Goal: Task Accomplishment & Management: Manage account settings

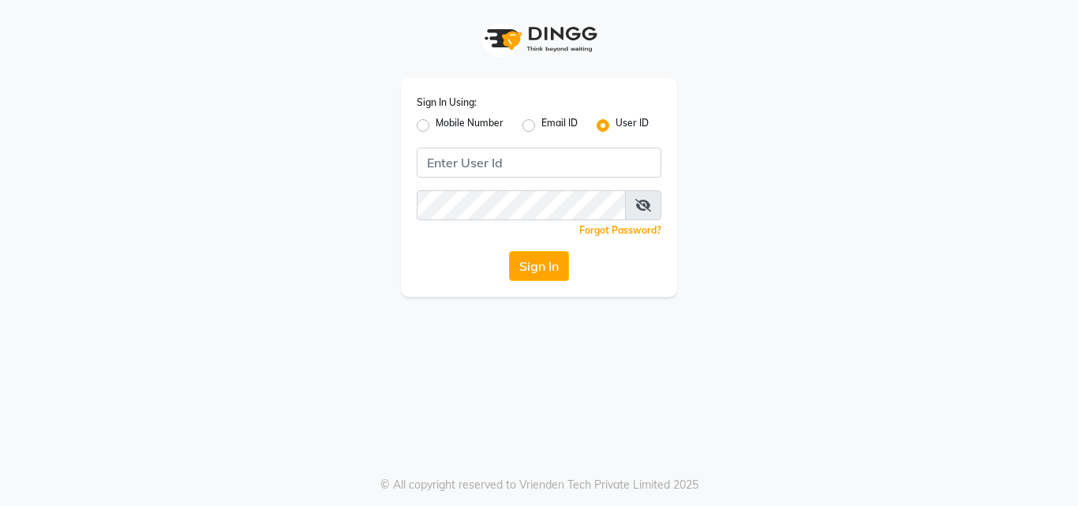
click at [436, 124] on label "Mobile Number" at bounding box center [470, 125] width 68 height 19
click at [436, 124] on input "Mobile Number" at bounding box center [441, 121] width 10 height 10
radio input "true"
click at [616, 115] on div "Sign In Using: Mobile Number Email ID User ID" at bounding box center [539, 114] width 245 height 41
click at [615, 124] on label "User ID" at bounding box center [631, 125] width 33 height 19
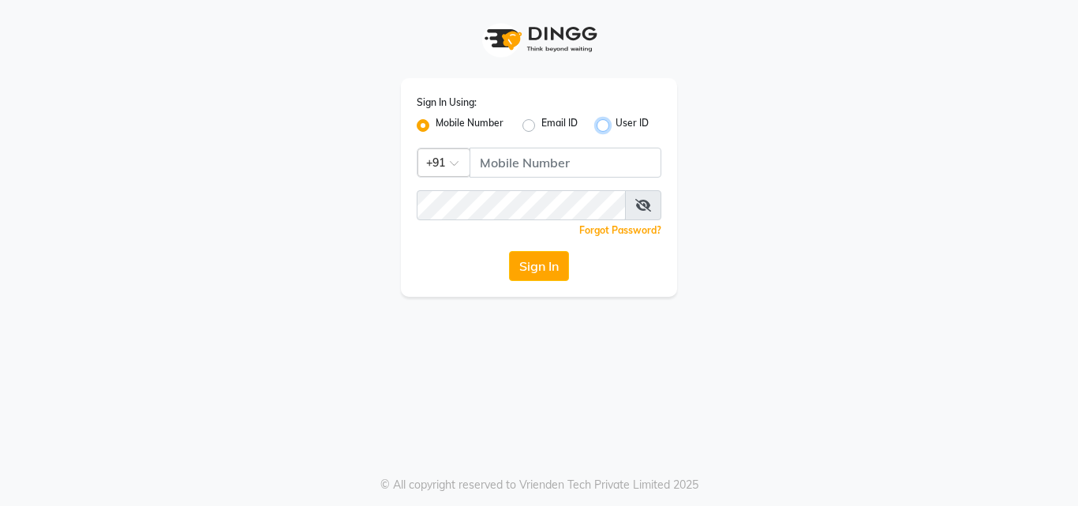
click at [615, 124] on input "User ID" at bounding box center [620, 121] width 10 height 10
radio input "true"
radio input "false"
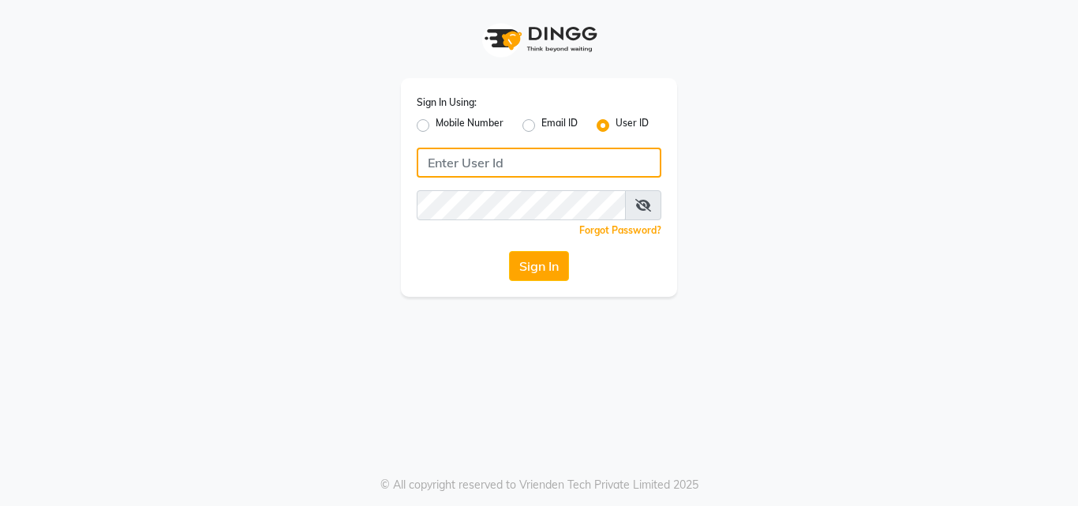
click at [557, 156] on input "Username" at bounding box center [539, 163] width 245 height 30
type input "nancy"
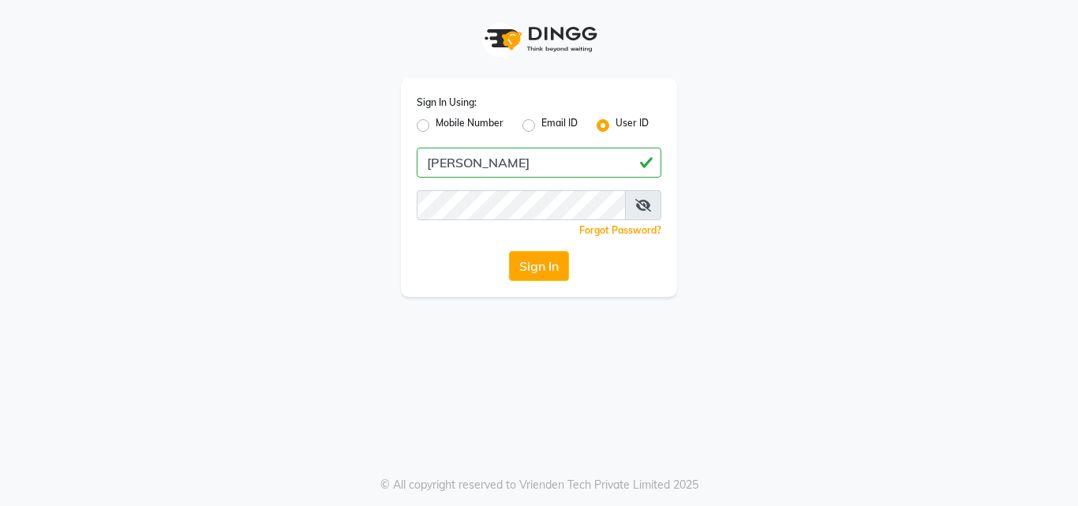
click at [537, 186] on div "Sign In Using: Mobile Number Email ID User ID nancy Remember me Forgot Password…" at bounding box center [539, 187] width 276 height 219
click at [563, 277] on button "Sign In" at bounding box center [539, 266] width 60 height 30
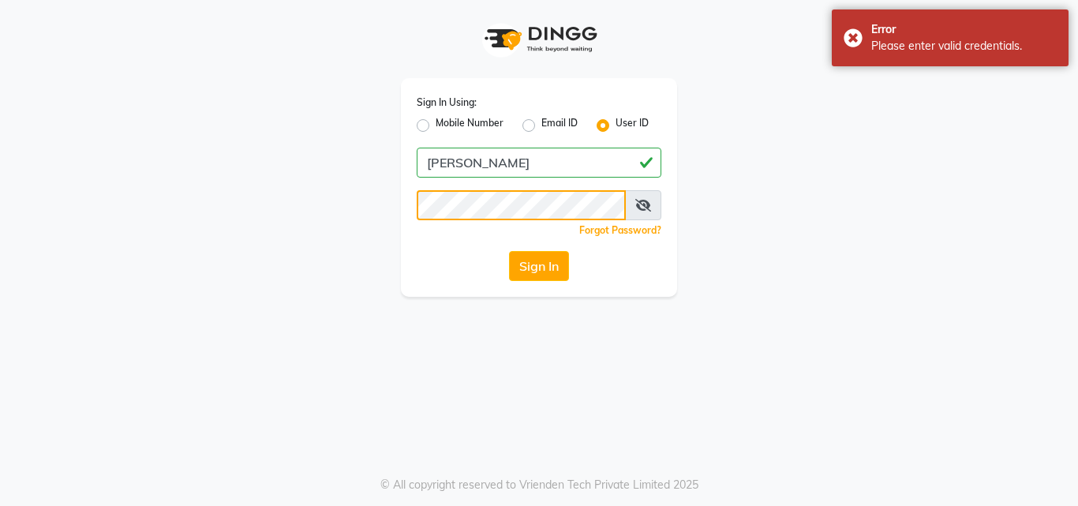
click at [509, 251] on button "Sign In" at bounding box center [539, 266] width 60 height 30
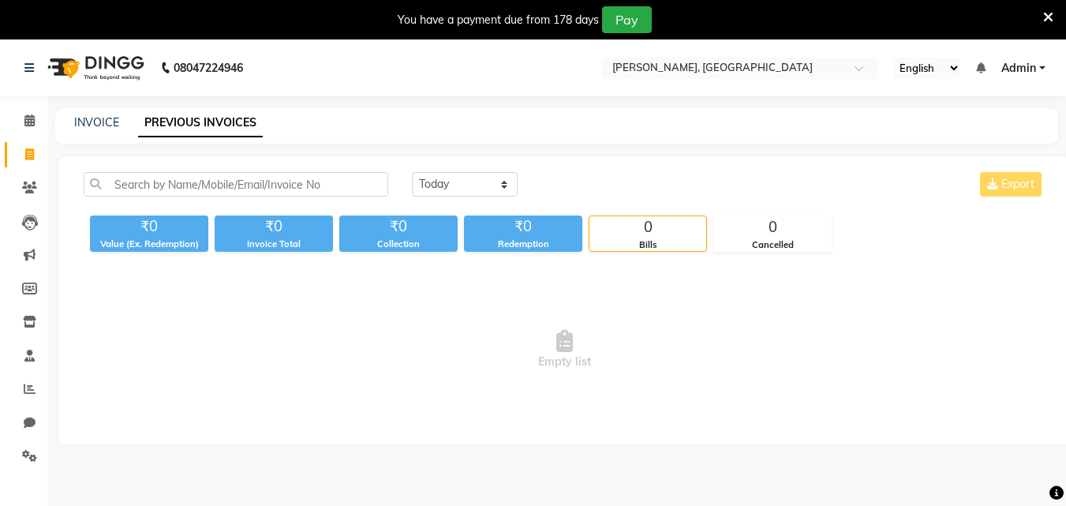
click at [1052, 15] on icon at bounding box center [1048, 17] width 10 height 14
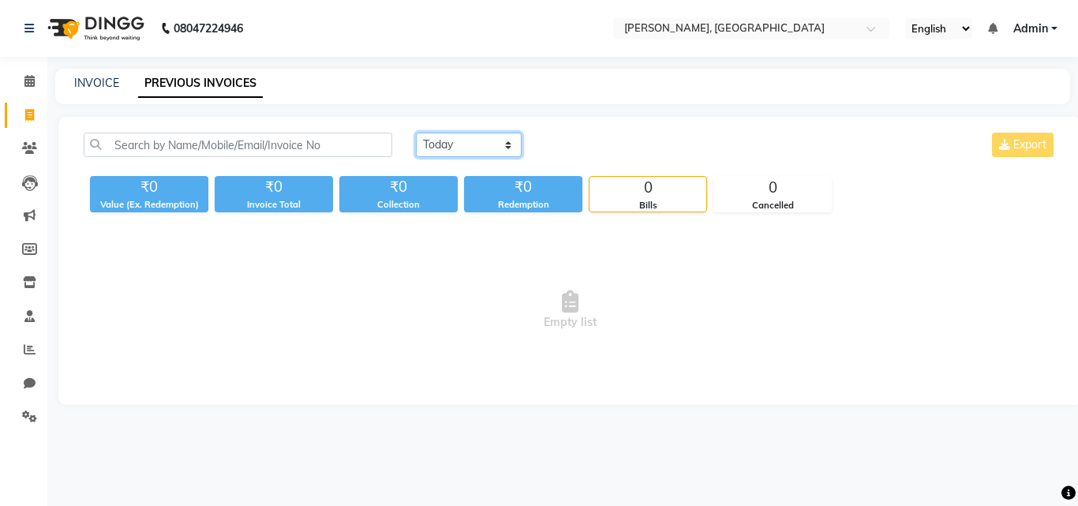
click at [462, 143] on select "Today Yesterday Custom Range" at bounding box center [469, 145] width 106 height 24
select select "range"
click at [416, 133] on select "Today Yesterday Custom Range" at bounding box center [469, 145] width 106 height 24
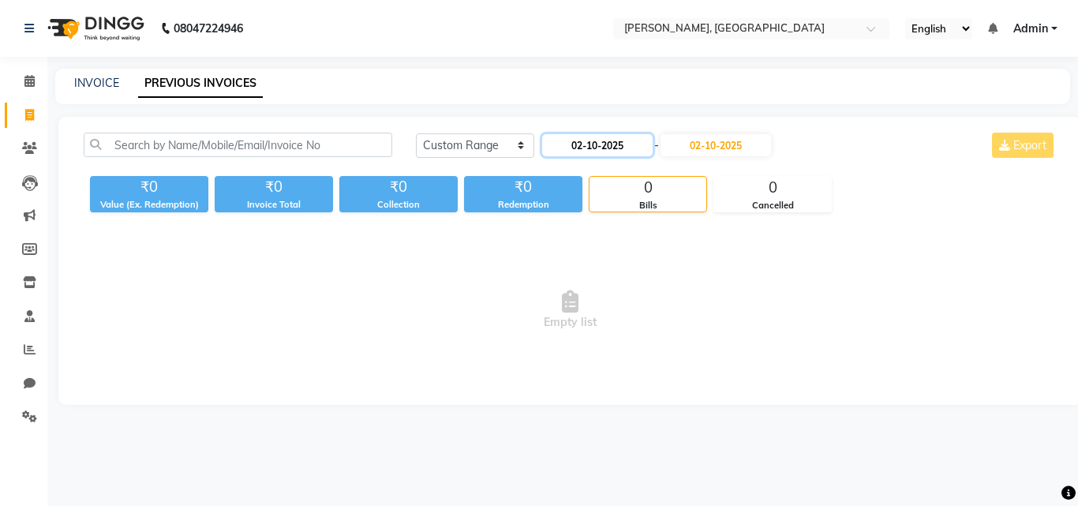
click at [610, 140] on input "02-10-2025" at bounding box center [597, 145] width 110 height 22
select select "10"
select select "2025"
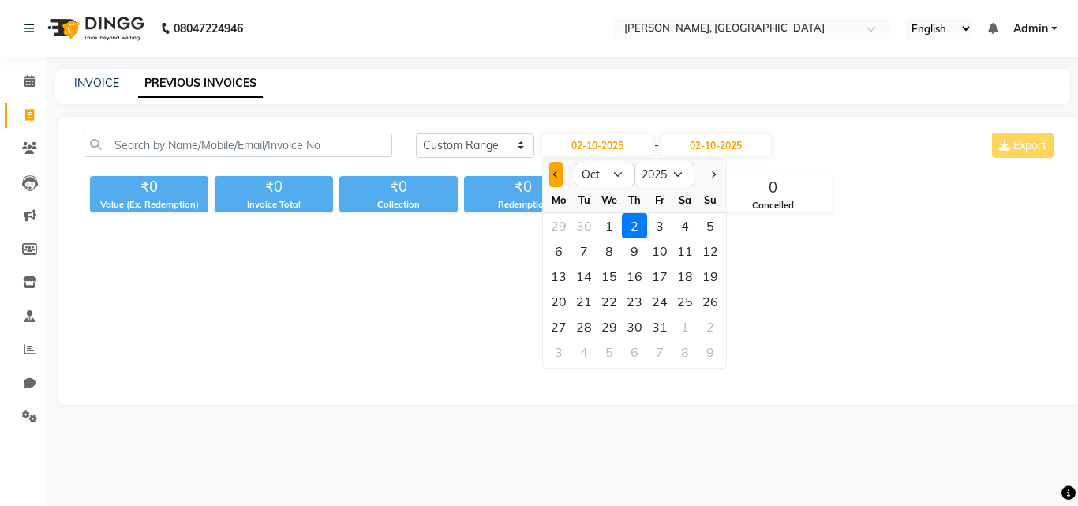
click at [552, 174] on button "Previous month" at bounding box center [555, 174] width 13 height 25
select select "9"
click at [563, 226] on div "1" at bounding box center [558, 225] width 25 height 25
type input "01-09-2025"
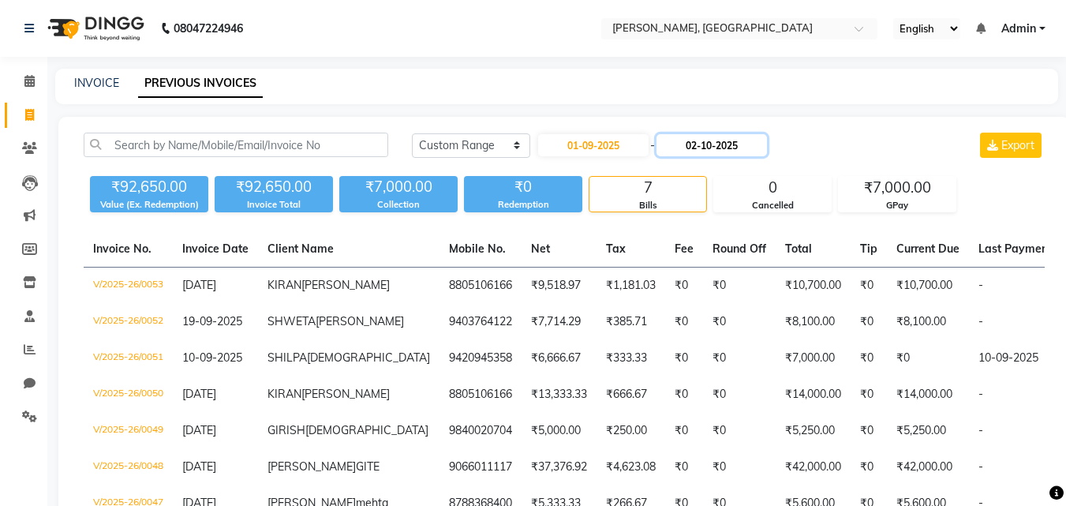
click at [720, 153] on input "02-10-2025" at bounding box center [711, 145] width 110 height 22
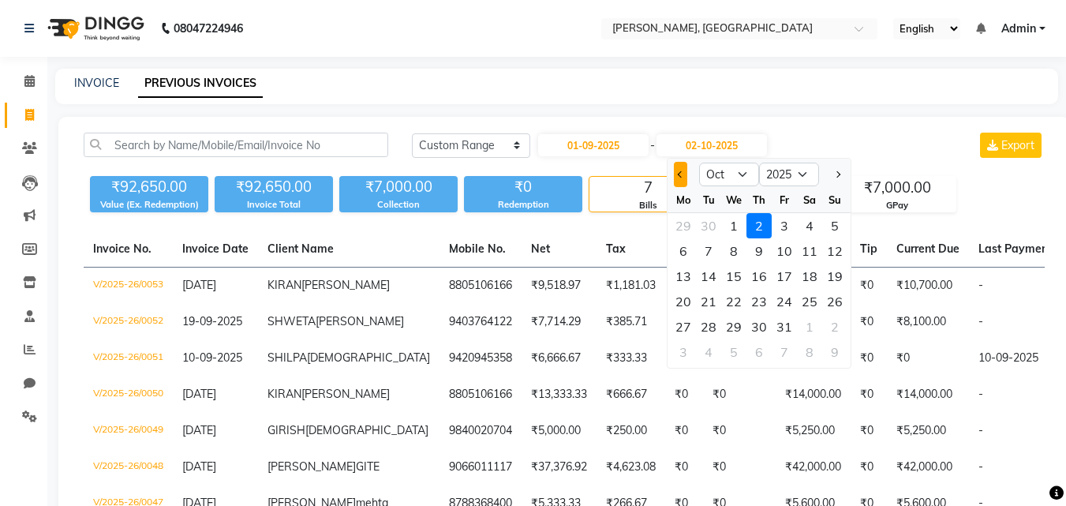
click at [679, 172] on span "Previous month" at bounding box center [681, 174] width 6 height 6
select select "9"
click at [714, 323] on div "30" at bounding box center [708, 326] width 25 height 25
type input "30-09-2025"
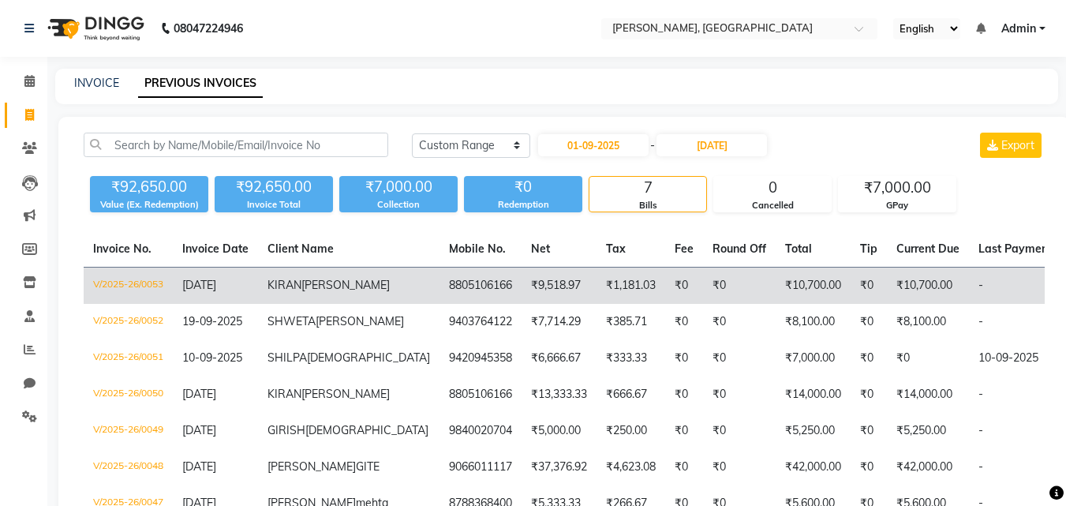
click at [147, 278] on td "V/2025-26/0053" at bounding box center [128, 285] width 89 height 37
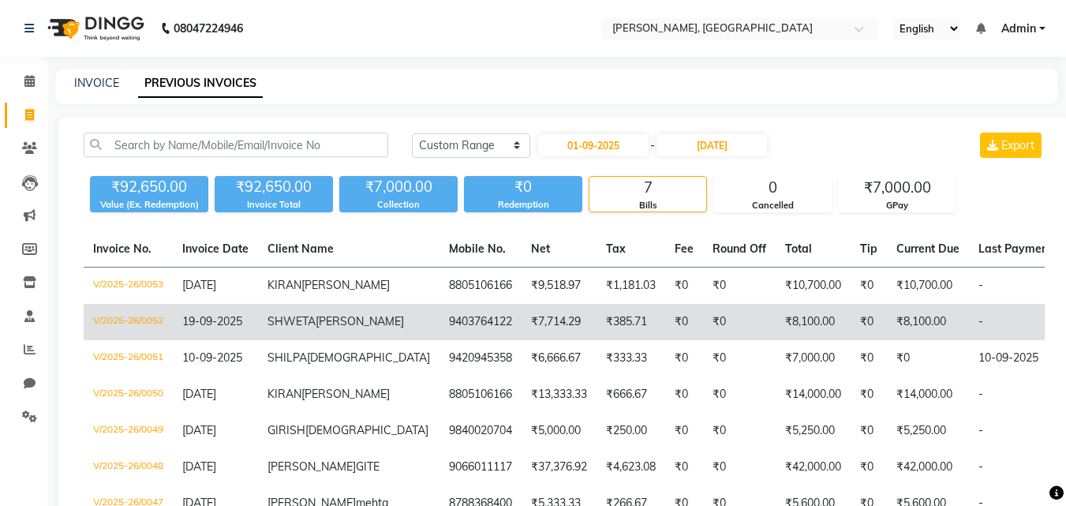
click at [157, 330] on td "V/2025-26/0052" at bounding box center [128, 322] width 89 height 36
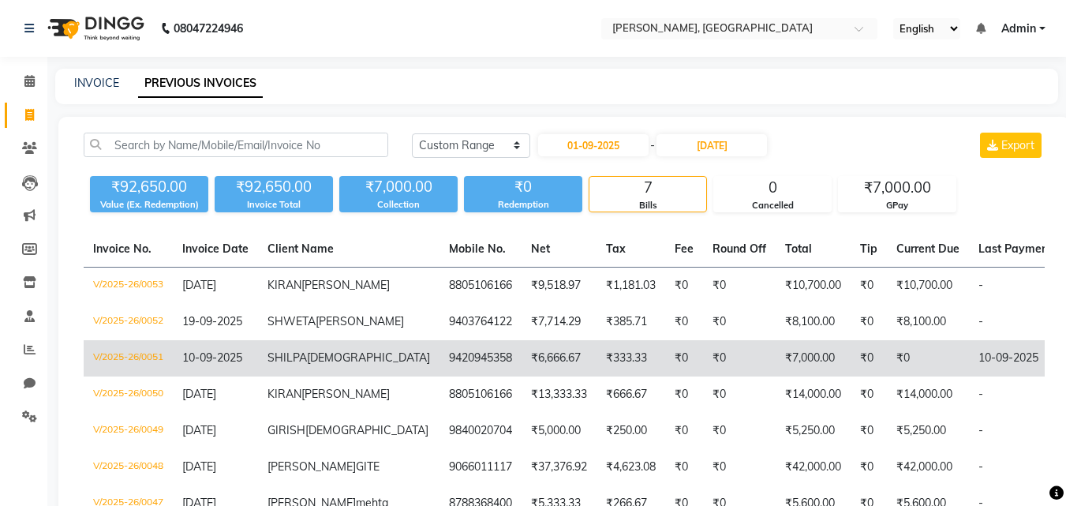
click at [122, 376] on td "V/2025-26/0051" at bounding box center [128, 358] width 89 height 36
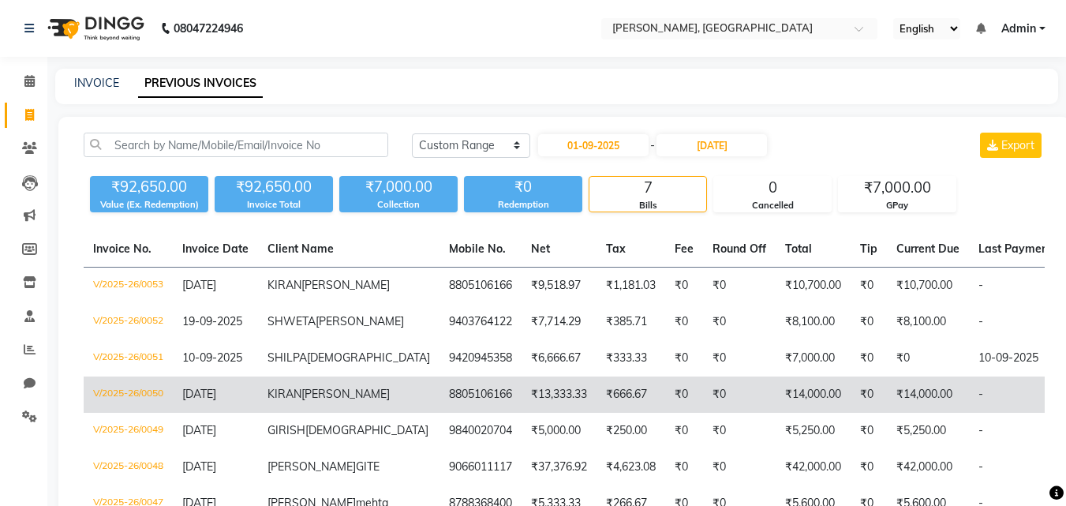
click at [105, 413] on td "V/2025-26/0050" at bounding box center [128, 394] width 89 height 36
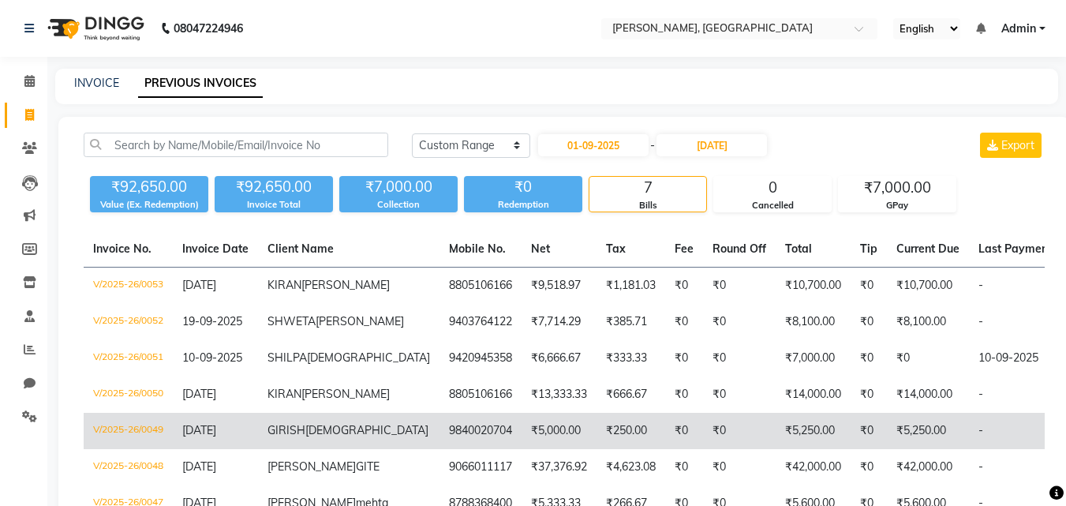
click at [169, 449] on td "V/2025-26/0049" at bounding box center [128, 431] width 89 height 36
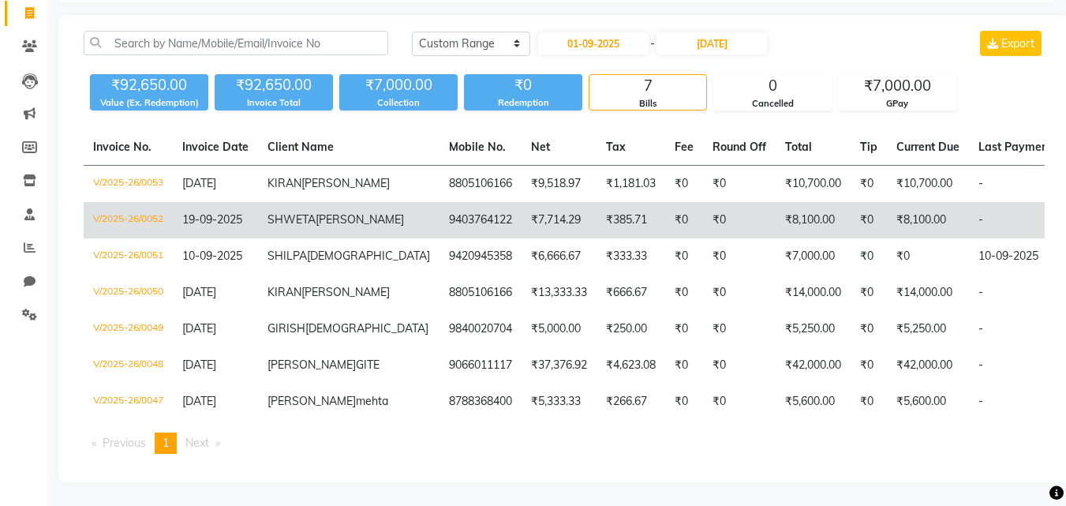
scroll to position [193, 0]
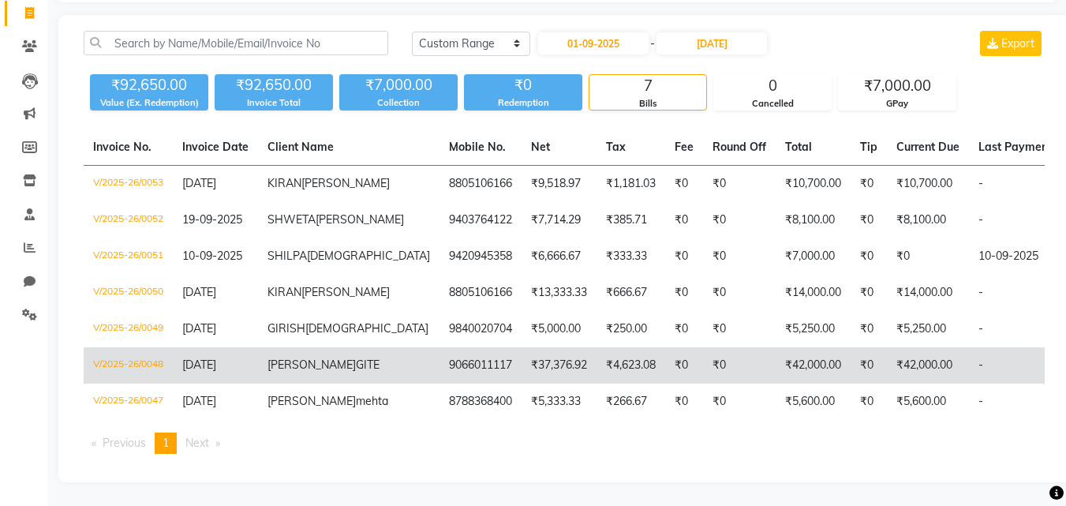
click at [156, 347] on td "V/2025-26/0048" at bounding box center [128, 365] width 89 height 36
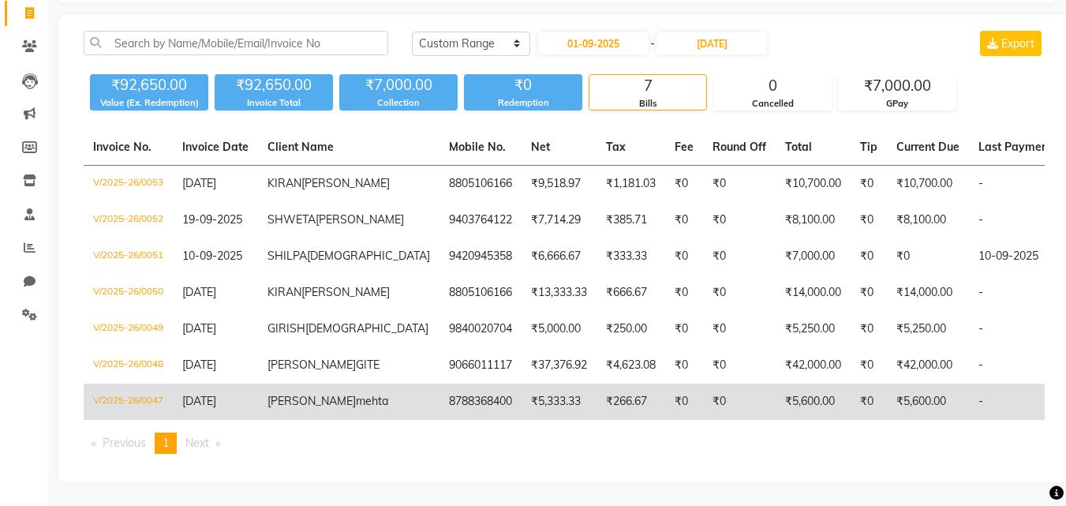
click at [147, 383] on td "V/2025-26/0047" at bounding box center [128, 401] width 89 height 36
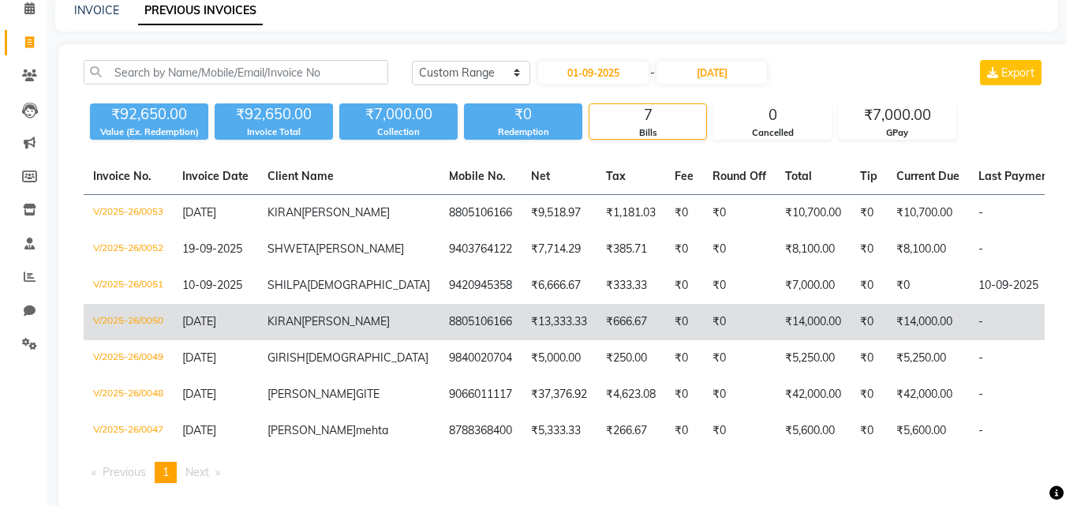
scroll to position [0, 0]
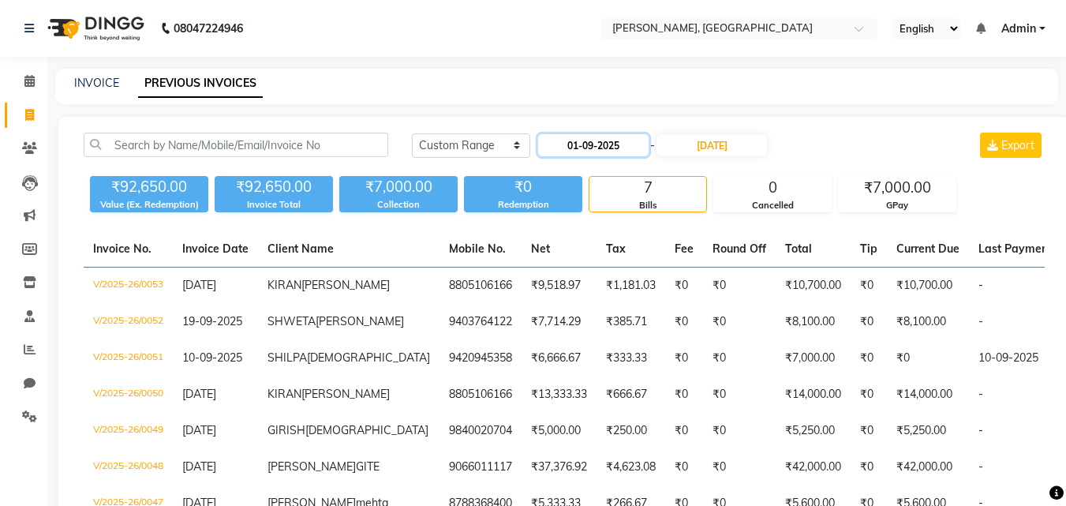
click at [591, 145] on input "01-09-2025" at bounding box center [593, 145] width 110 height 22
select select "9"
select select "2025"
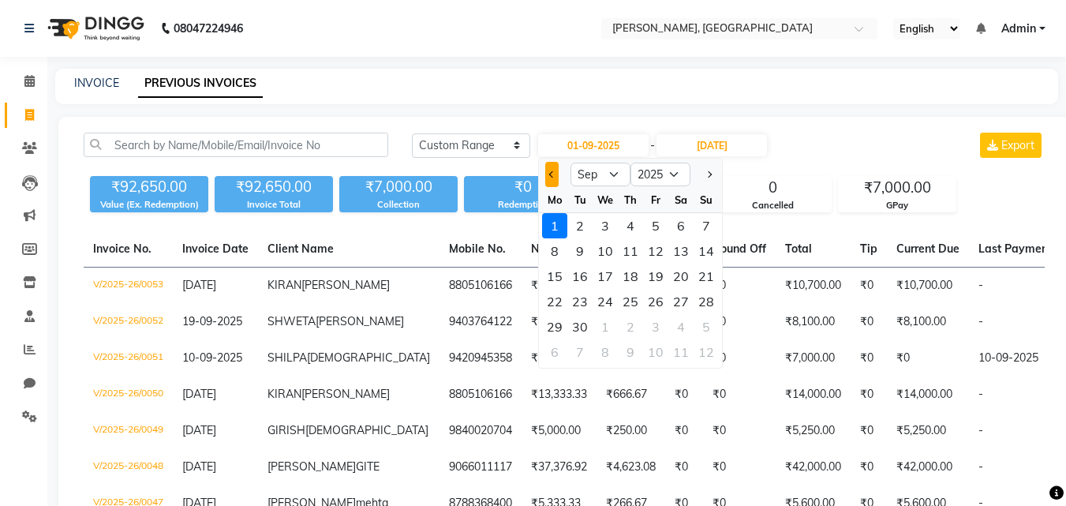
click at [553, 176] on span "Previous month" at bounding box center [552, 174] width 6 height 6
select select "8"
click at [650, 225] on div "1" at bounding box center [655, 225] width 25 height 25
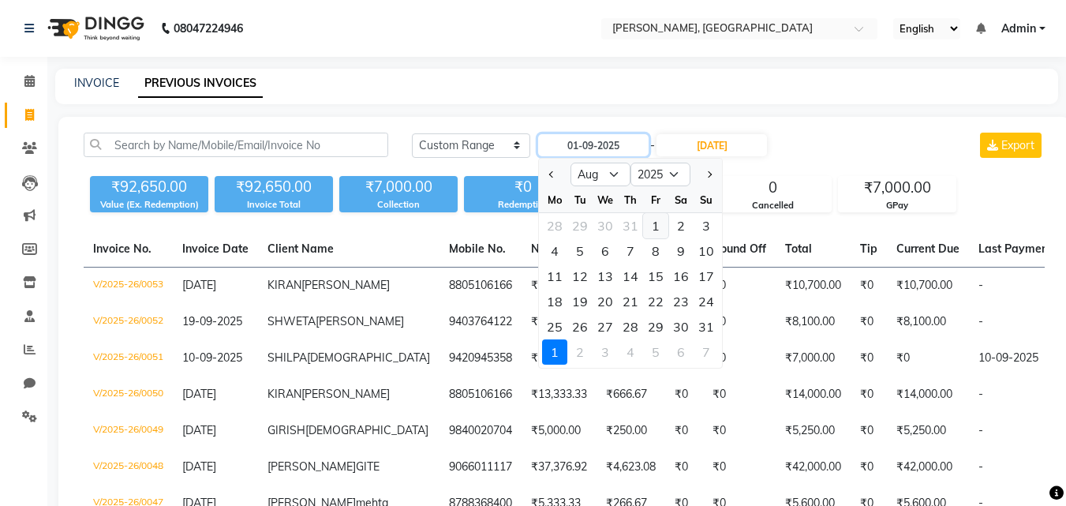
type input "01-08-2025"
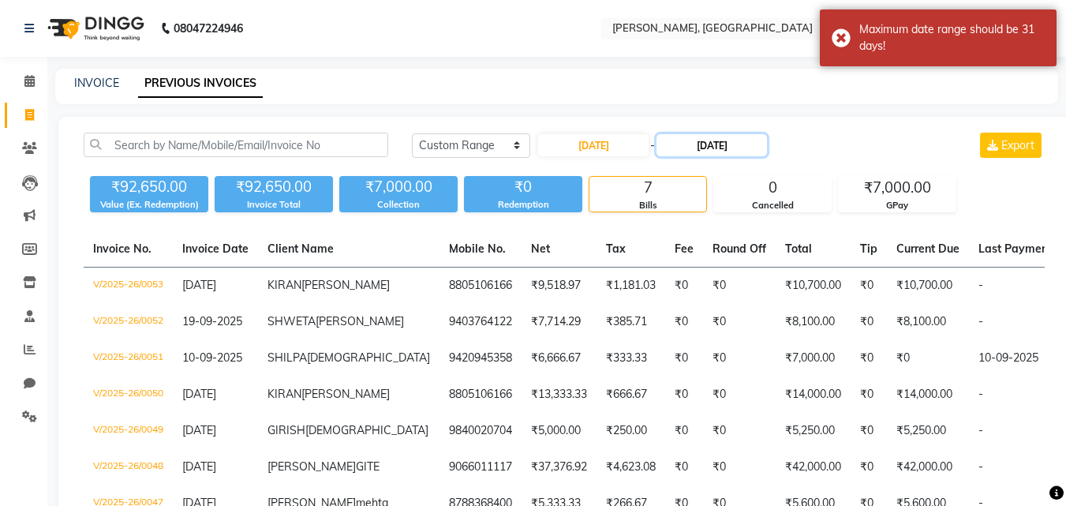
click at [707, 151] on input "30-09-2025" at bounding box center [711, 145] width 110 height 22
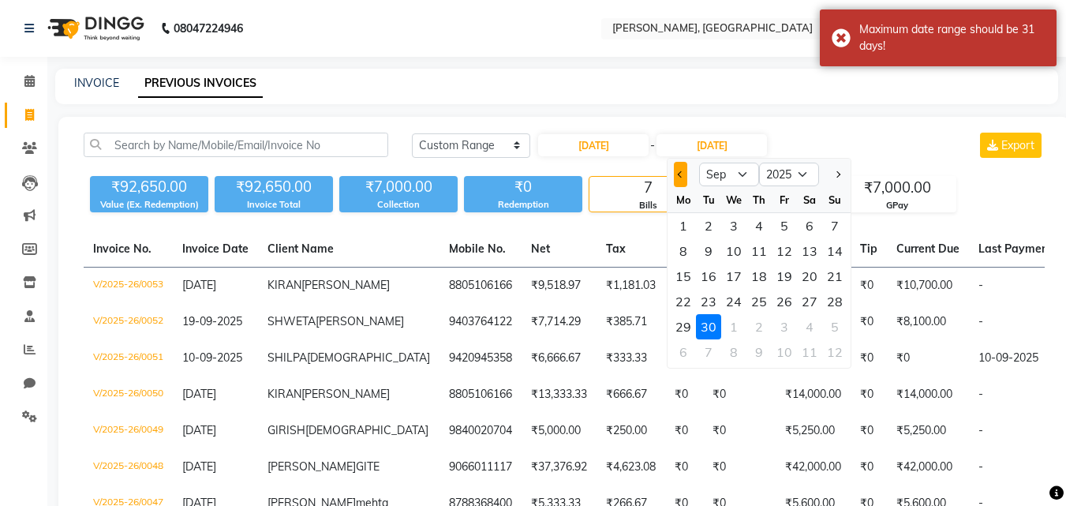
click at [682, 170] on button "Previous month" at bounding box center [680, 174] width 13 height 25
select select "8"
click at [831, 327] on div "31" at bounding box center [834, 326] width 25 height 25
type input "31-08-2025"
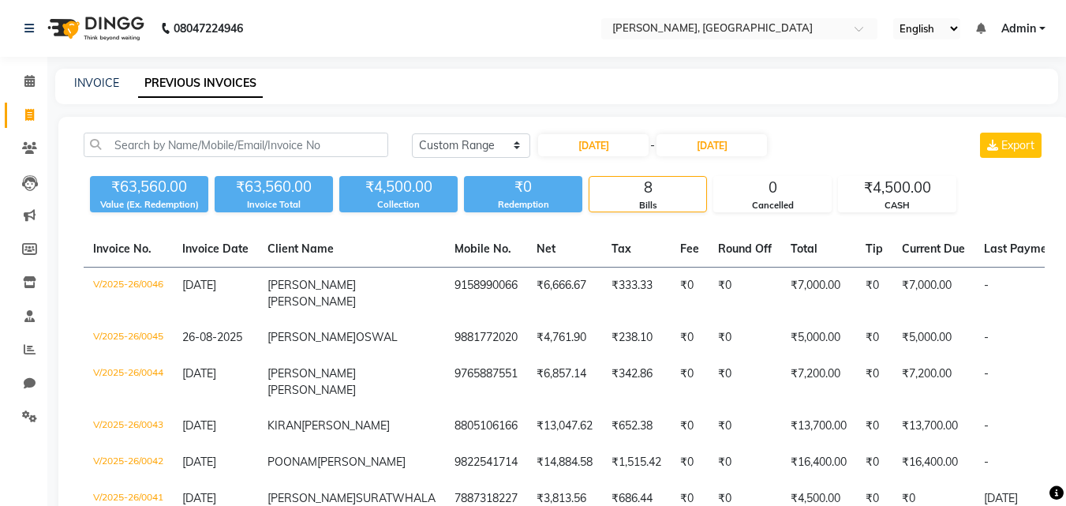
click at [836, 114] on main "INVOICE PREVIOUS INVOICES Today Yesterday Custom Range 01-08-2025 - 31-08-2025 …" at bounding box center [556, 372] width 1019 height 607
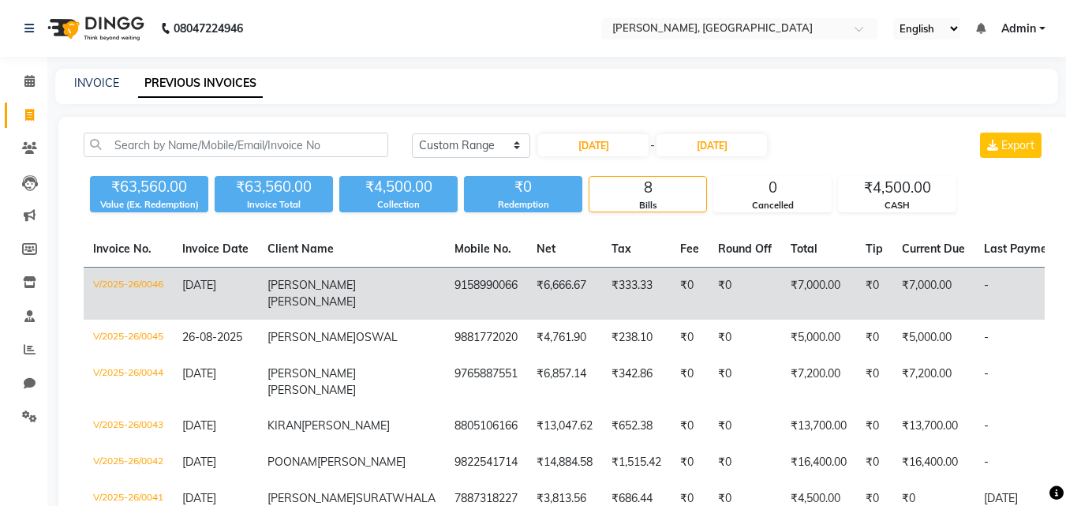
click at [125, 271] on td "V/2025-26/0046" at bounding box center [128, 293] width 89 height 53
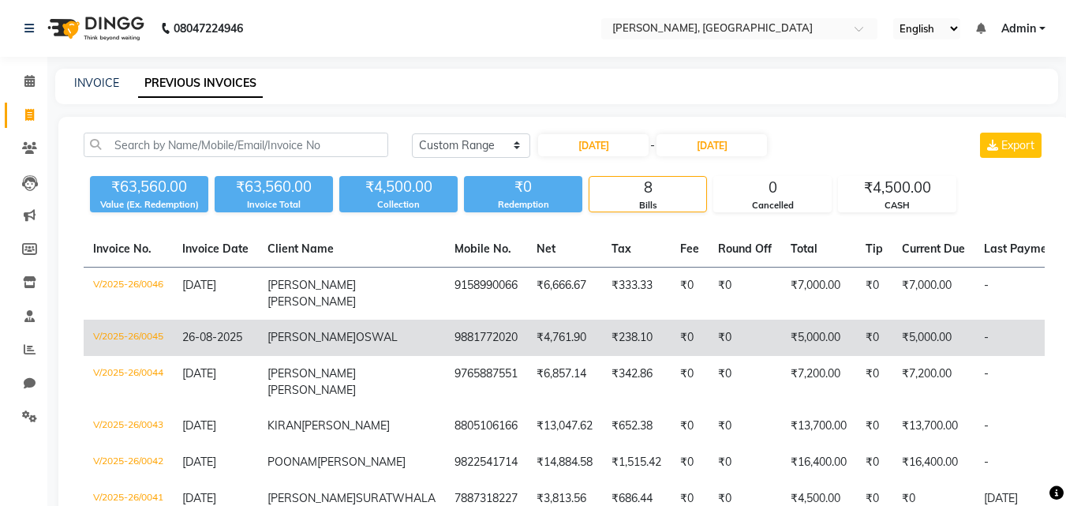
click at [135, 338] on td "V/2025-26/0045" at bounding box center [128, 338] width 89 height 36
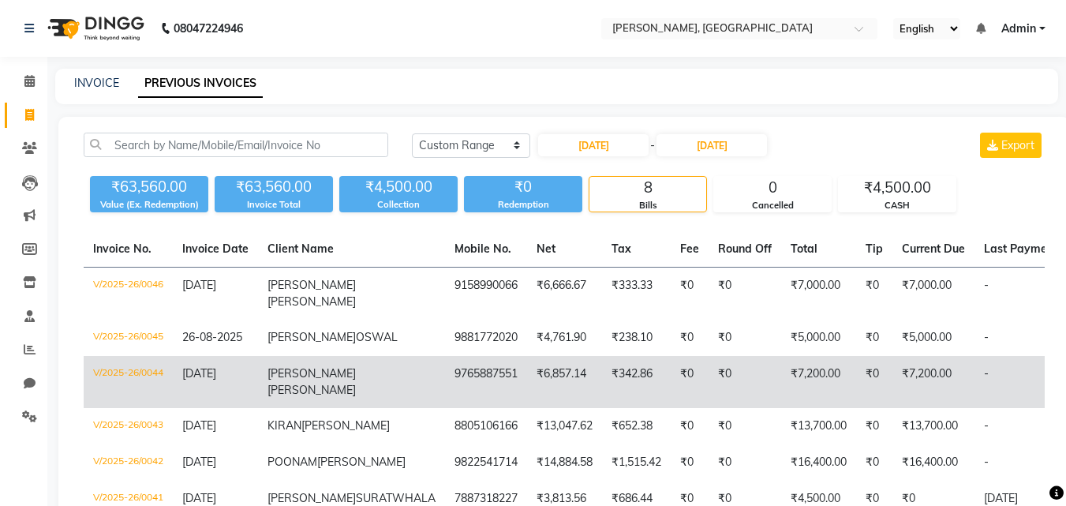
click at [170, 378] on td "V/2025-26/0044" at bounding box center [128, 382] width 89 height 52
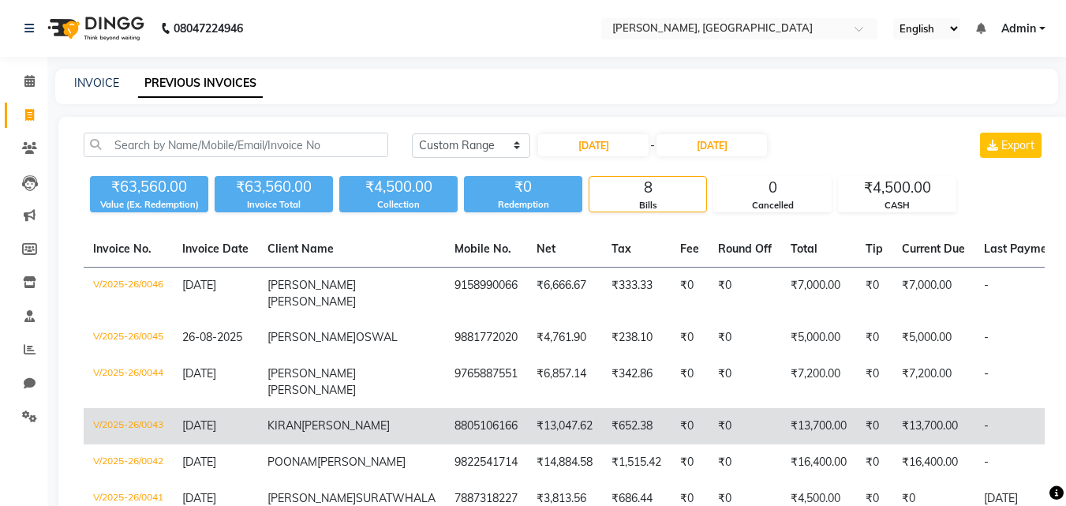
click at [154, 427] on td "V/2025-26/0043" at bounding box center [128, 426] width 89 height 36
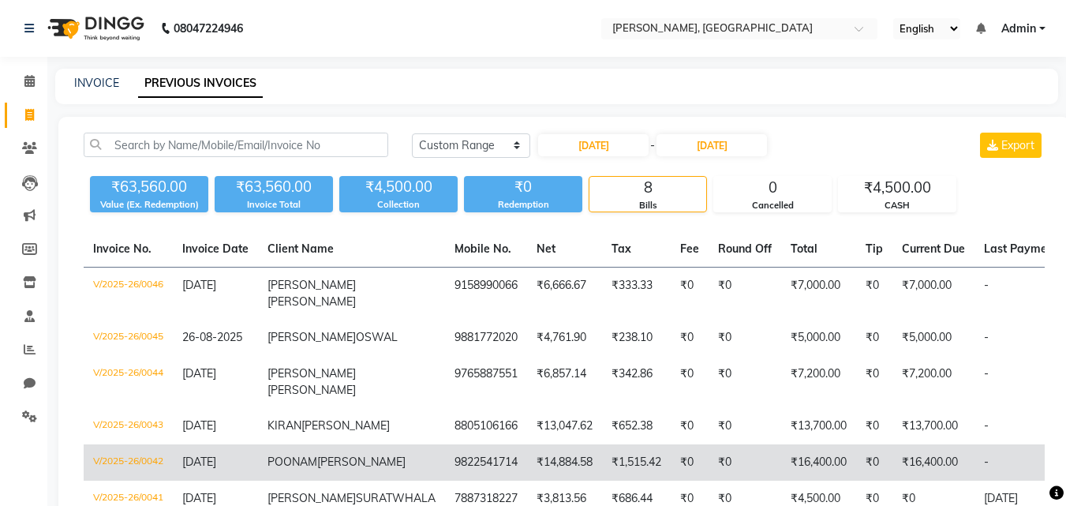
click at [140, 473] on td "V/2025-26/0042" at bounding box center [128, 462] width 89 height 36
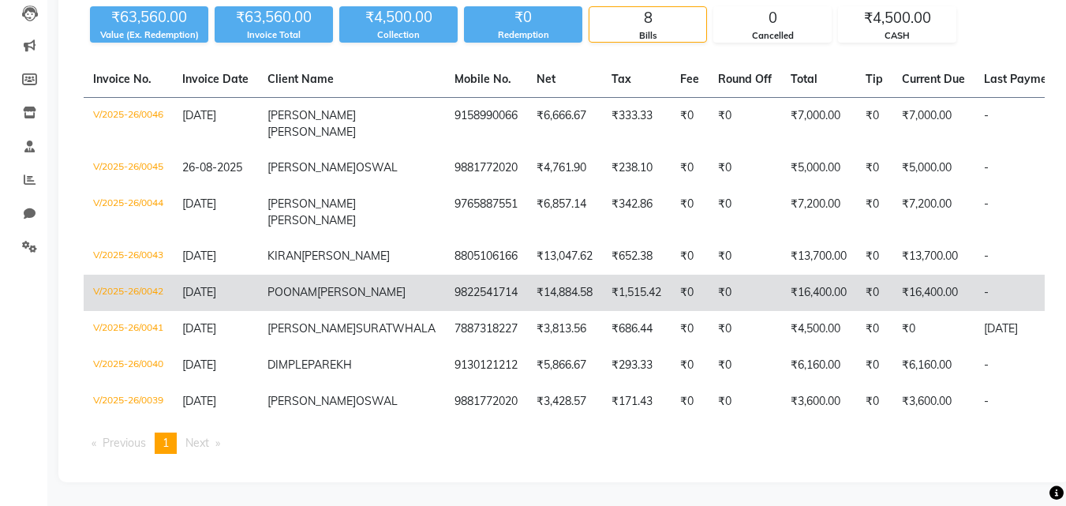
scroll to position [245, 0]
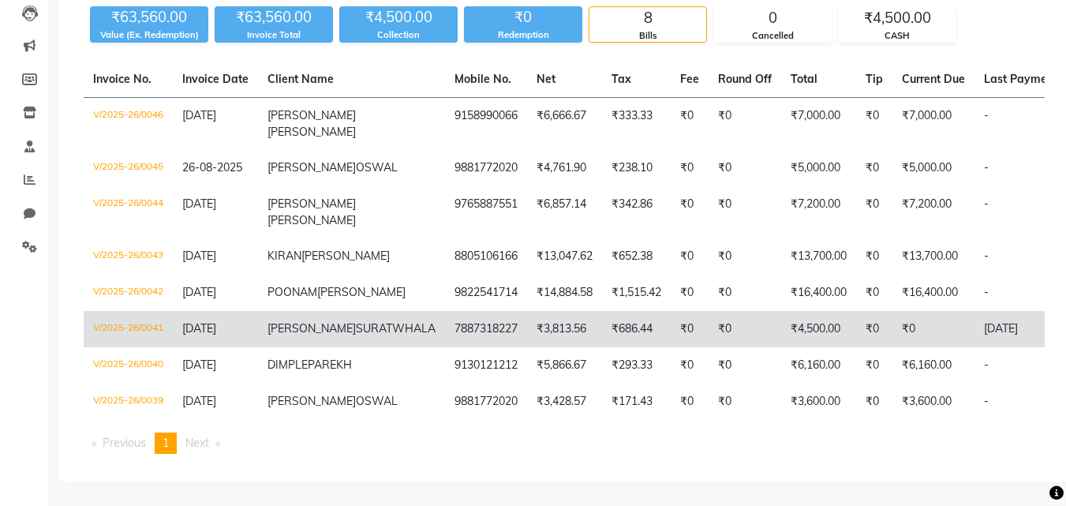
click at [136, 311] on td "V/2025-26/0041" at bounding box center [128, 329] width 89 height 36
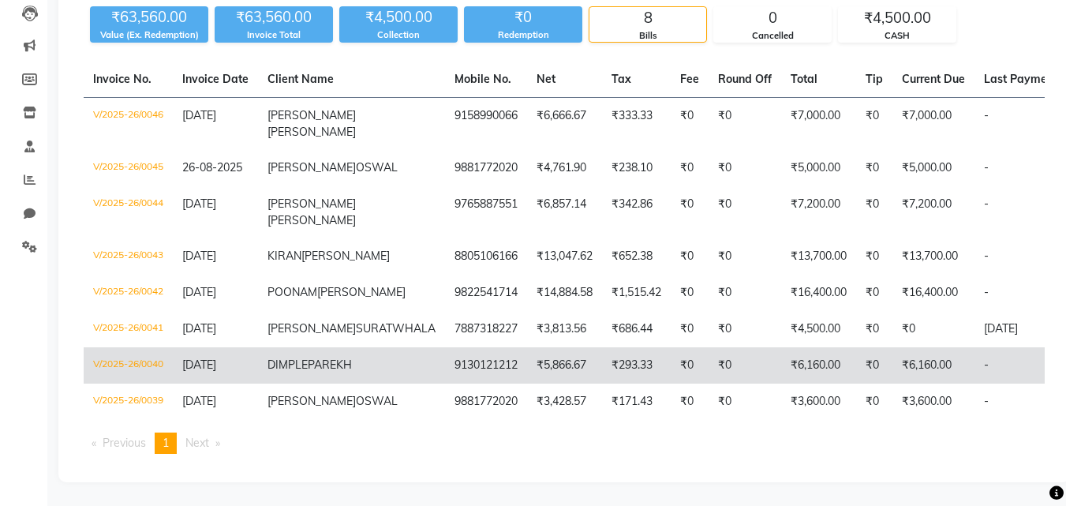
click at [122, 347] on td "V/2025-26/0040" at bounding box center [128, 365] width 89 height 36
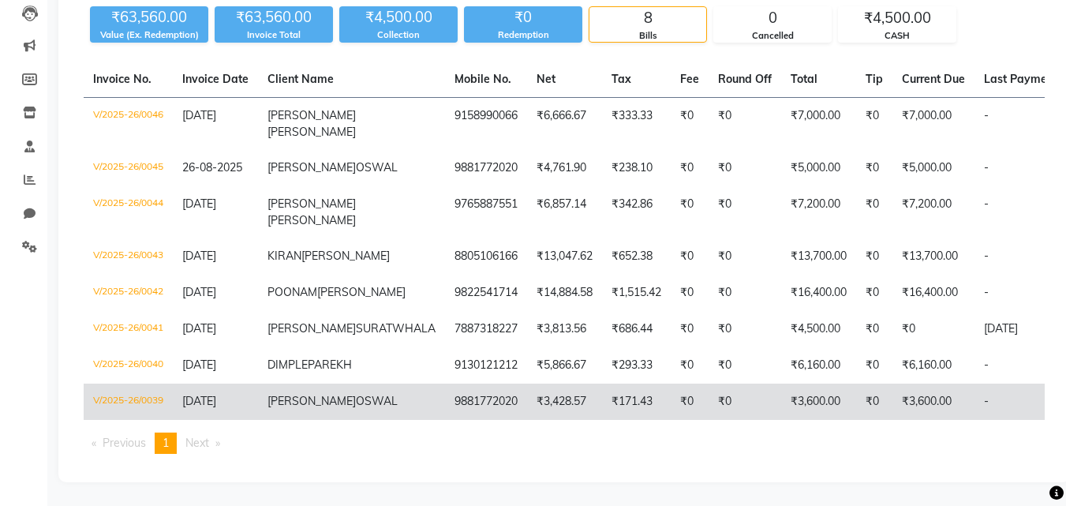
click at [145, 383] on td "V/2025-26/0039" at bounding box center [128, 401] width 89 height 36
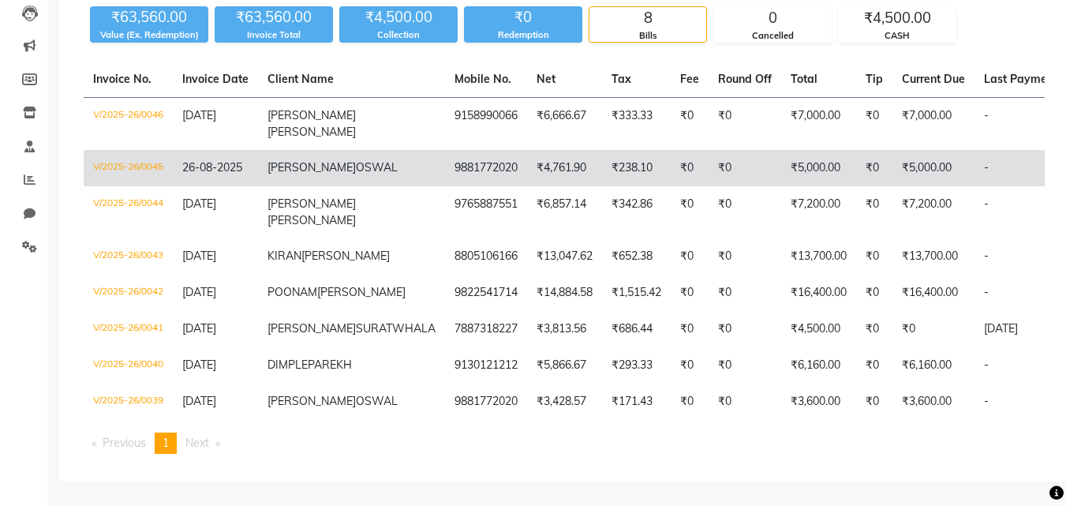
scroll to position [0, 0]
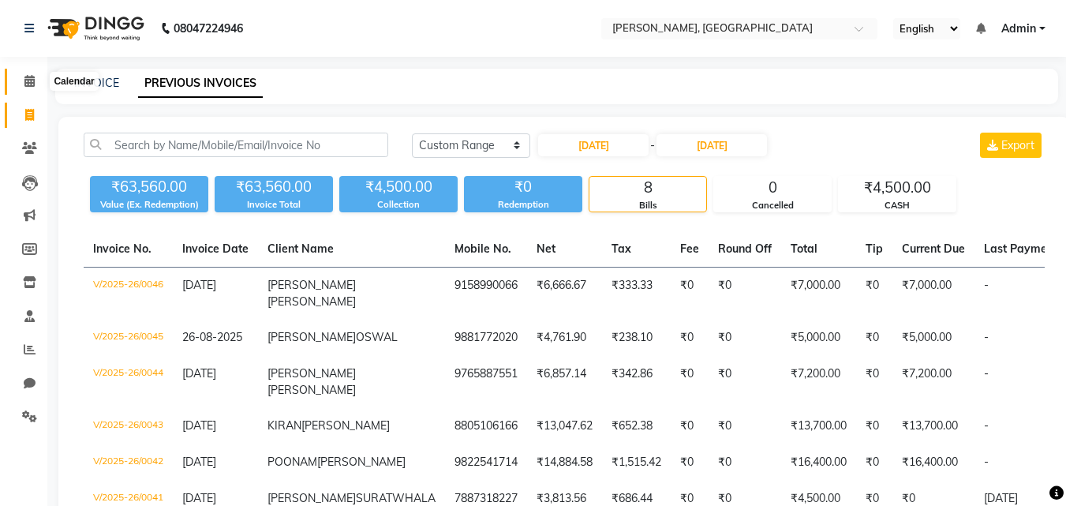
click at [21, 73] on span at bounding box center [30, 82] width 28 height 18
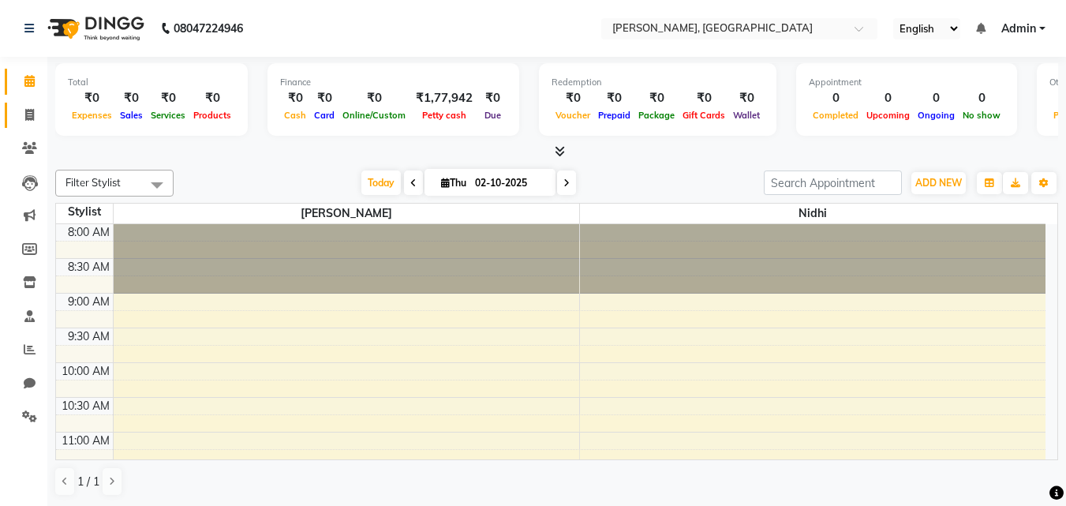
click at [22, 103] on link "Invoice" at bounding box center [24, 116] width 38 height 26
select select "service"
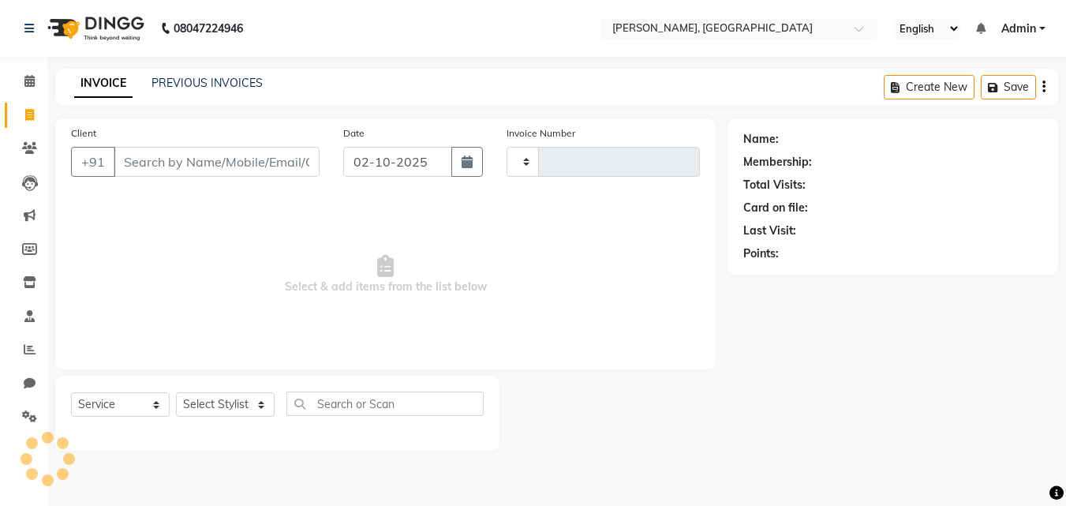
type input "0054"
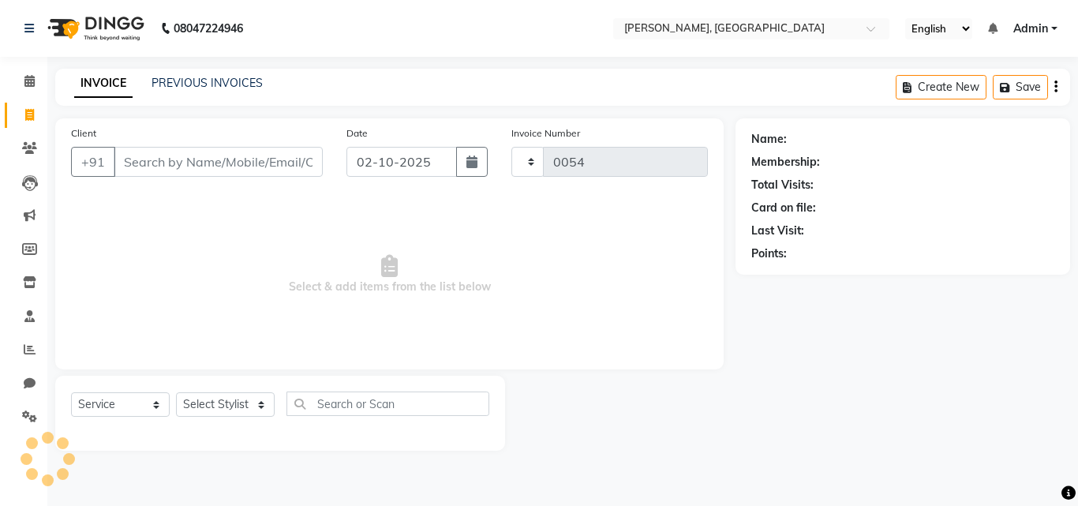
select select "7874"
select select "product"
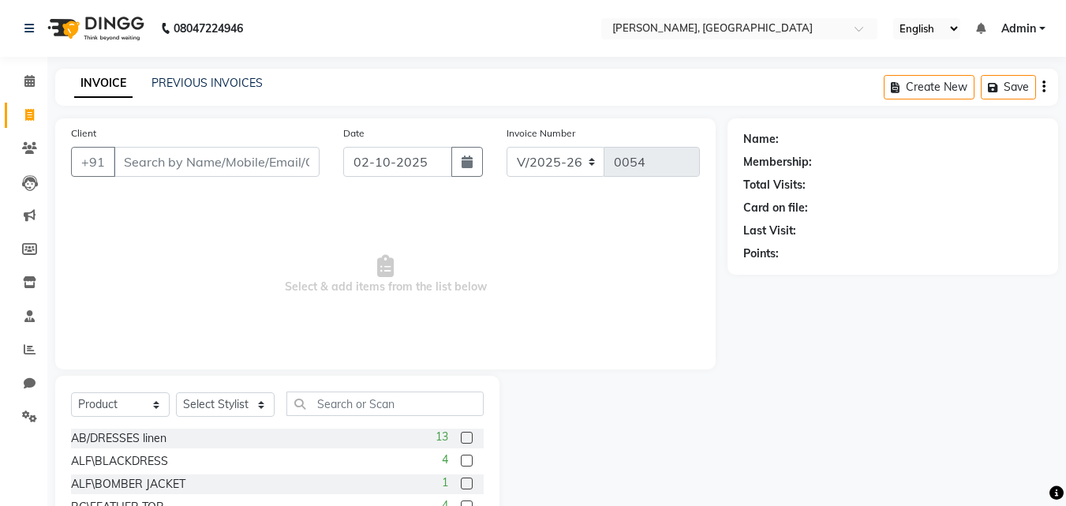
click at [160, 70] on div "INVOICE PREVIOUS INVOICES Create New Save" at bounding box center [556, 87] width 1003 height 37
click at [162, 77] on link "PREVIOUS INVOICES" at bounding box center [206, 83] width 111 height 14
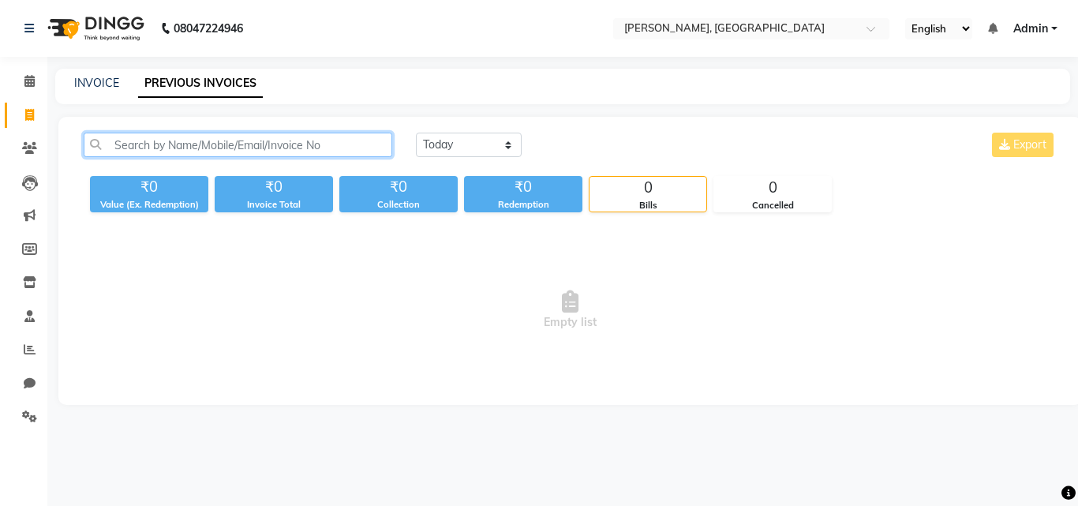
click at [211, 140] on input "text" at bounding box center [238, 145] width 309 height 24
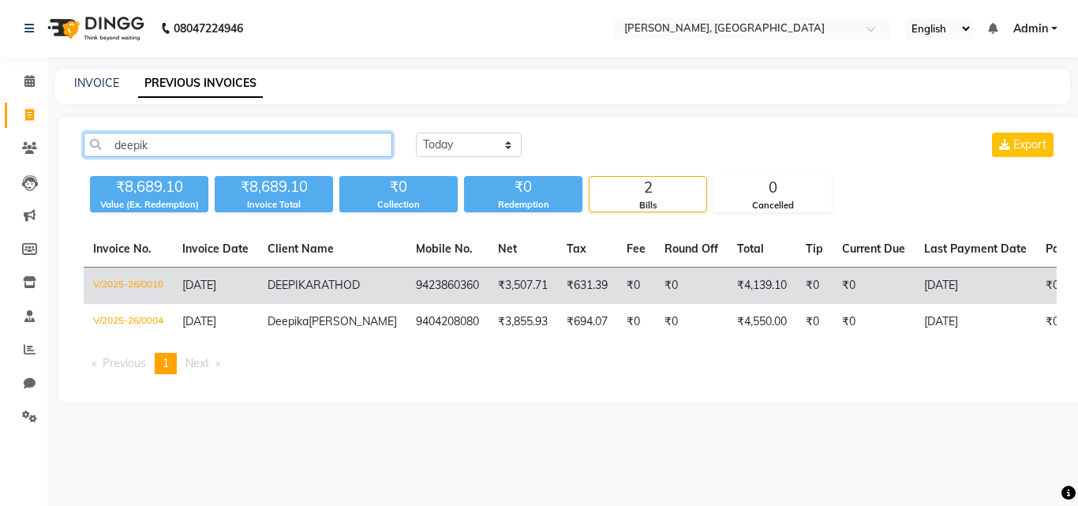
type input "deepik"
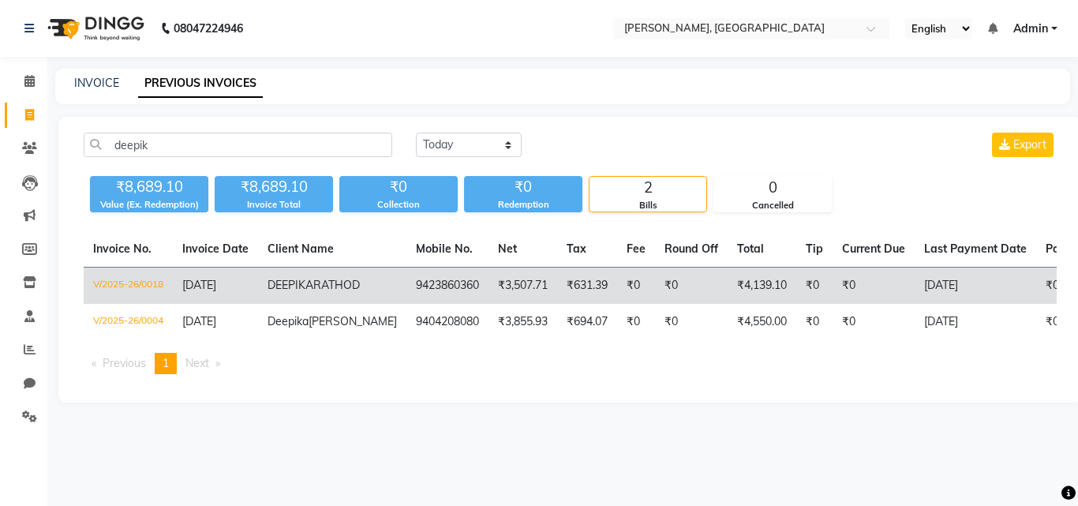
click at [154, 288] on td "V/2025-26/0018" at bounding box center [128, 285] width 89 height 37
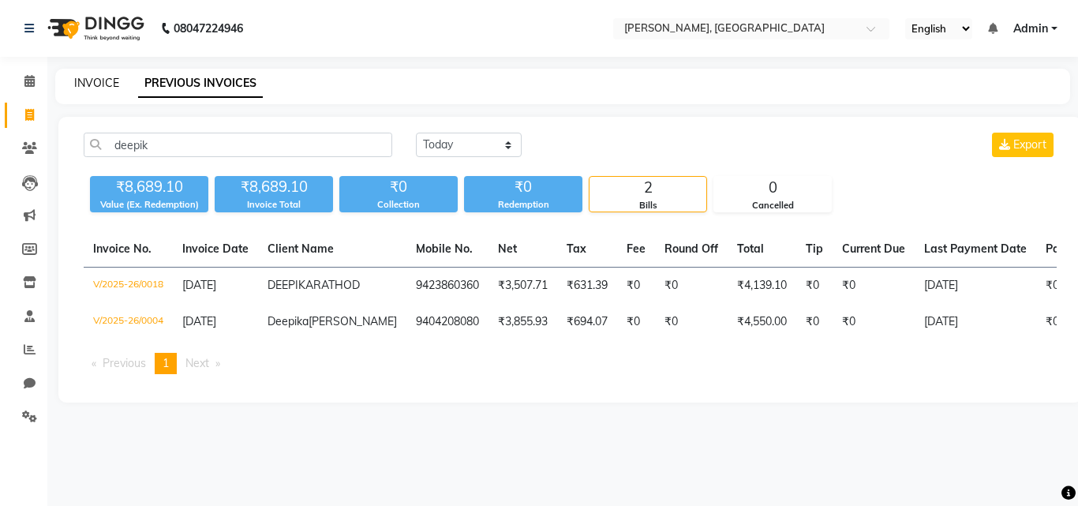
click at [78, 82] on link "INVOICE" at bounding box center [96, 83] width 45 height 14
select select "7874"
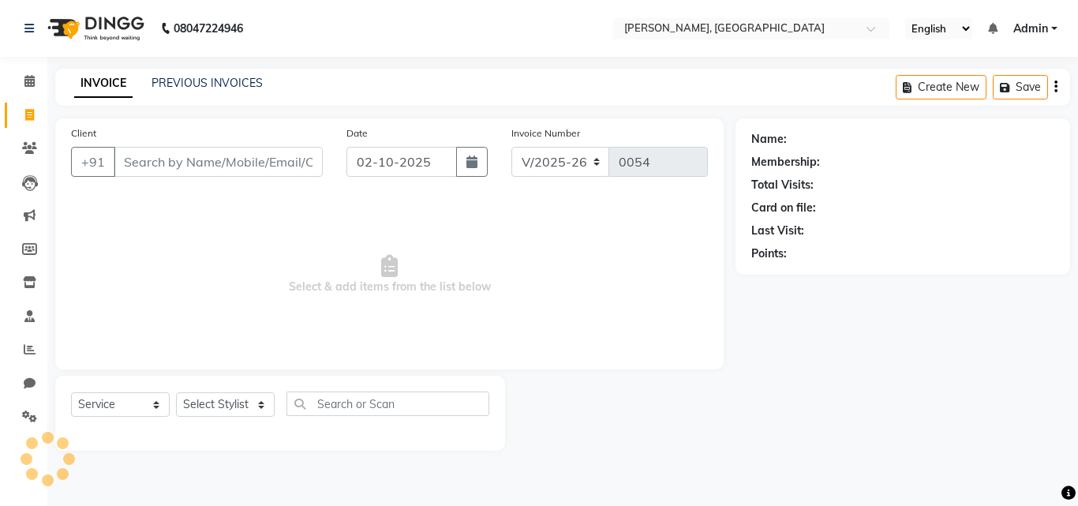
select select "product"
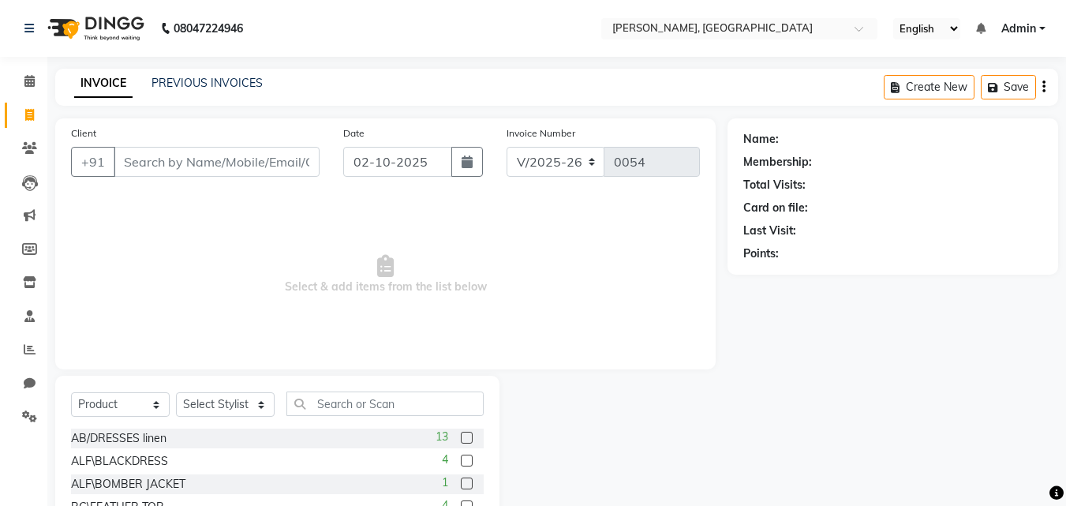
click at [133, 162] on input "Client" at bounding box center [217, 162] width 206 height 30
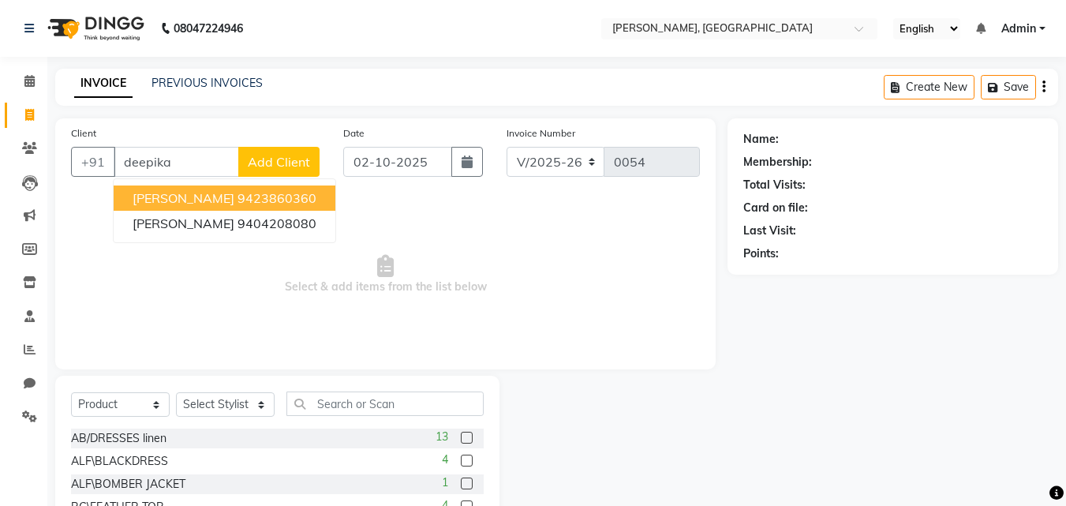
click at [166, 193] on span "[PERSON_NAME]" at bounding box center [184, 198] width 102 height 16
type input "9423860360"
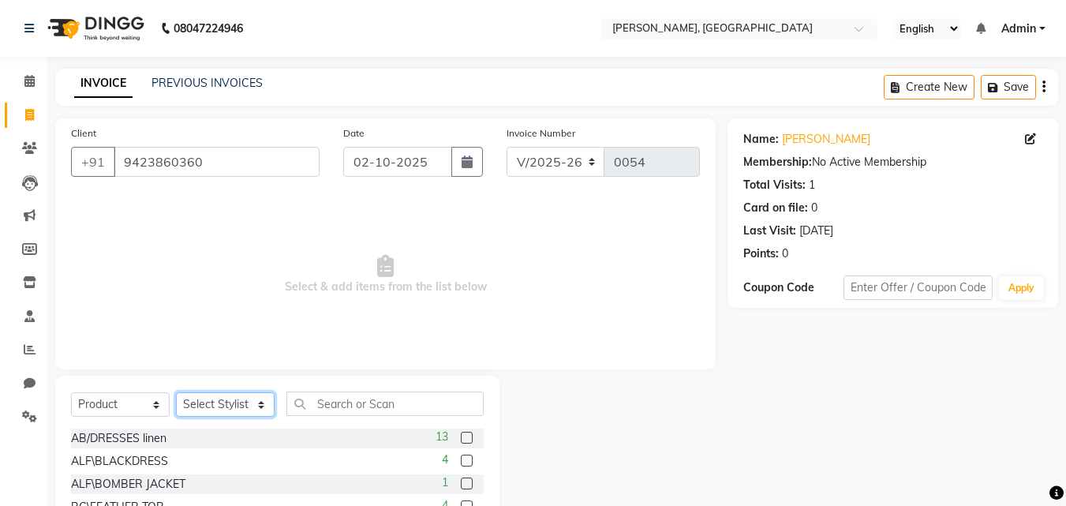
click at [226, 399] on select "Select Stylist Anita Nidhi" at bounding box center [225, 404] width 99 height 24
select select "71839"
click at [176, 392] on select "Select Stylist Anita Nidhi" at bounding box center [225, 404] width 99 height 24
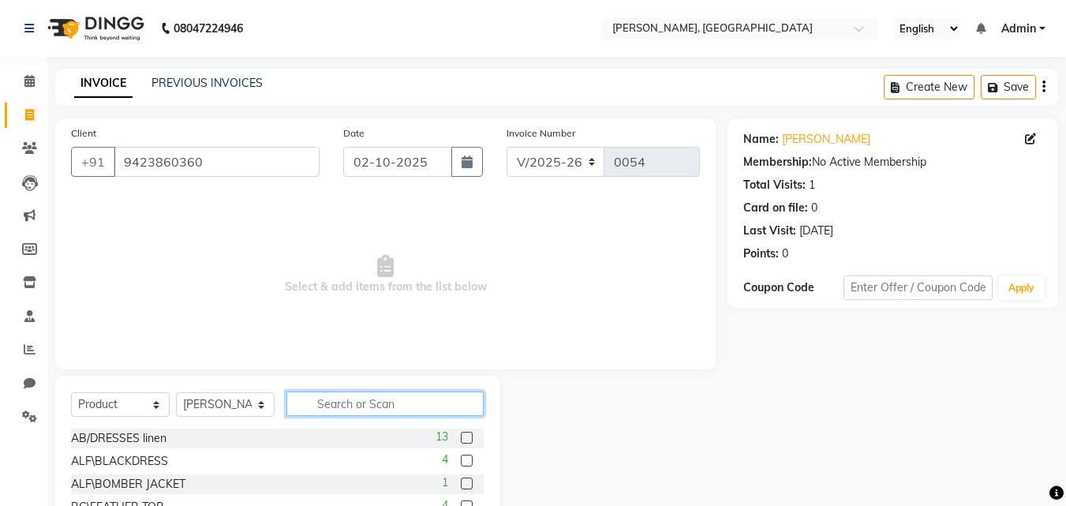
click at [331, 401] on input "text" at bounding box center [384, 403] width 197 height 24
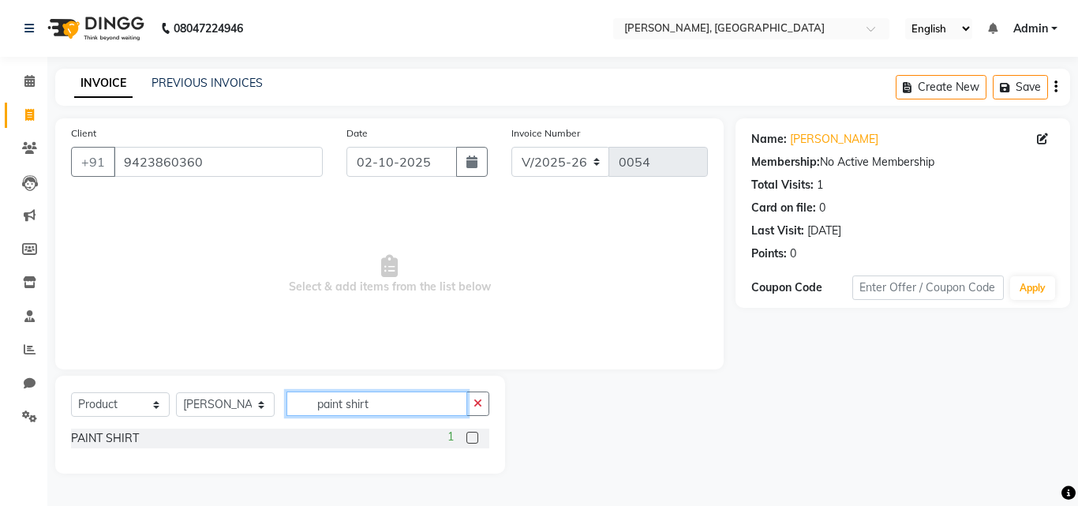
type input "paint shirt"
click at [331, 440] on div "PAINT SHIRT 1" at bounding box center [280, 438] width 418 height 20
click at [466, 435] on label at bounding box center [472, 438] width 12 height 12
click at [466, 435] on input "checkbox" at bounding box center [471, 438] width 10 height 10
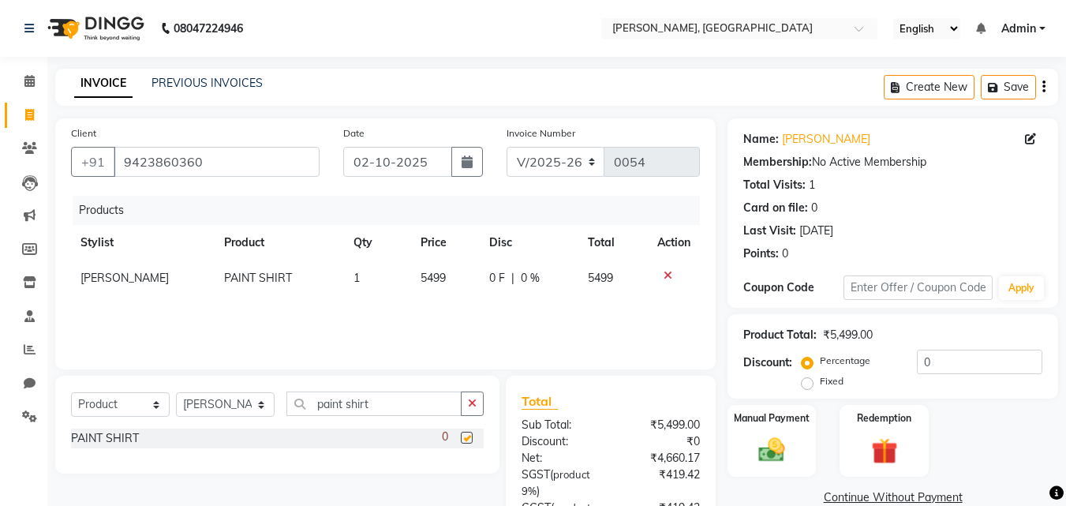
checkbox input "false"
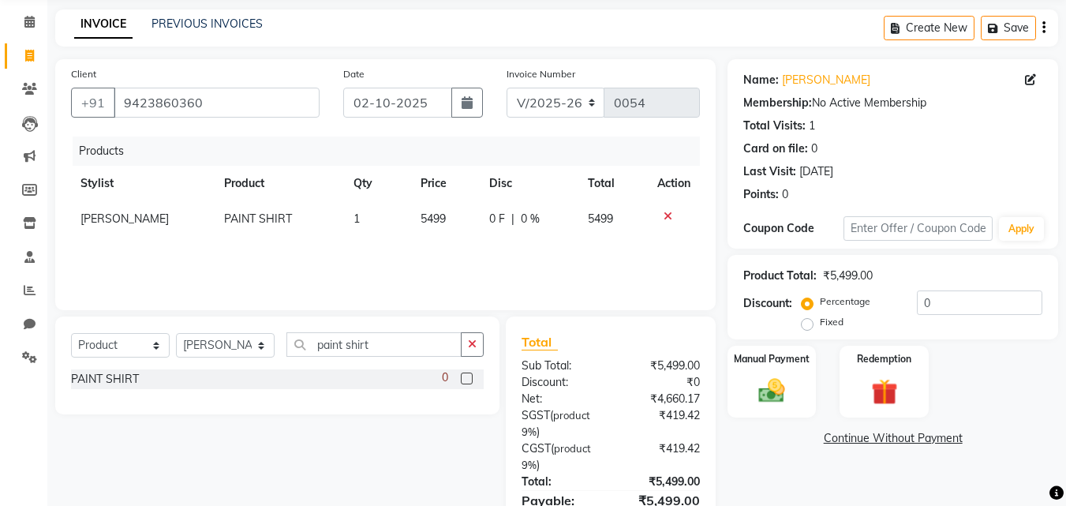
scroll to position [142, 0]
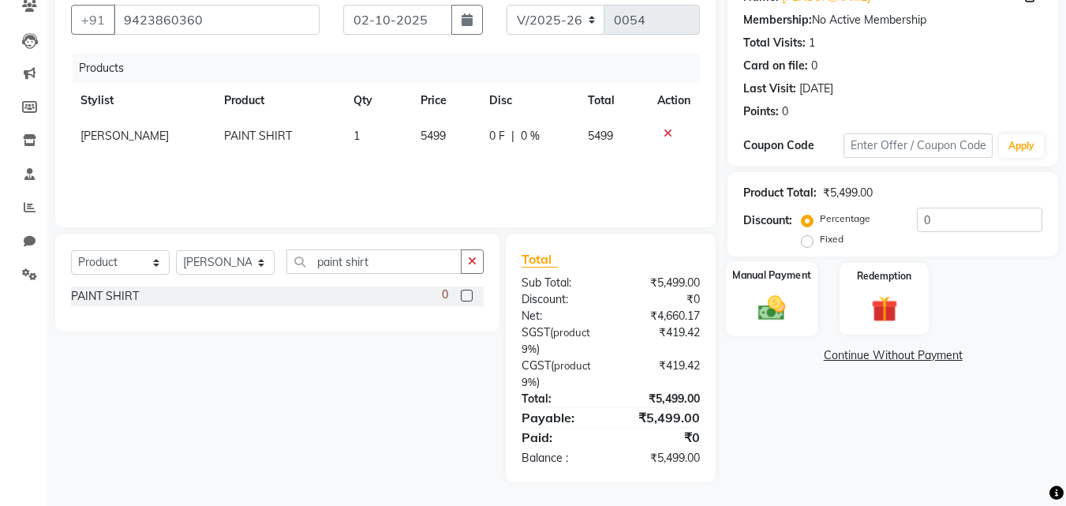
click at [742, 294] on div "Manual Payment" at bounding box center [772, 298] width 92 height 75
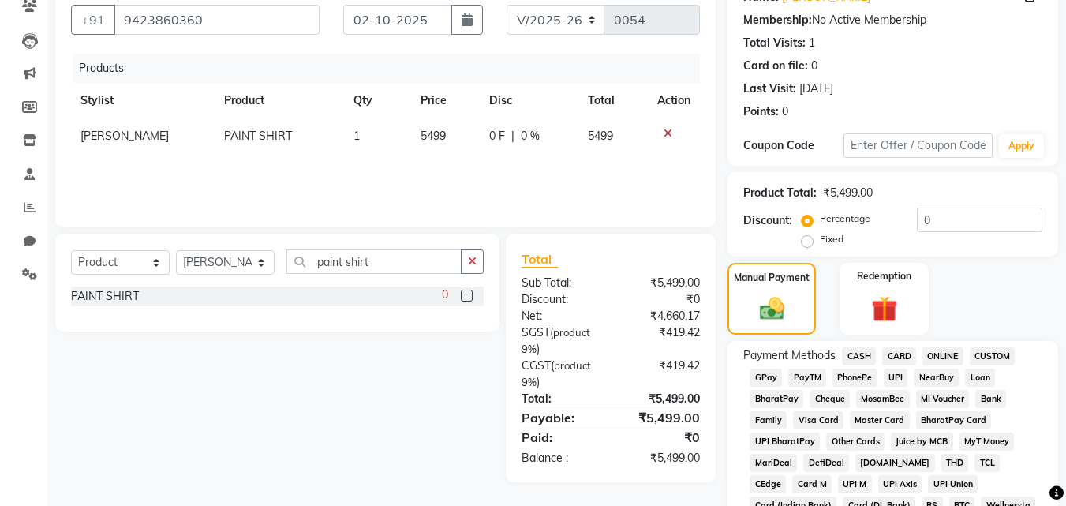
click at [933, 351] on span "ONLINE" at bounding box center [942, 356] width 41 height 18
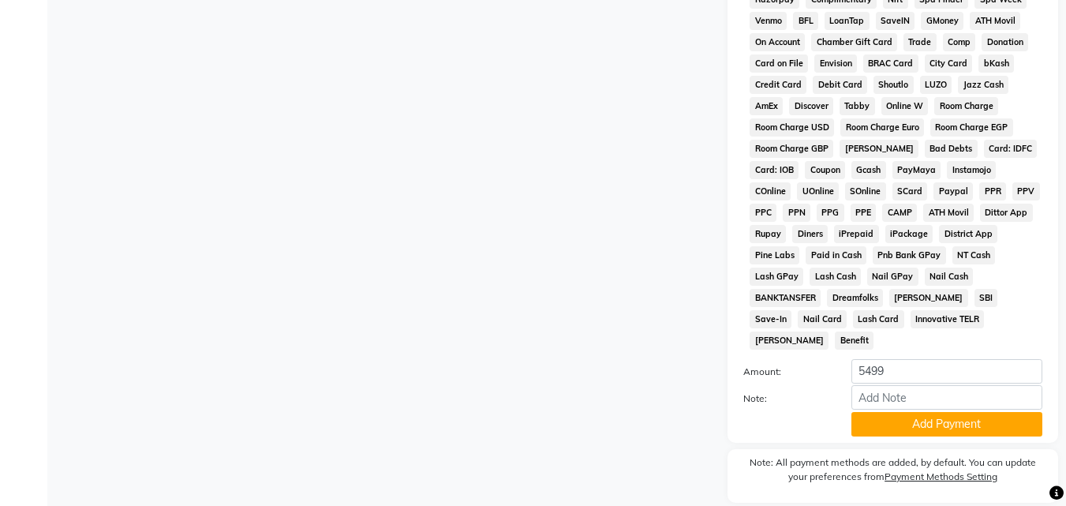
scroll to position [701, 0]
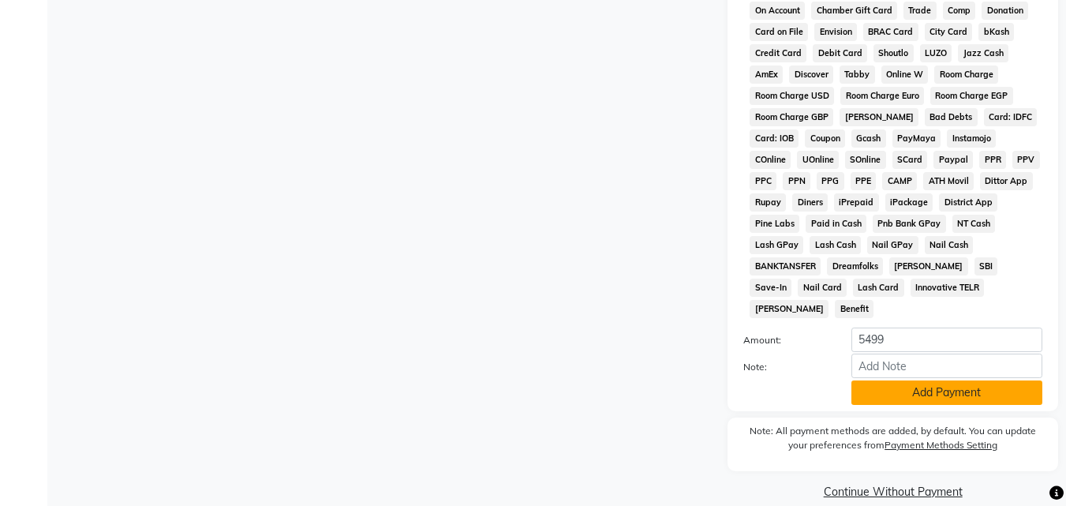
click at [970, 380] on button "Add Payment" at bounding box center [946, 392] width 191 height 24
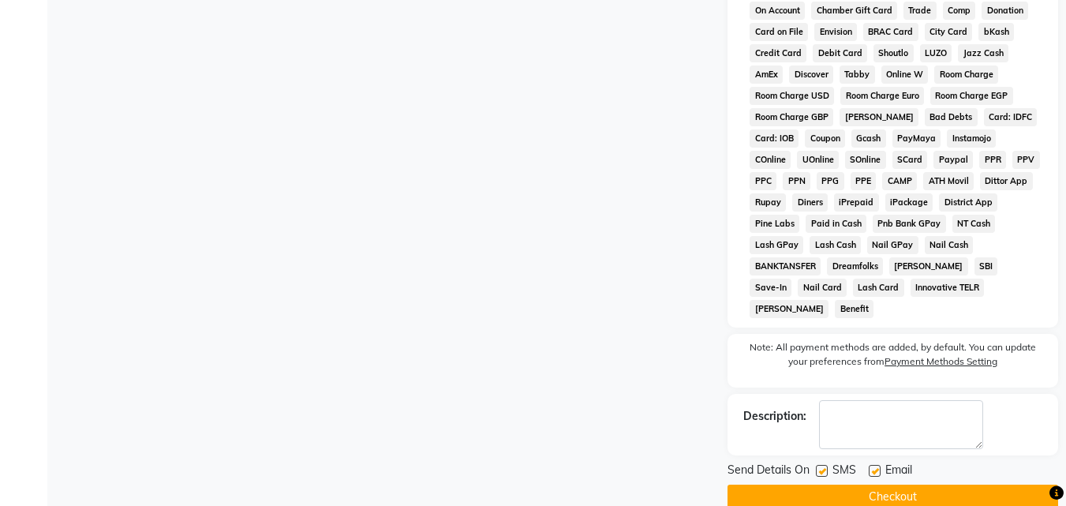
click at [940, 484] on button "Checkout" at bounding box center [892, 496] width 331 height 24
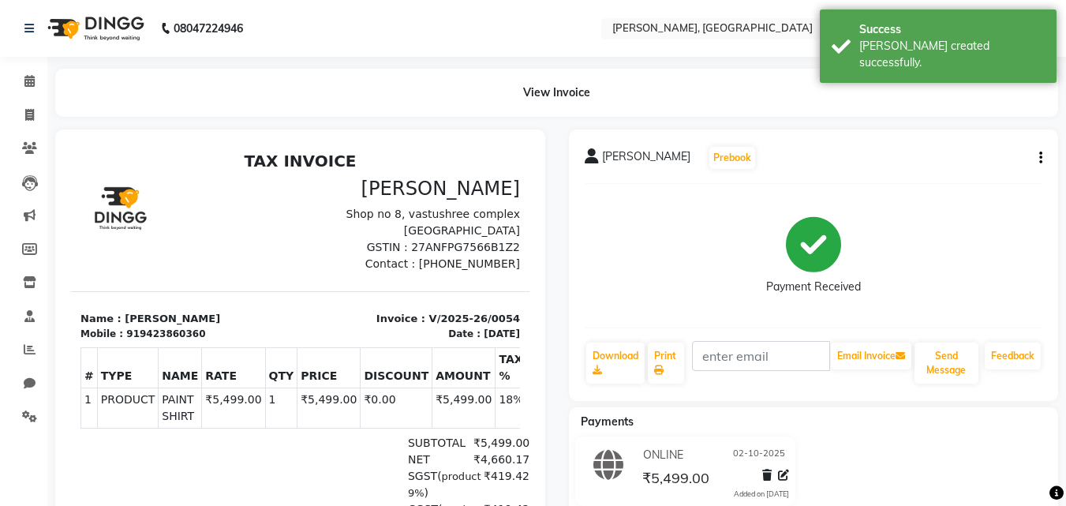
click at [709, 256] on div "Payment Received" at bounding box center [814, 255] width 458 height 118
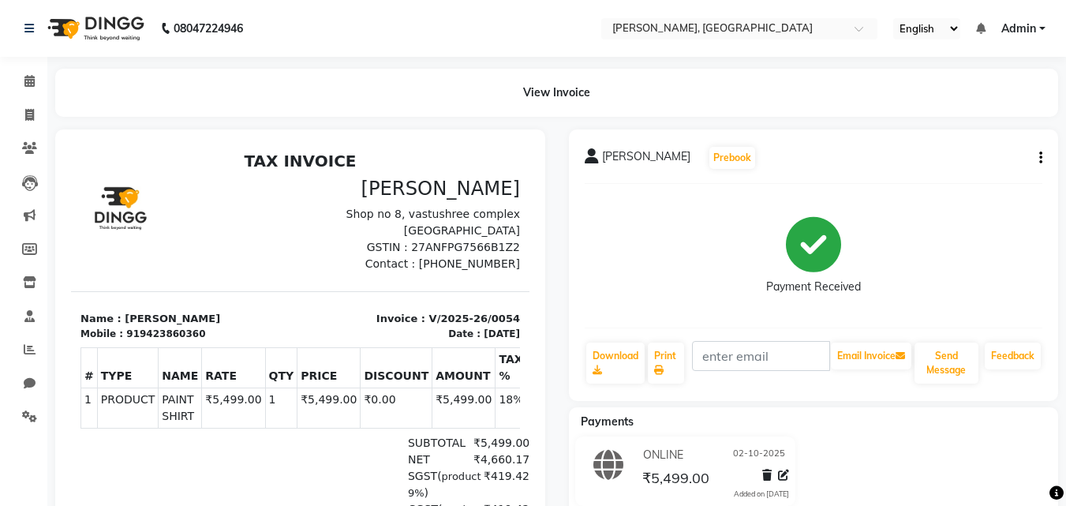
click at [1037, 152] on button "button" at bounding box center [1037, 158] width 9 height 17
click at [982, 170] on div "Edit Invoice" at bounding box center [976, 168] width 79 height 20
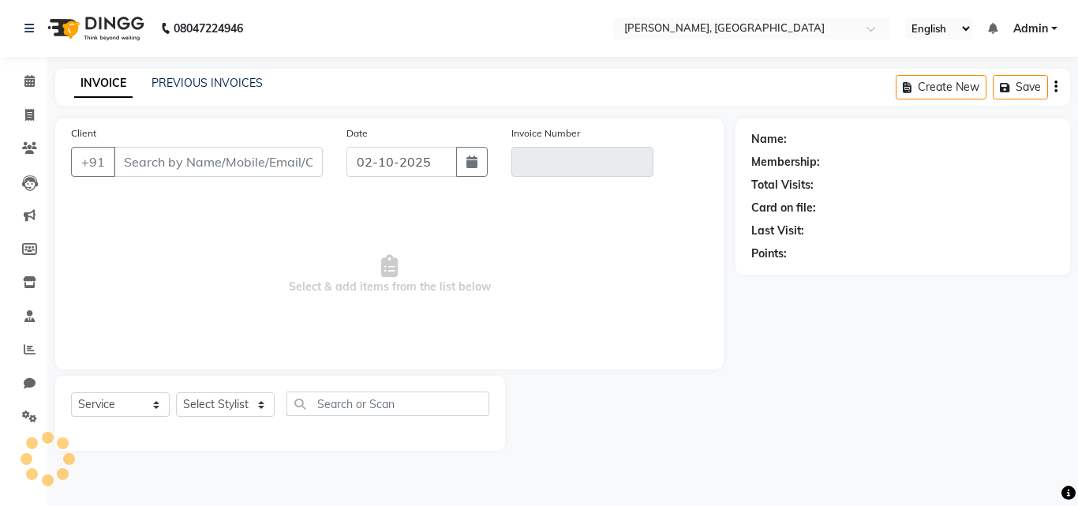
select select "product"
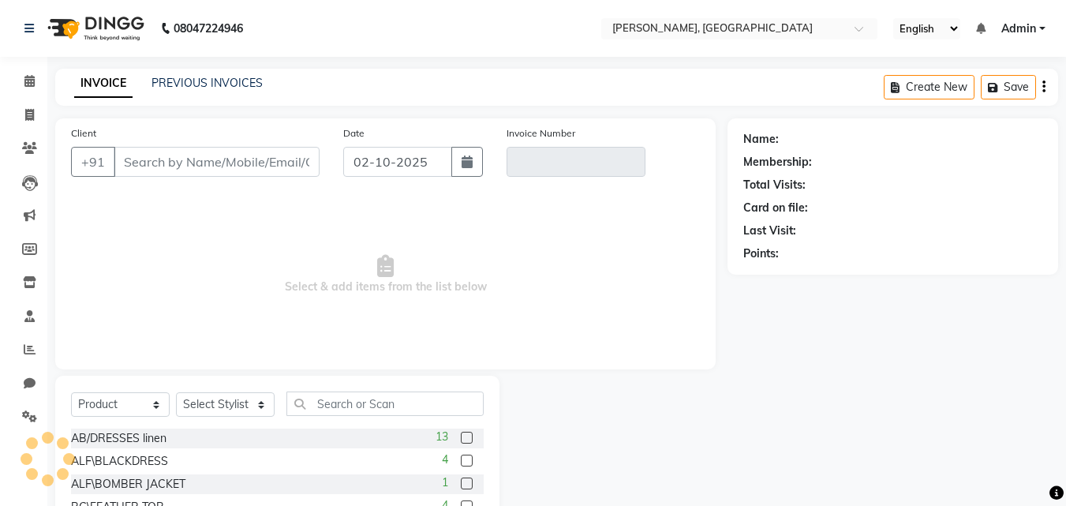
type input "9423860360"
type input "V/2025-26/0054"
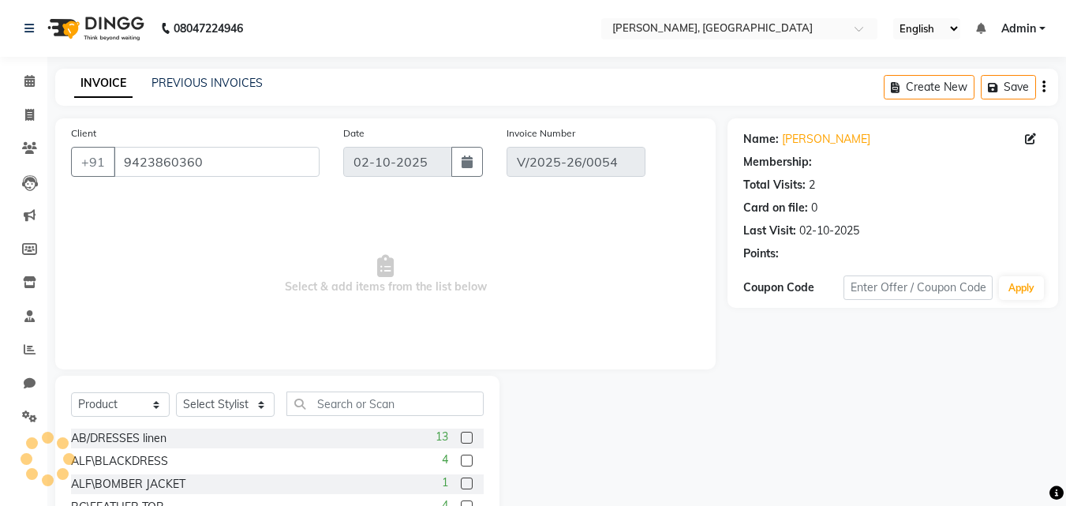
select select "select"
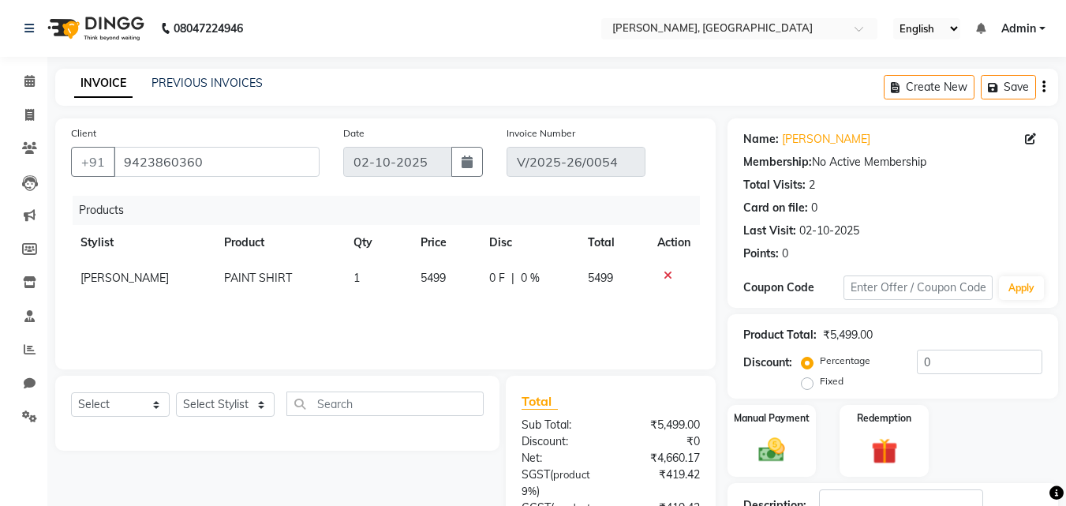
click at [525, 275] on span "0 %" at bounding box center [530, 278] width 19 height 17
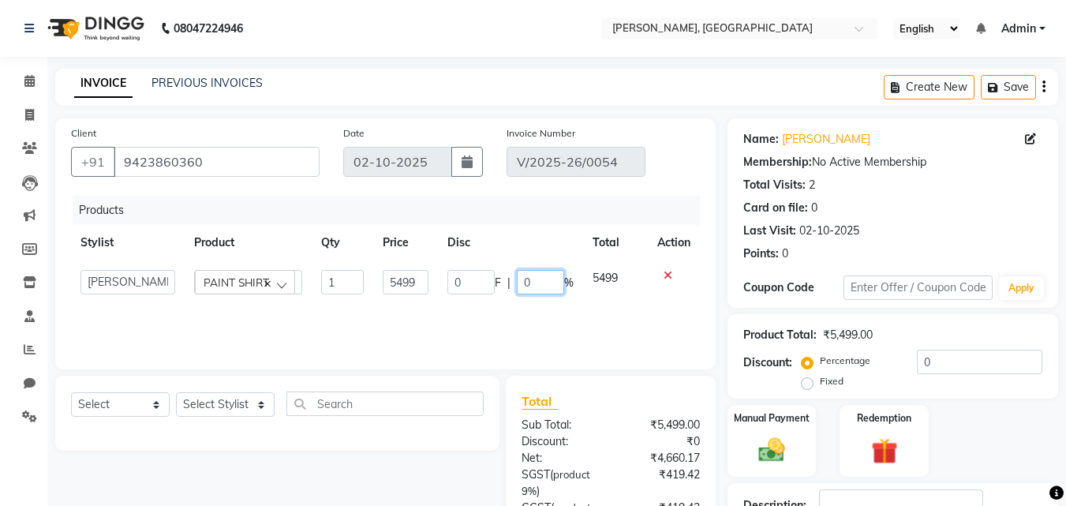
click at [531, 279] on input "0" at bounding box center [540, 282] width 47 height 24
type input "10"
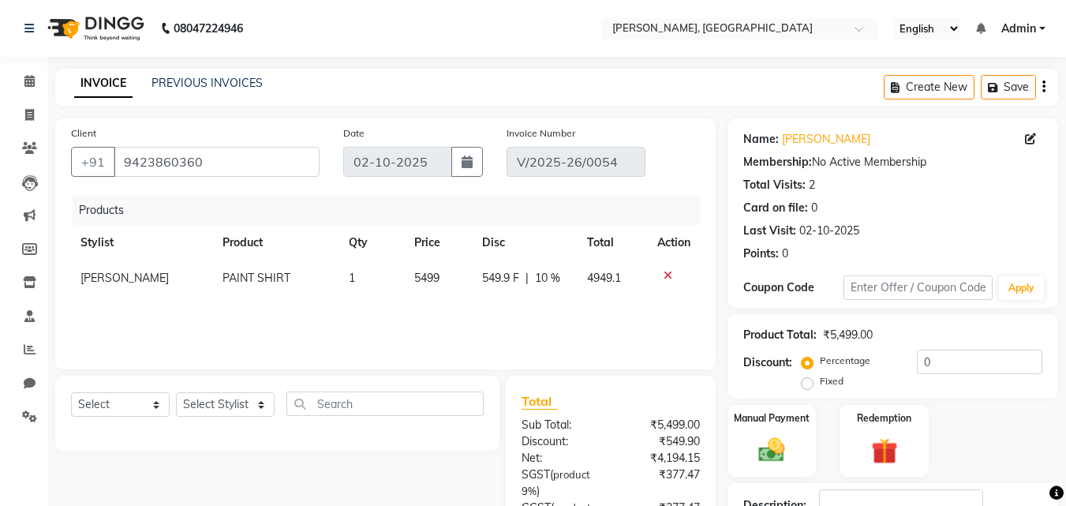
click at [527, 315] on div "Products Stylist Product Qty Price Disc Total Action Anita PAINT SHIRT 1 5499 5…" at bounding box center [385, 275] width 629 height 158
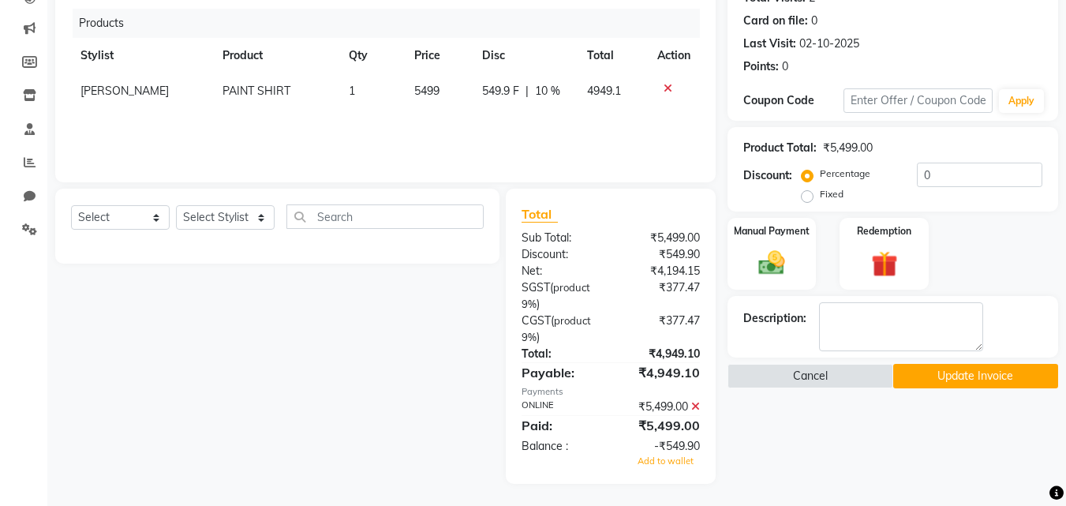
scroll to position [189, 0]
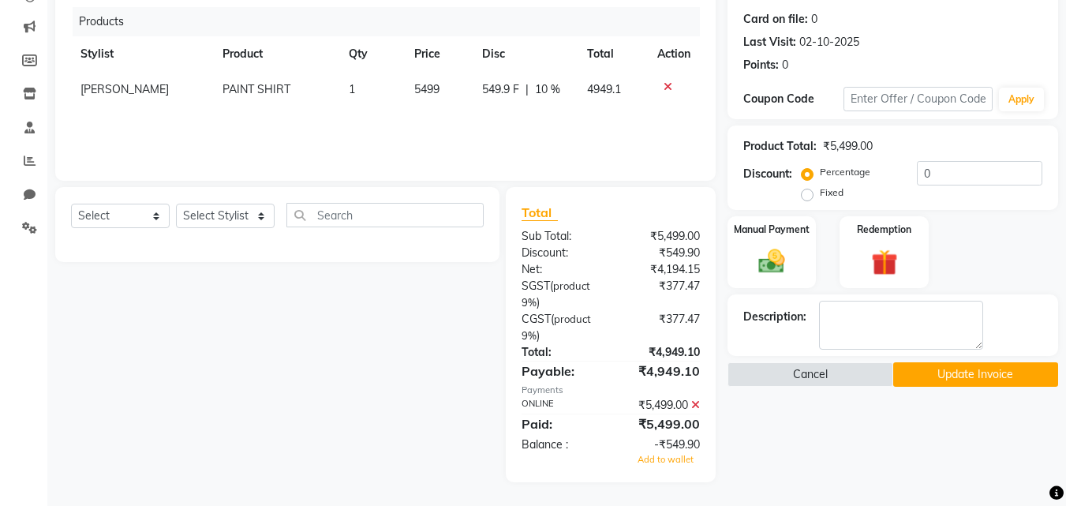
click at [414, 393] on div "Select Service Product Membership Package Voucher Prepaid Gift Card Select Styl…" at bounding box center [271, 334] width 456 height 295
click at [158, 222] on select "Select Service Product Membership Package Voucher Prepaid Gift Card" at bounding box center [120, 216] width 99 height 24
select select "product"
click at [71, 204] on select "Select Service Product Membership Package Voucher Prepaid Gift Card" at bounding box center [120, 216] width 99 height 24
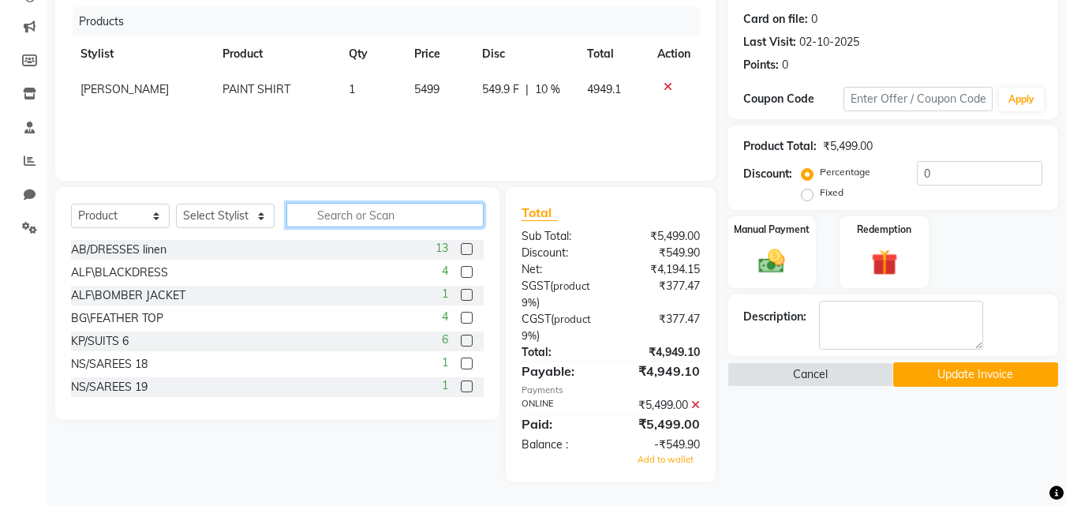
click at [367, 221] on input "text" at bounding box center [384, 215] width 197 height 24
click at [367, 221] on input "WHITE" at bounding box center [373, 215] width 175 height 24
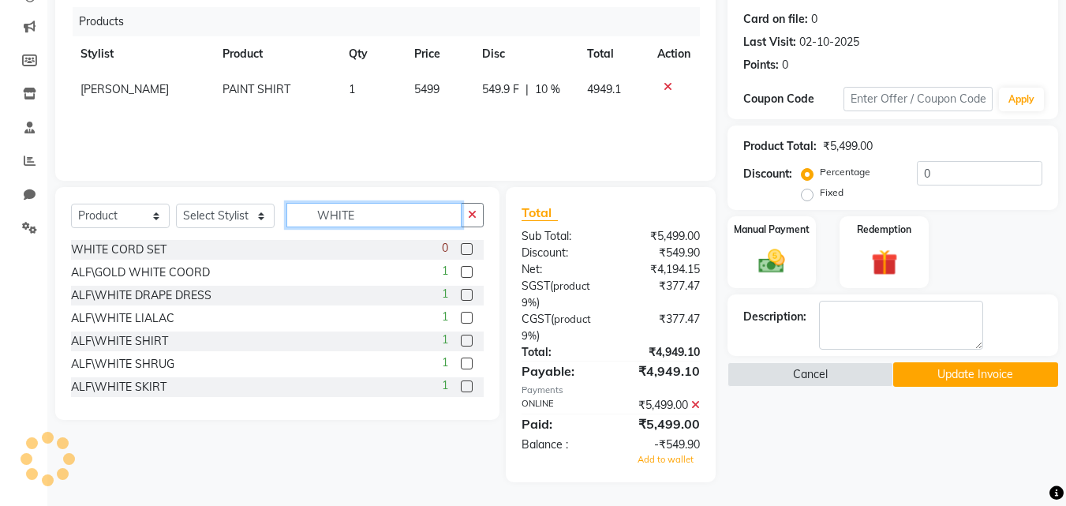
type input "WHITE"
click at [338, 247] on div "WHITE CORD SET 0" at bounding box center [277, 250] width 413 height 20
click at [170, 247] on div "WHITE CORD SET 0" at bounding box center [277, 250] width 413 height 20
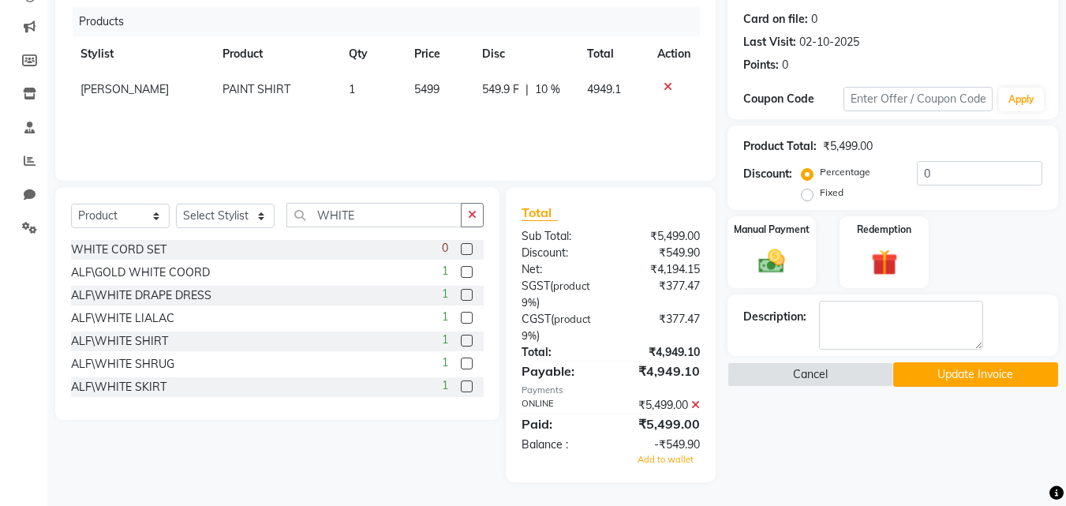
scroll to position [185, 0]
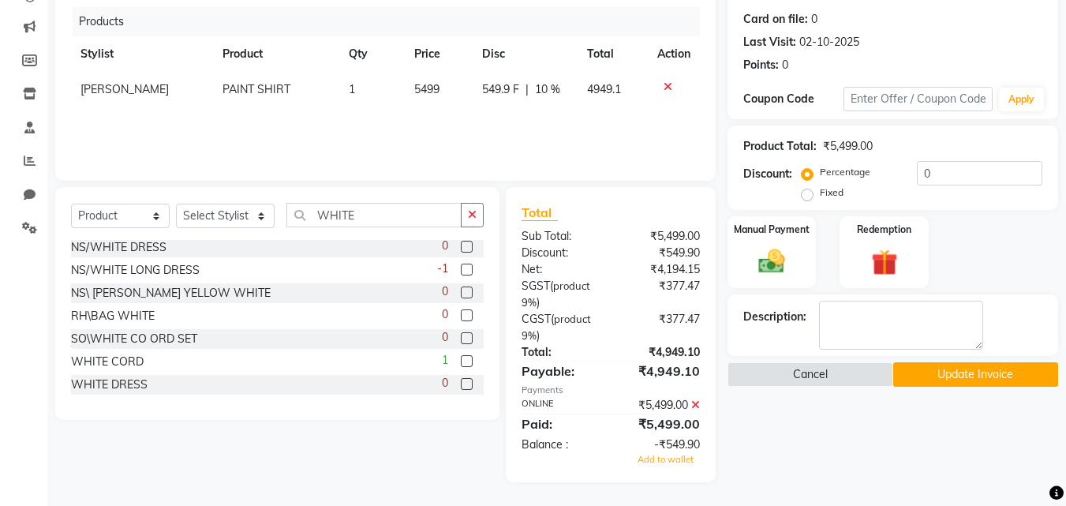
click at [461, 360] on label at bounding box center [467, 361] width 12 height 12
click at [461, 360] on input "checkbox" at bounding box center [466, 362] width 10 height 10
checkbox input "false"
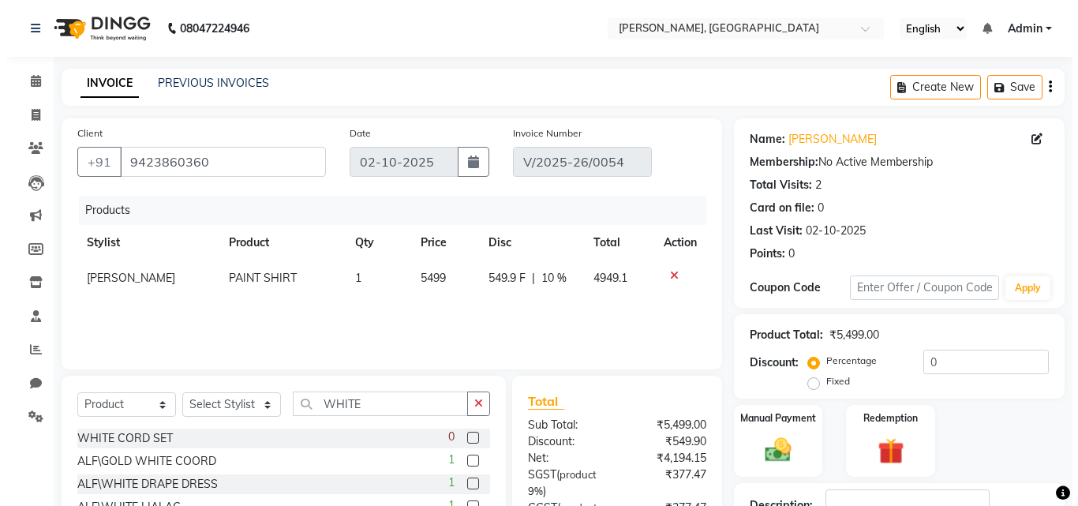
scroll to position [189, 0]
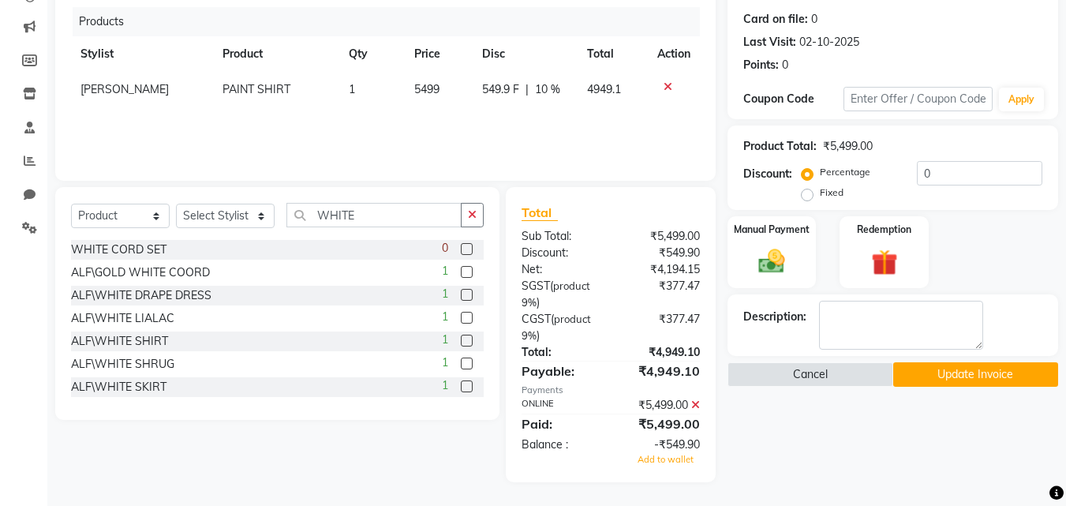
click at [938, 383] on button "Update Invoice" at bounding box center [975, 374] width 165 height 24
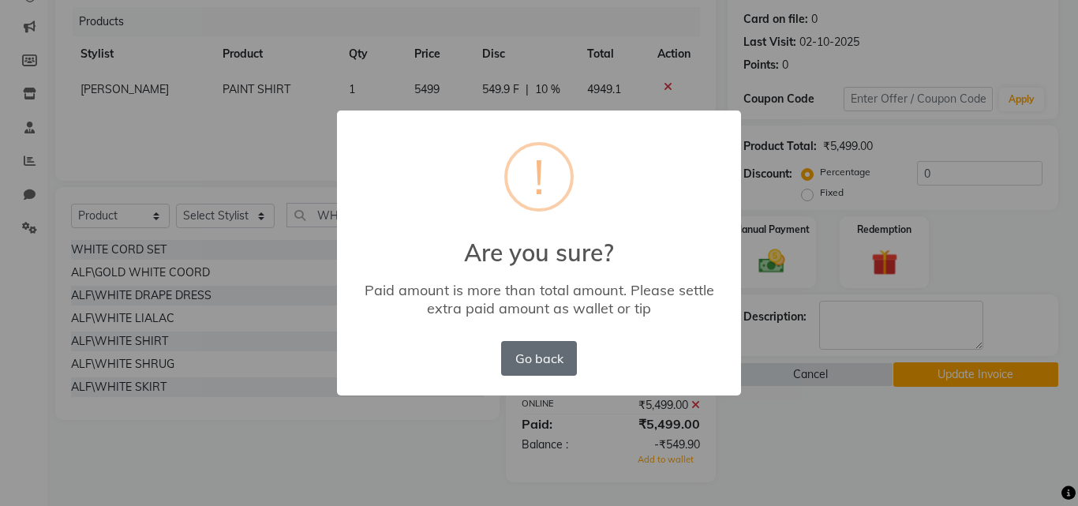
click at [537, 354] on button "Go back" at bounding box center [539, 358] width 76 height 35
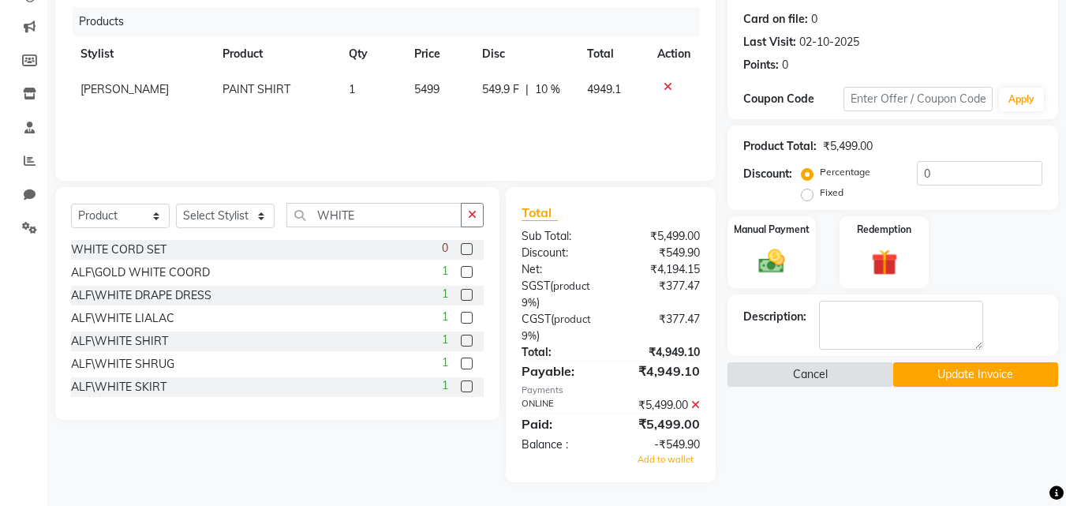
click at [847, 379] on button "Cancel" at bounding box center [809, 374] width 165 height 24
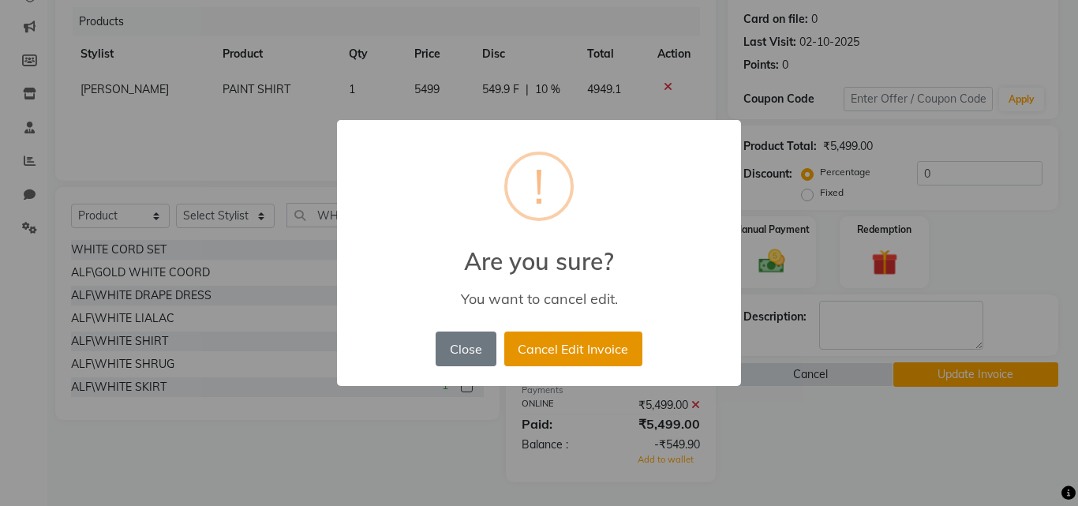
click at [608, 364] on button "Cancel Edit Invoice" at bounding box center [573, 348] width 138 height 35
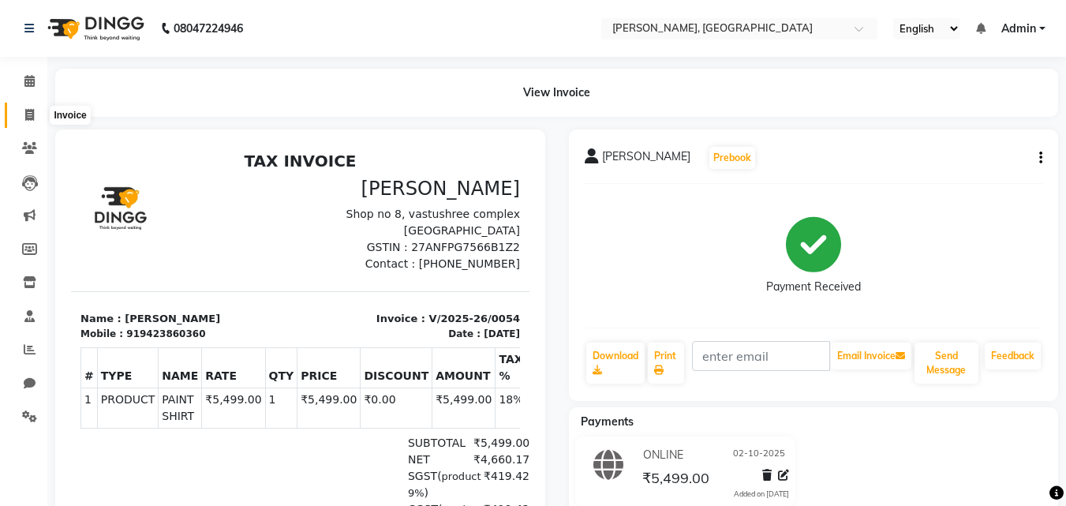
click at [31, 109] on icon at bounding box center [29, 115] width 9 height 12
select select "7874"
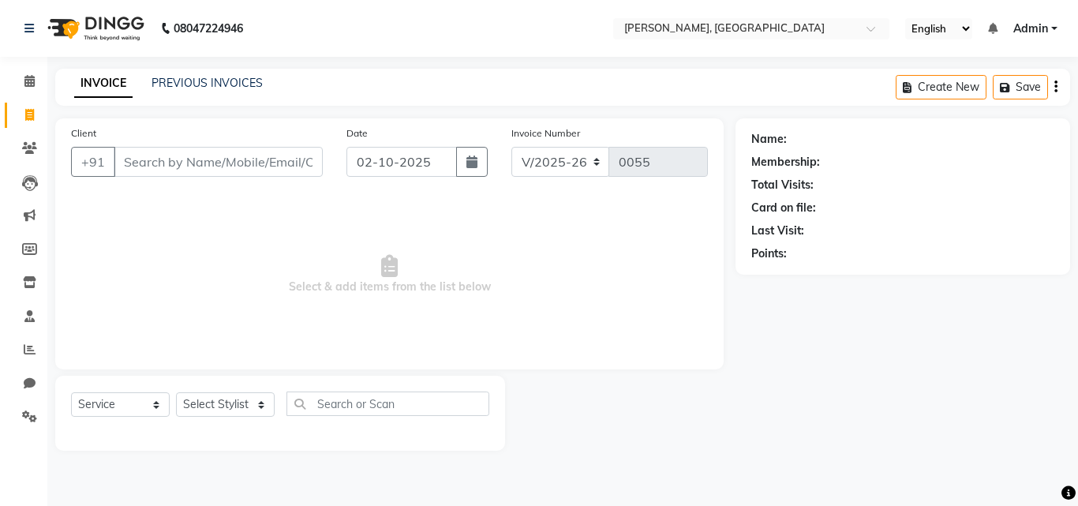
select select "product"
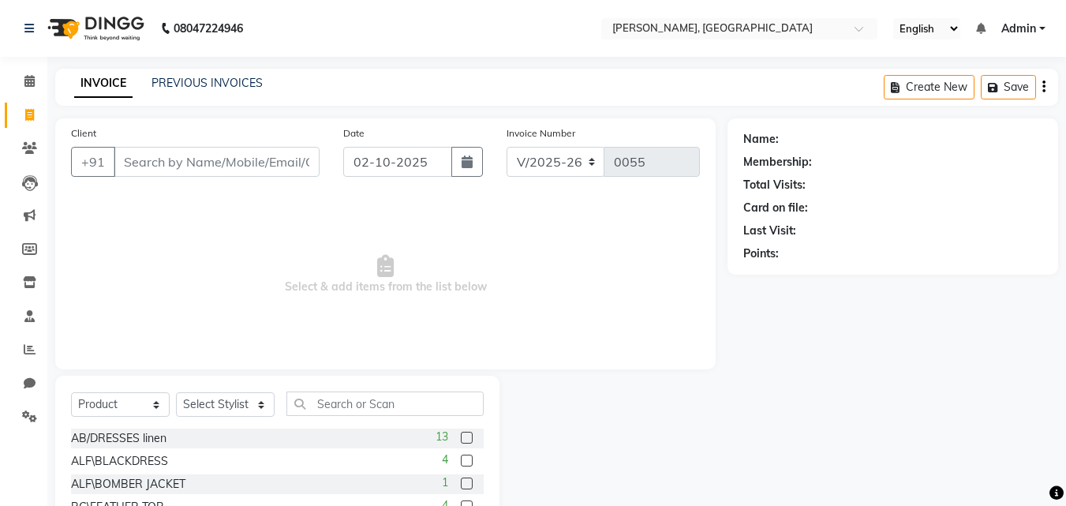
click at [208, 170] on input "Client" at bounding box center [217, 162] width 206 height 30
type input "9960948077"
click at [264, 169] on span "Add Client" at bounding box center [279, 162] width 62 height 16
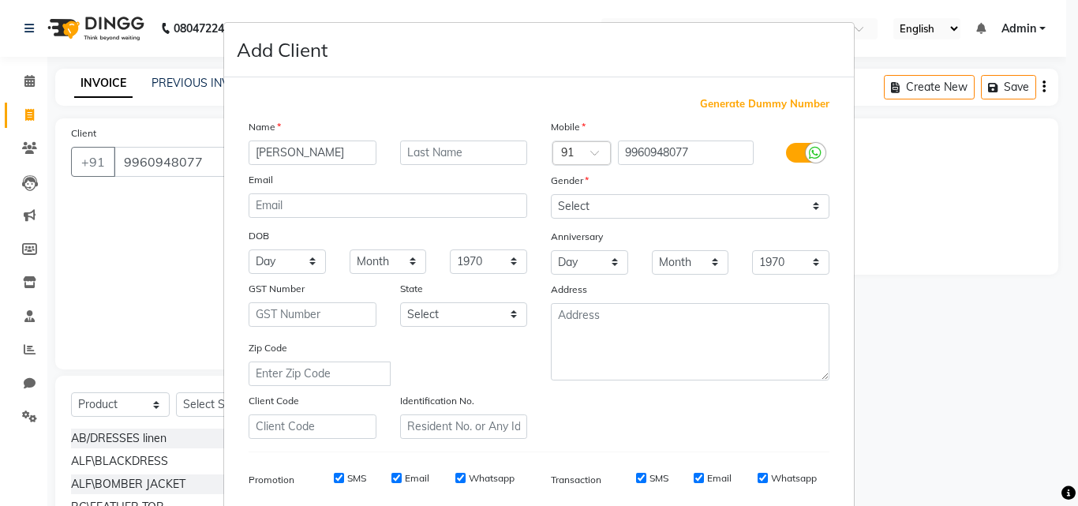
type input "KOMAL"
click at [436, 155] on input "text" at bounding box center [464, 152] width 128 height 24
type input "CHAJJED"
click at [320, 54] on h4 "Add Client" at bounding box center [282, 50] width 91 height 28
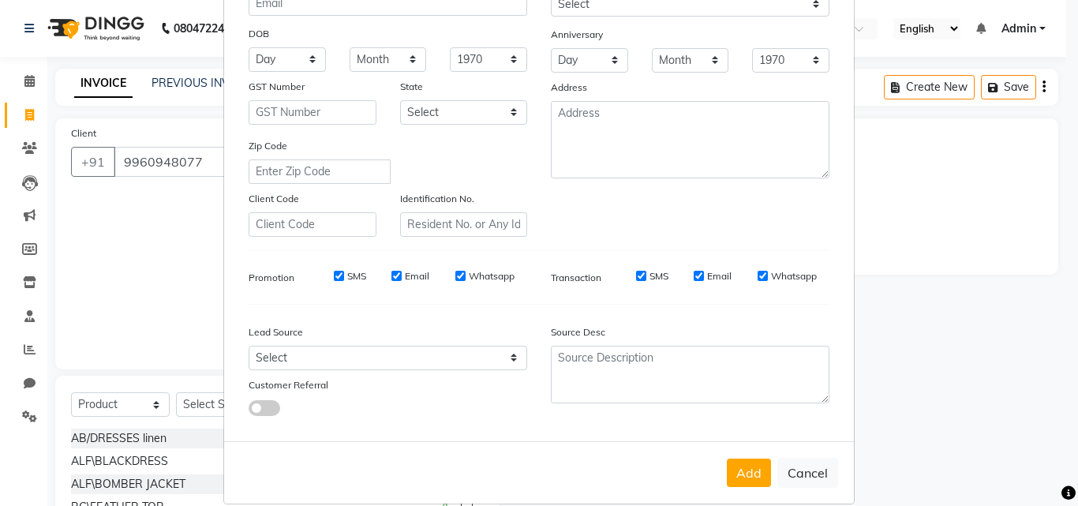
scroll to position [223, 0]
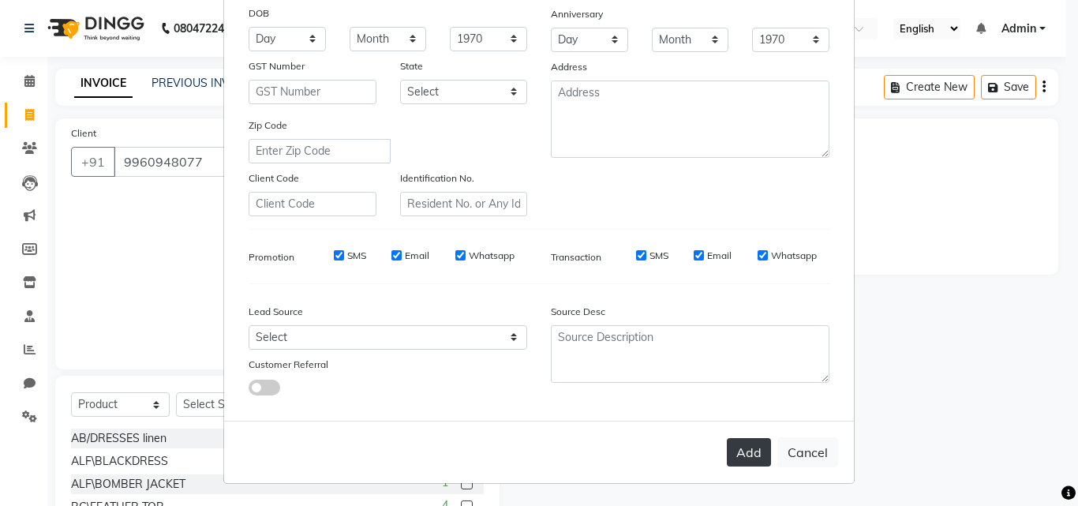
click at [738, 458] on button "Add" at bounding box center [749, 452] width 44 height 28
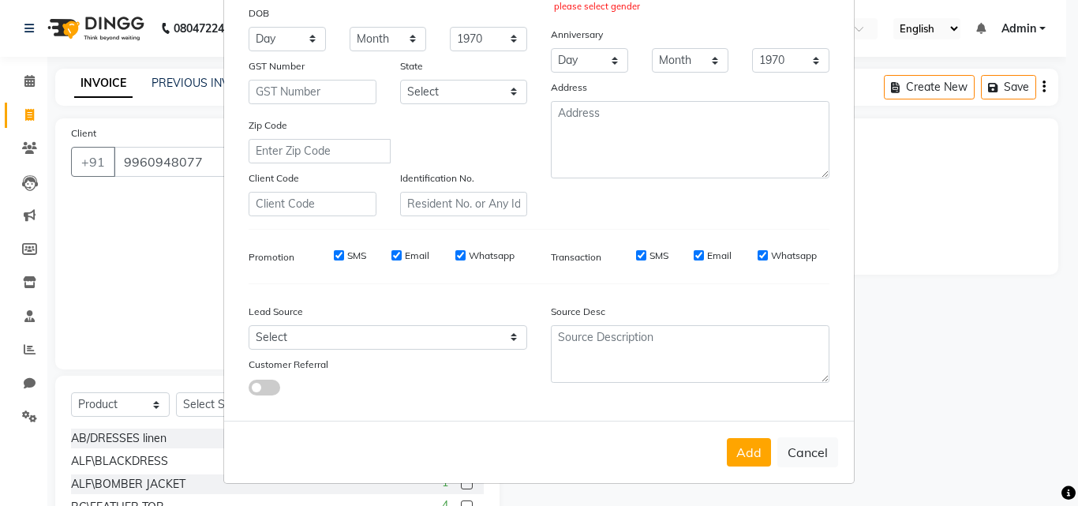
click at [613, 8] on div "please select gender" at bounding box center [689, 6] width 271 height 13
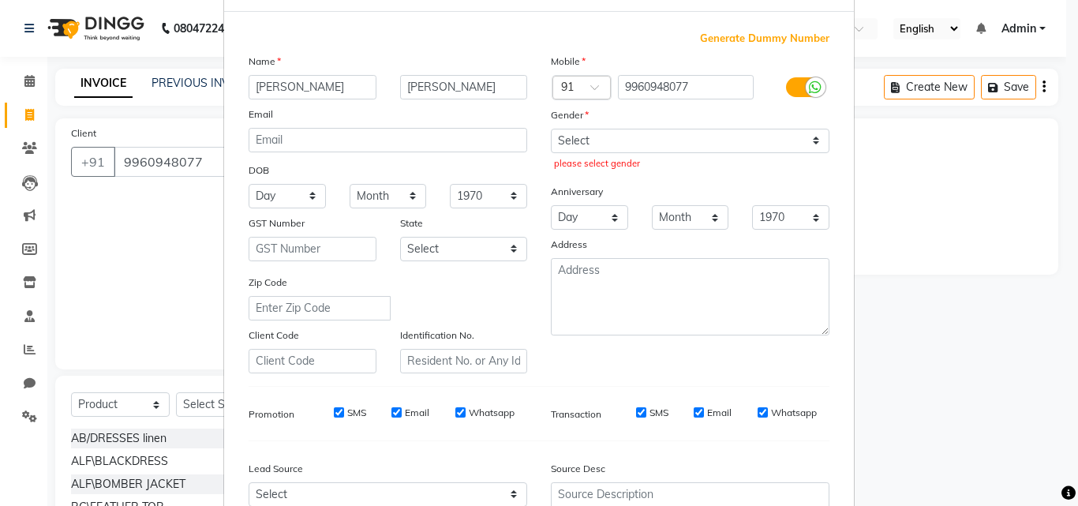
scroll to position [65, 0]
click at [638, 144] on select "Select Male Female Other Prefer Not To Say" at bounding box center [690, 141] width 279 height 24
select select "female"
click at [551, 129] on select "Select Male Female Other Prefer Not To Say" at bounding box center [690, 141] width 279 height 24
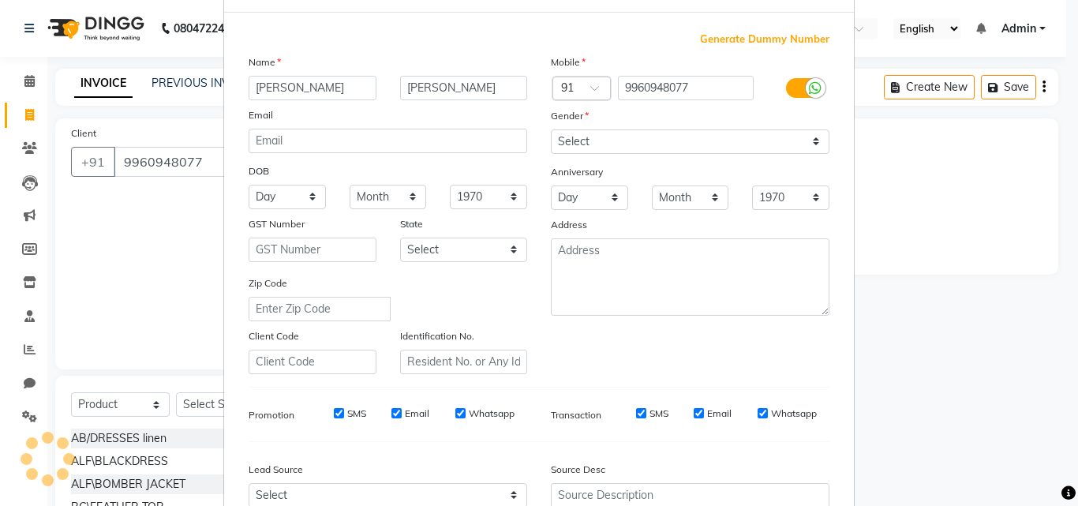
click at [134, 197] on ngb-modal-window "Add Client Generate Dummy Number Name KOMAL CHAJJED Email DOB Day 01 02 03 04 0…" at bounding box center [539, 253] width 1078 height 506
click at [165, 277] on ngb-modal-window "Add Client Generate Dummy Number Name KOMAL CHAJJED Email DOB Day 01 02 03 04 0…" at bounding box center [539, 253] width 1078 height 506
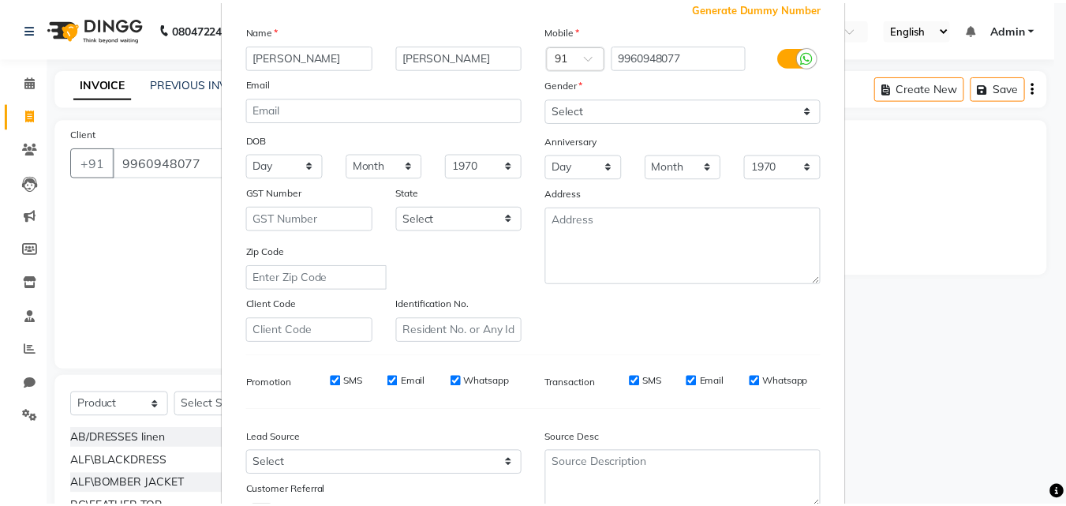
scroll to position [223, 0]
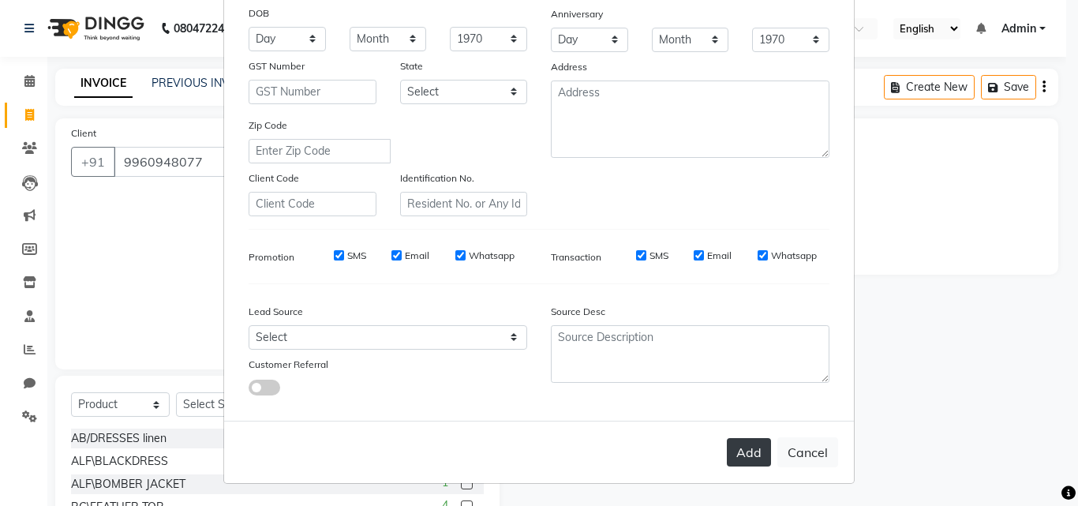
click at [750, 461] on button "Add" at bounding box center [749, 452] width 44 height 28
select select
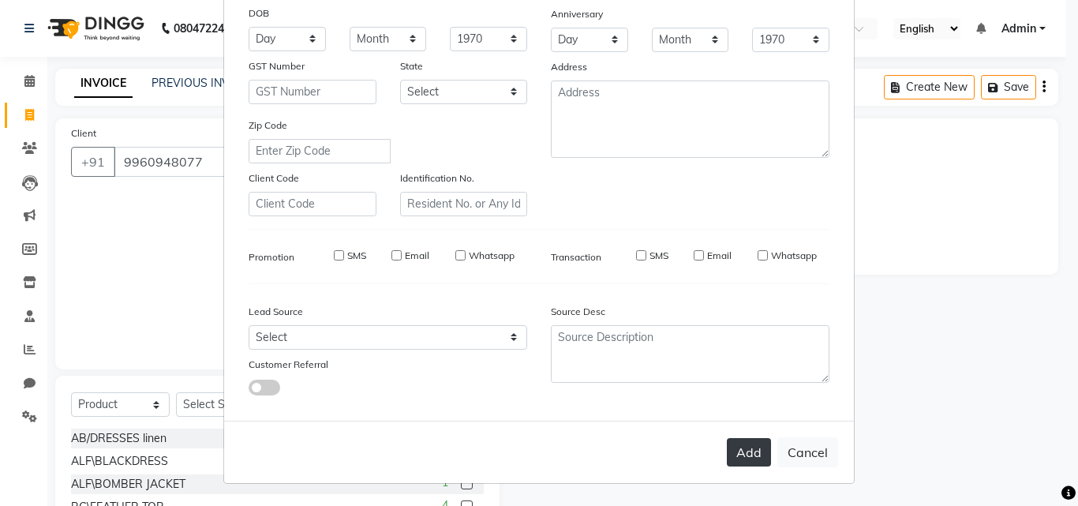
select select
checkbox input "false"
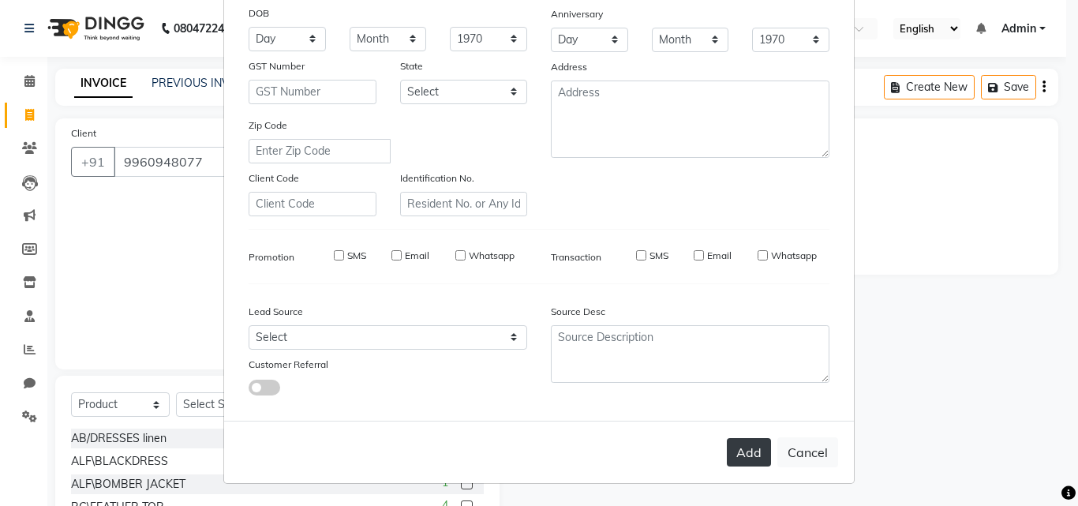
checkbox input "false"
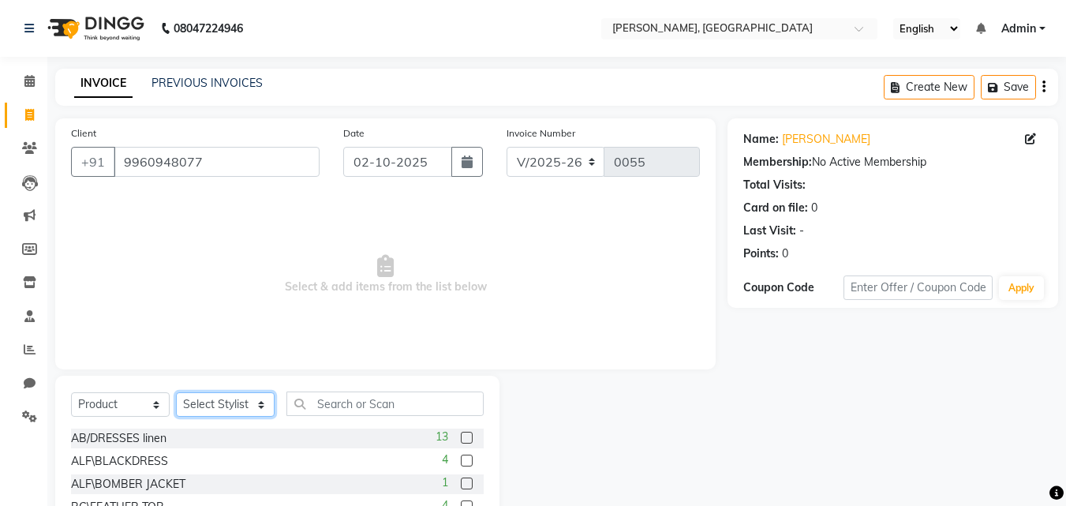
click at [253, 408] on select "Select Stylist Anita Nidhi" at bounding box center [225, 404] width 99 height 24
select select "71840"
click at [176, 392] on select "Select Stylist Anita Nidhi" at bounding box center [225, 404] width 99 height 24
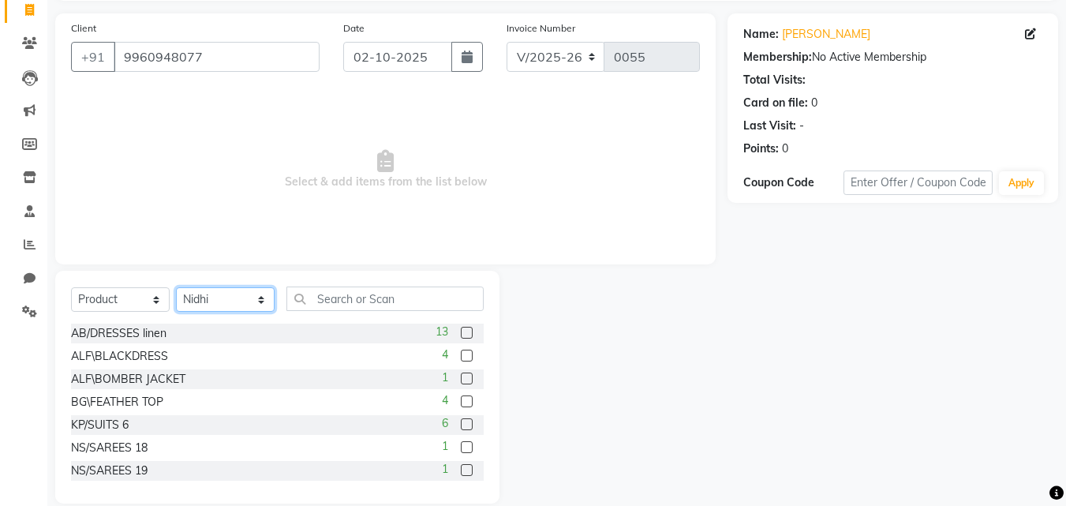
scroll to position [126, 0]
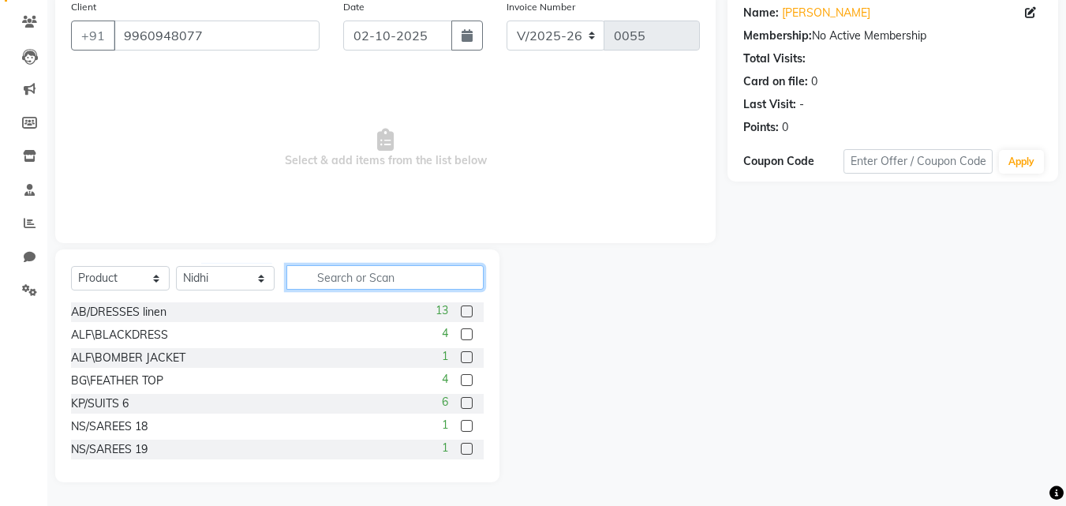
click at [324, 280] on input "text" at bounding box center [384, 277] width 197 height 24
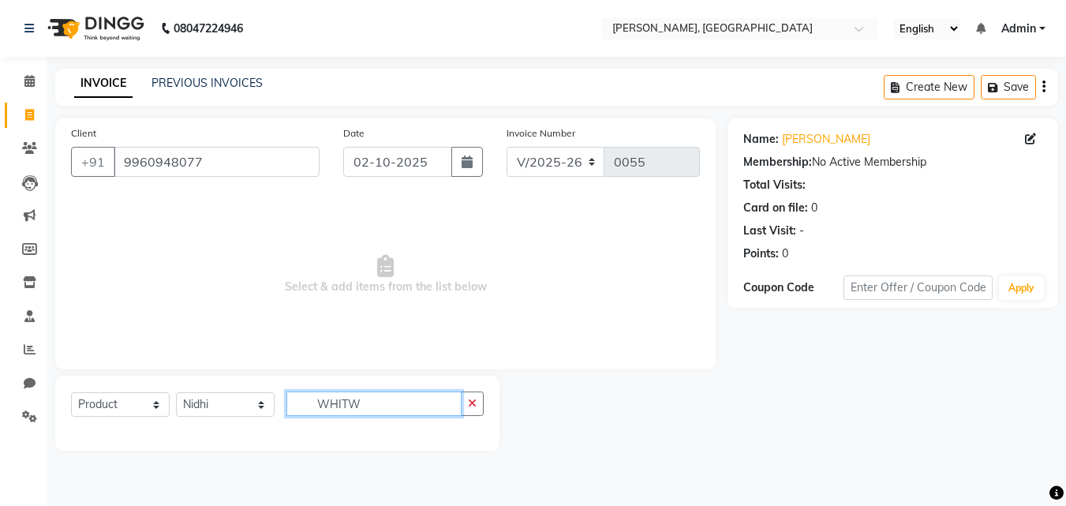
scroll to position [0, 0]
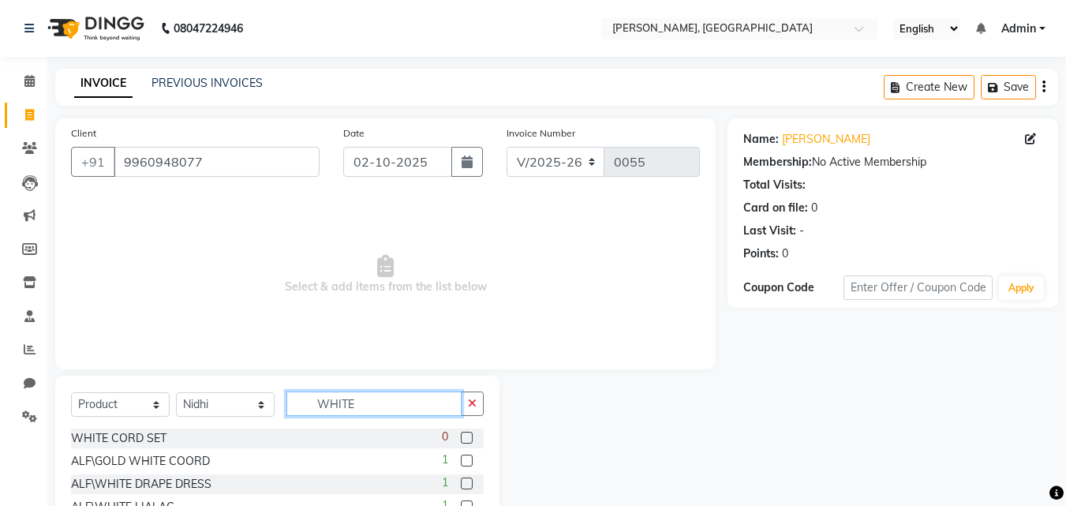
type input "WHITE"
click at [338, 458] on div "ALF\GOLD WHITE COORD 1" at bounding box center [277, 461] width 413 height 20
click at [485, 490] on div "Select Service Product Membership Package Voucher Prepaid Gift Card Select Styl…" at bounding box center [277, 492] width 444 height 233
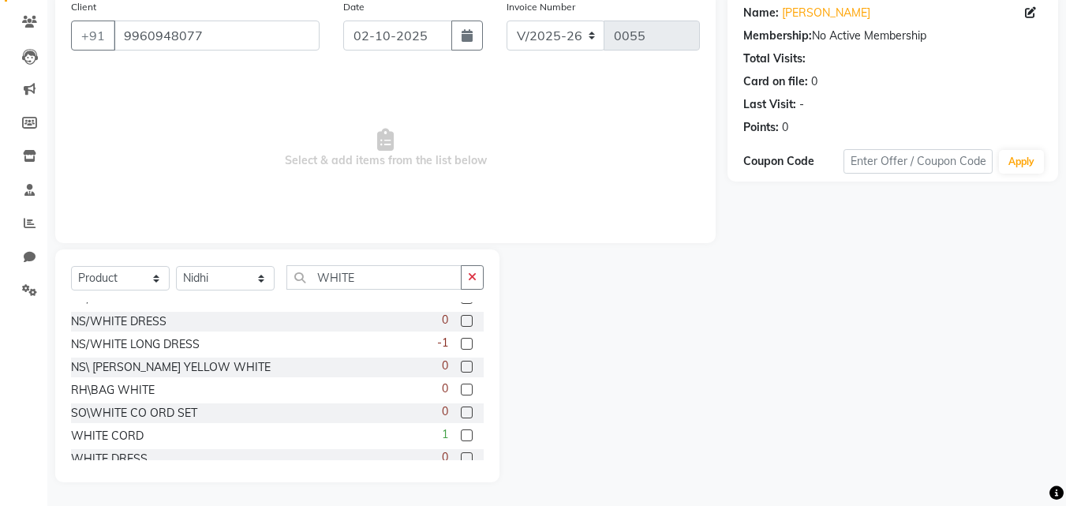
scroll to position [185, 0]
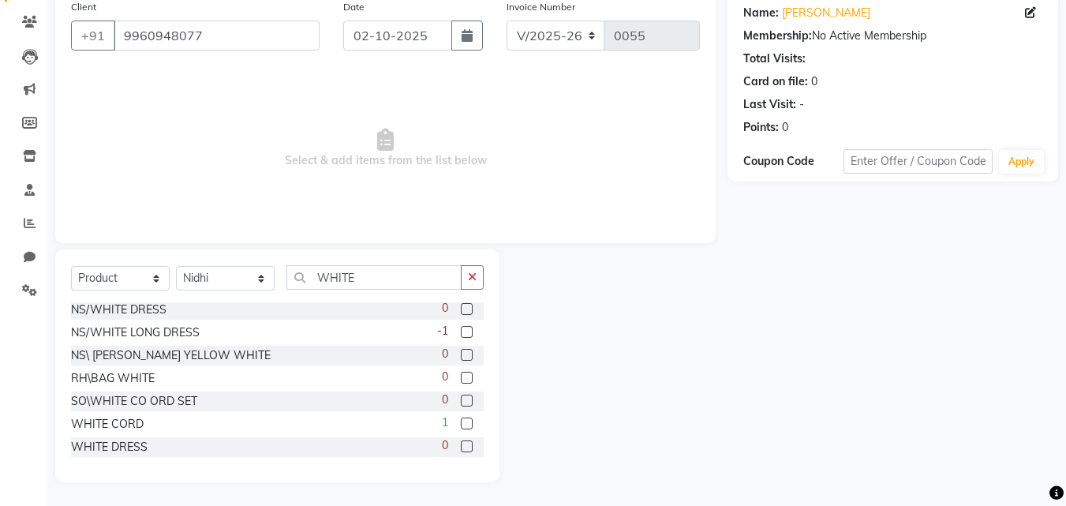
click at [238, 427] on div "WHITE CORD 1" at bounding box center [277, 424] width 413 height 20
click at [461, 426] on label at bounding box center [467, 423] width 12 height 12
click at [461, 426] on input "checkbox" at bounding box center [466, 424] width 10 height 10
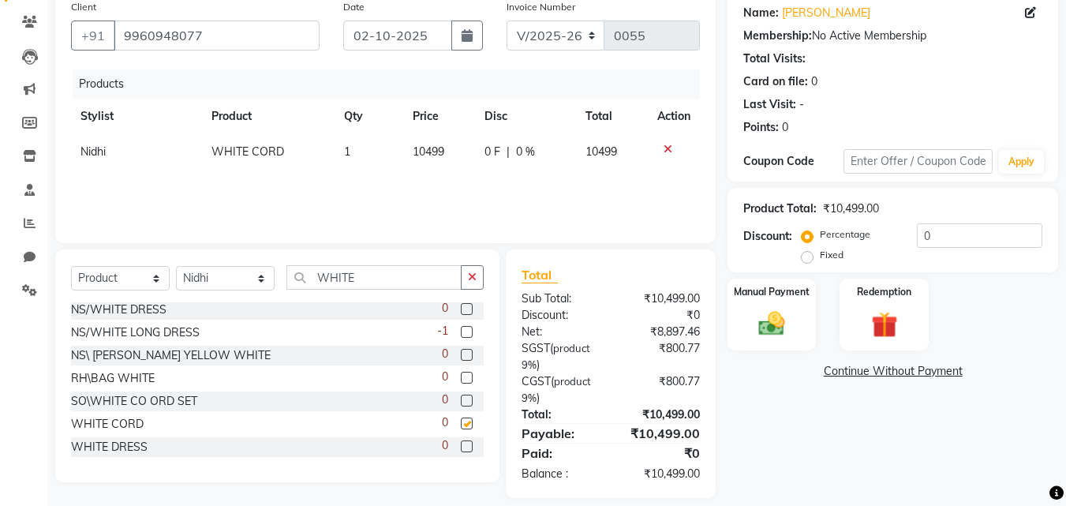
checkbox input "false"
click at [821, 257] on label "Fixed" at bounding box center [832, 255] width 24 height 14
click at [816, 257] on input "Fixed" at bounding box center [810, 254] width 11 height 11
radio input "true"
click at [945, 236] on input "0" at bounding box center [979, 235] width 125 height 24
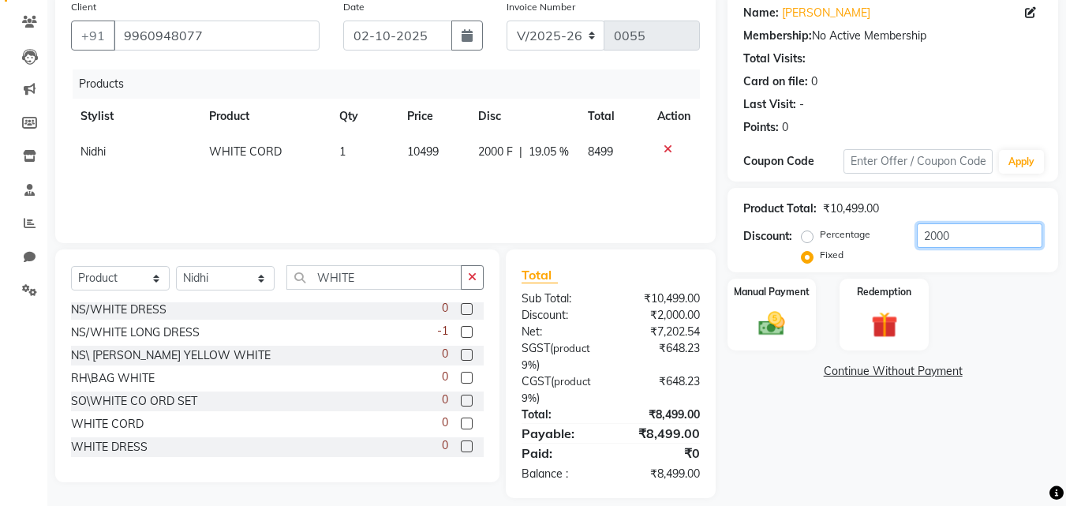
type input "2000"
click at [917, 375] on link "Continue Without Payment" at bounding box center [893, 371] width 324 height 17
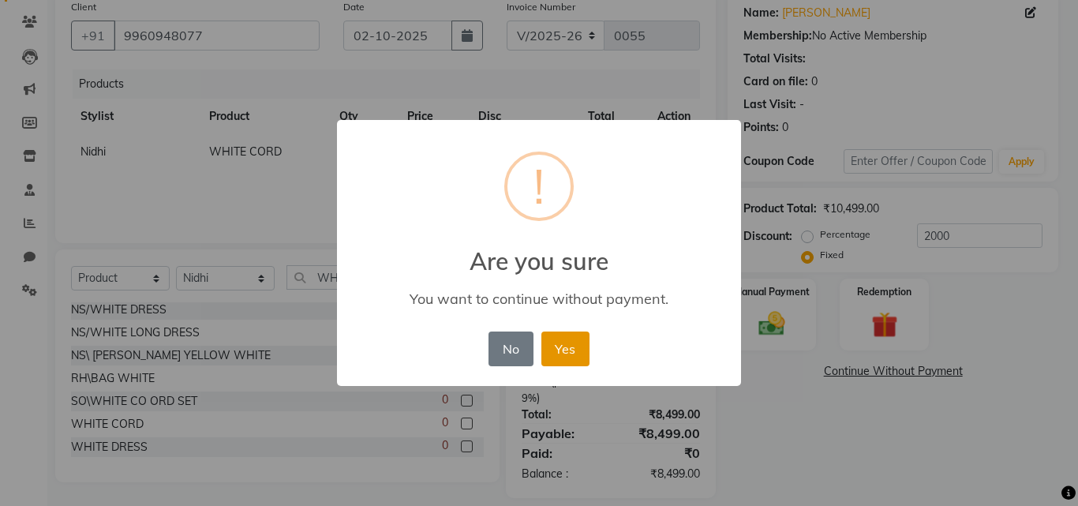
click at [572, 360] on button "Yes" at bounding box center [565, 348] width 48 height 35
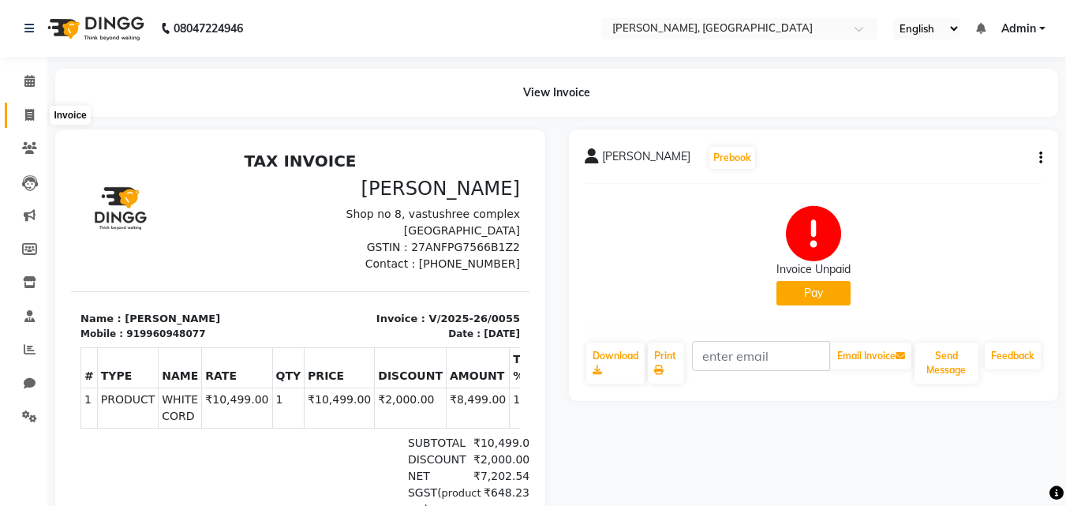
click at [34, 109] on icon at bounding box center [29, 115] width 9 height 12
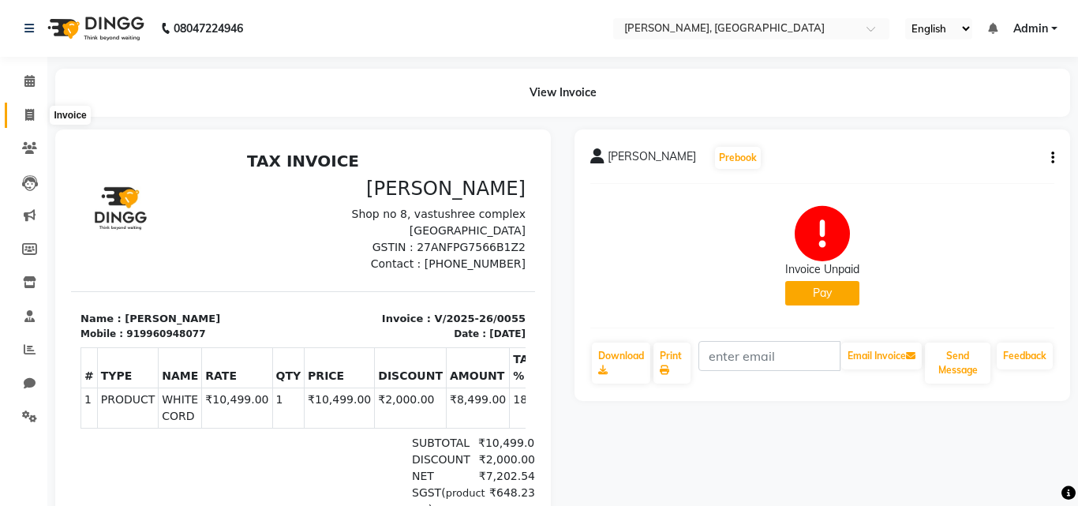
select select "7874"
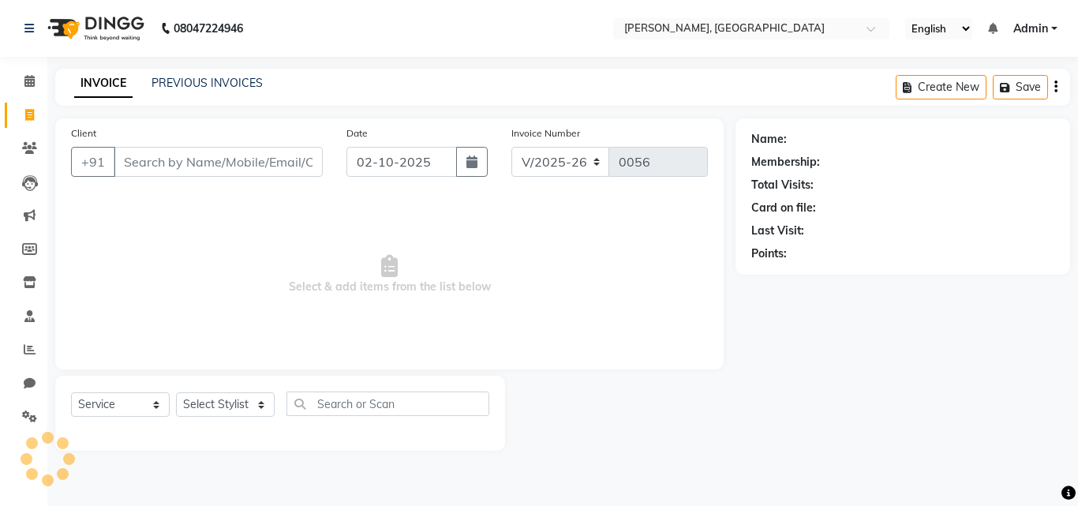
select select "product"
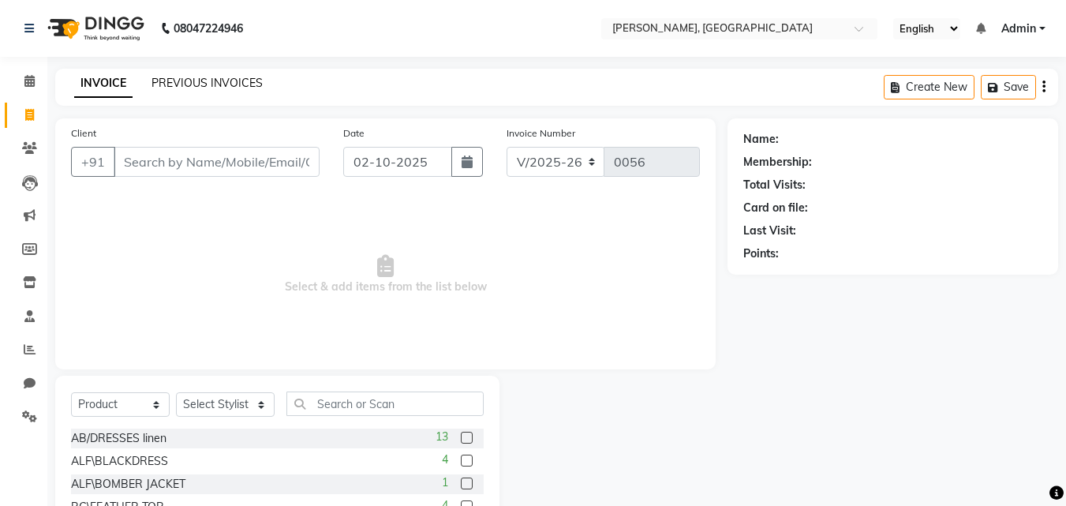
click at [180, 84] on link "PREVIOUS INVOICES" at bounding box center [206, 83] width 111 height 14
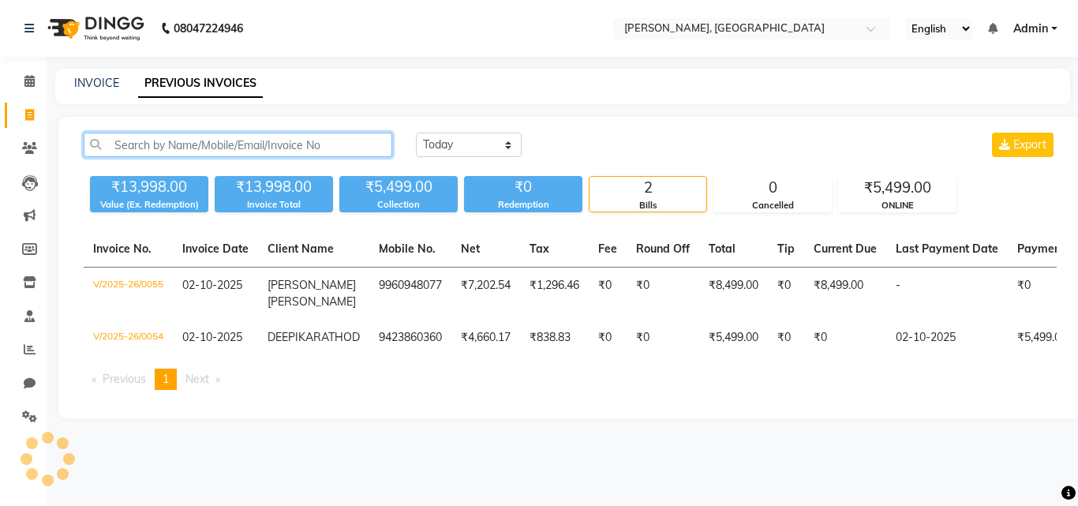
click at [192, 150] on input "text" at bounding box center [238, 145] width 309 height 24
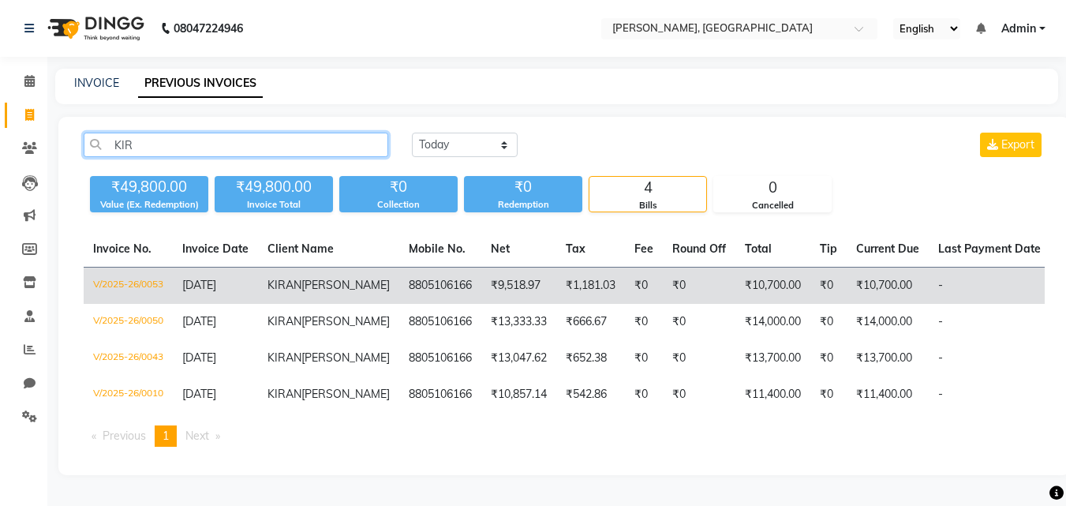
type input "KIR"
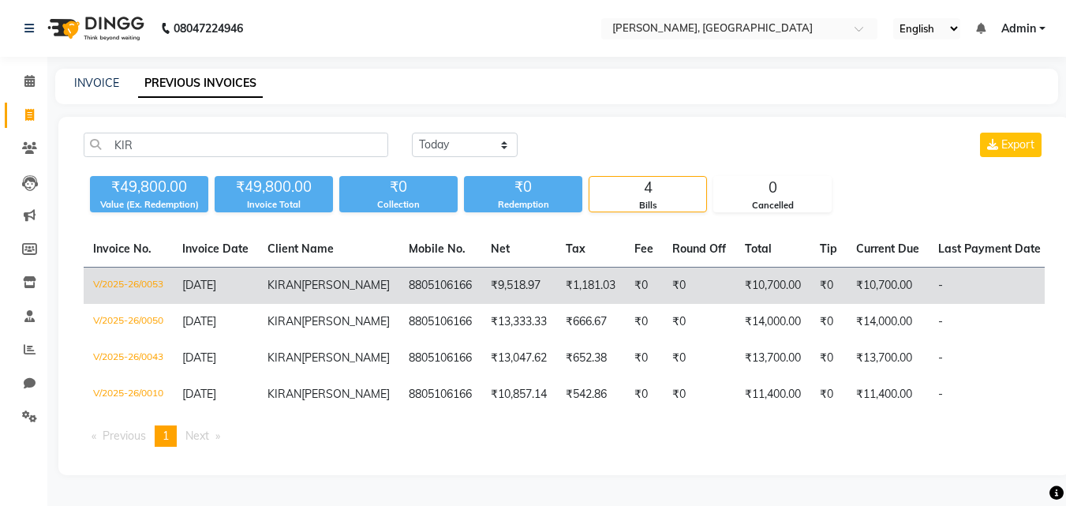
click at [199, 299] on td "21-09-2025" at bounding box center [215, 285] width 85 height 37
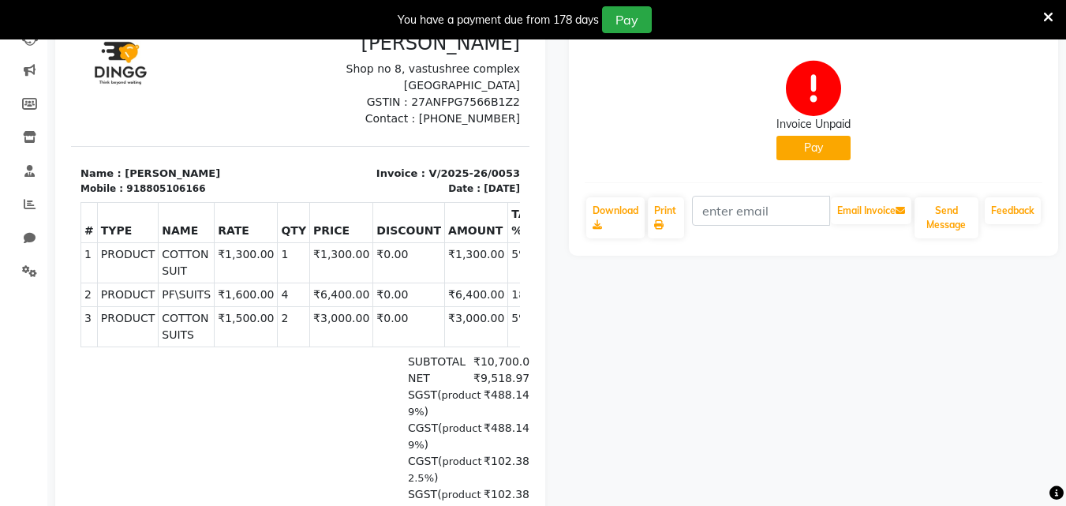
scroll to position [190, 0]
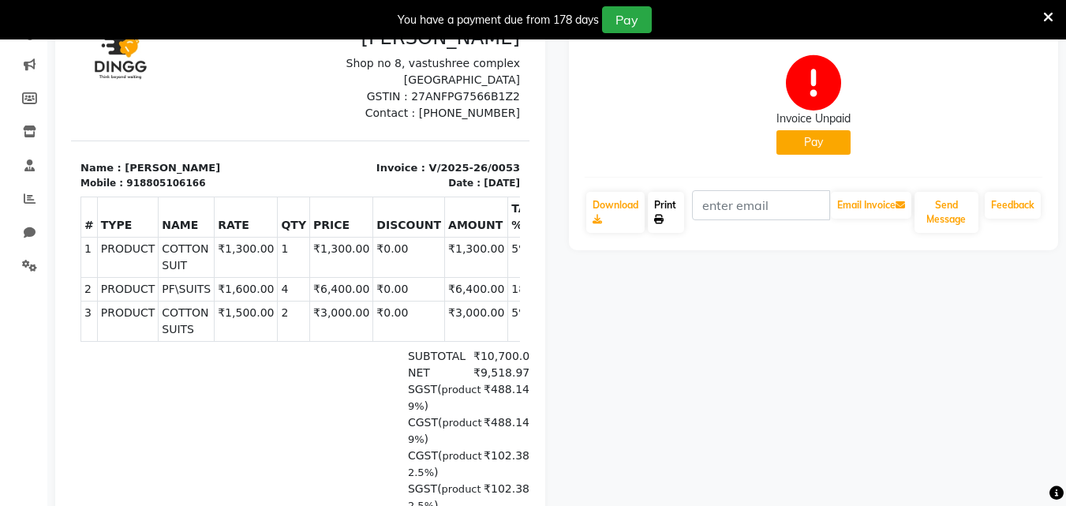
click at [673, 205] on link "Print" at bounding box center [666, 212] width 36 height 41
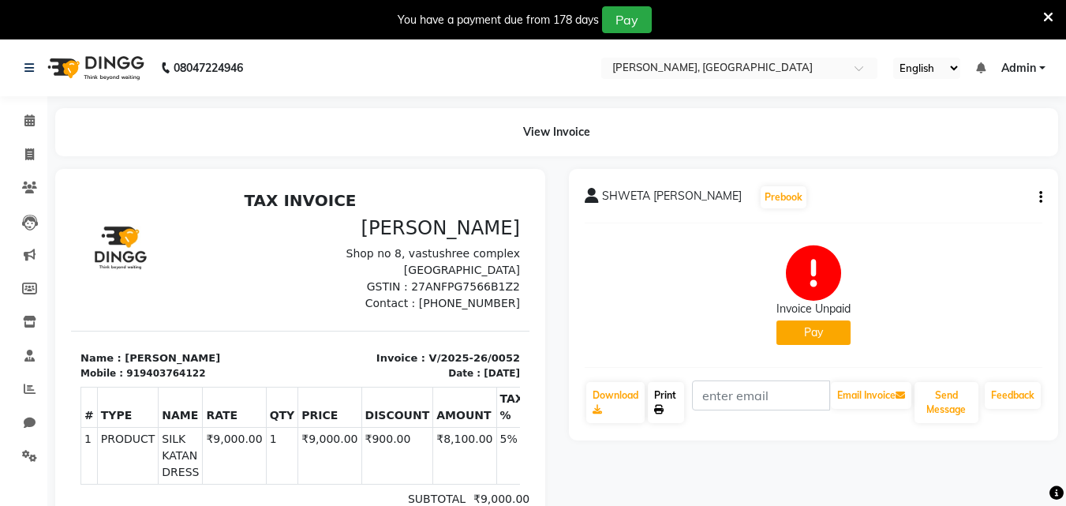
click at [664, 399] on link "Print" at bounding box center [666, 402] width 36 height 41
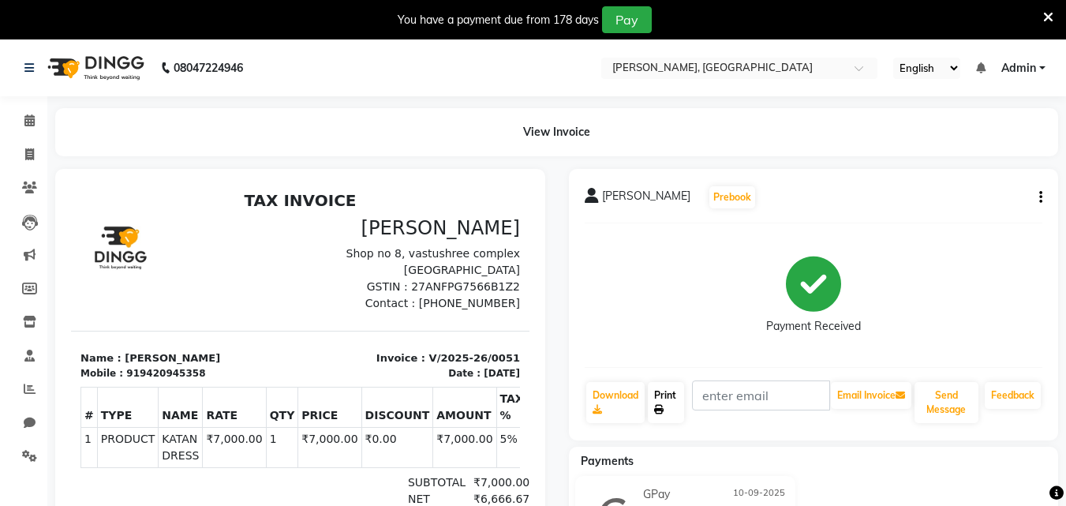
click at [656, 399] on link "Print" at bounding box center [666, 402] width 36 height 41
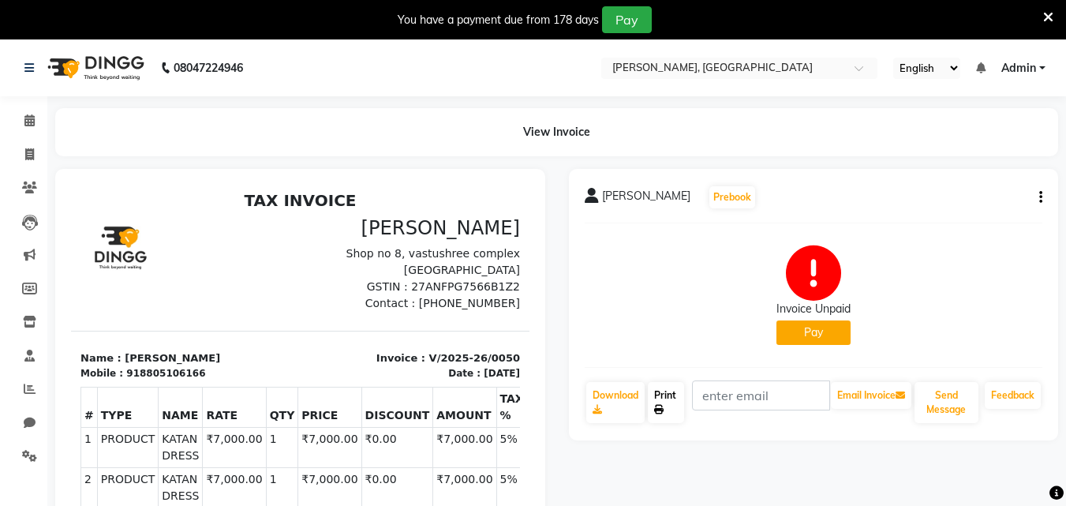
click at [667, 410] on link "Print" at bounding box center [666, 402] width 36 height 41
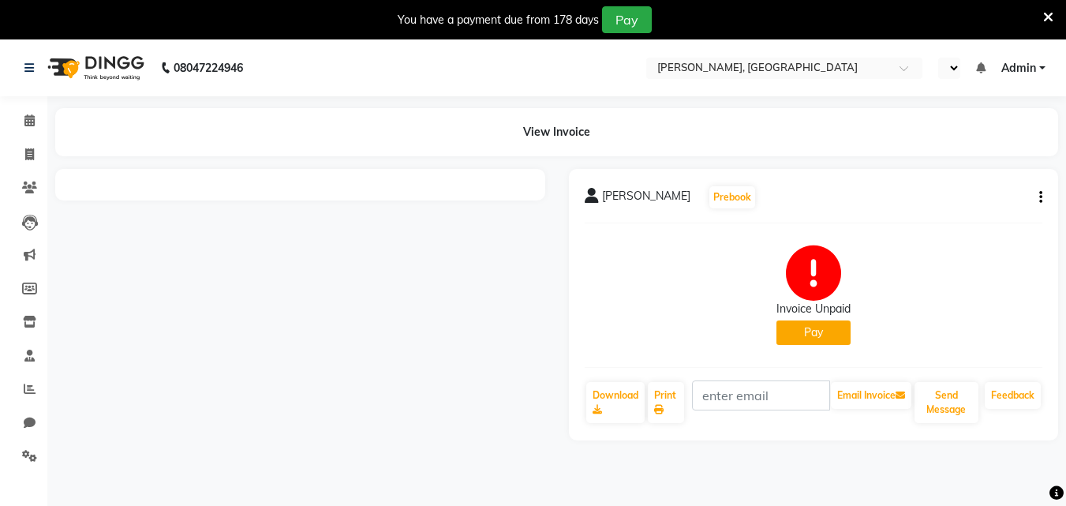
select select "en"
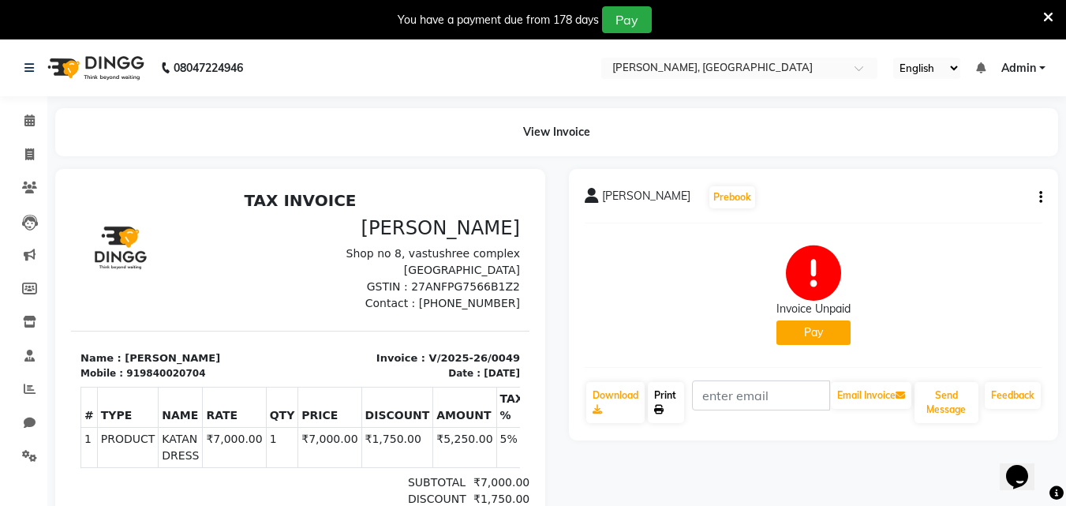
click at [660, 394] on link "Print" at bounding box center [666, 402] width 36 height 41
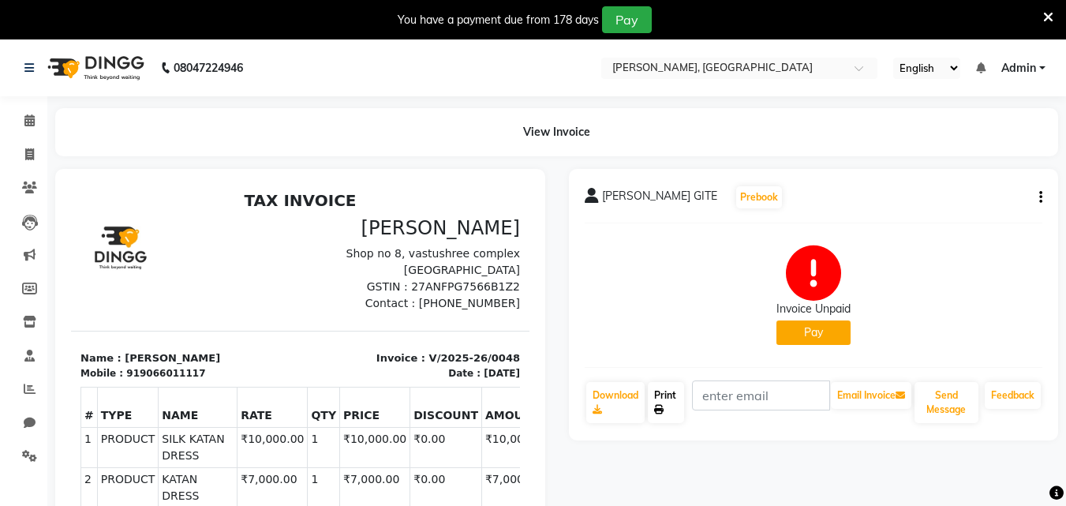
click at [668, 410] on link "Print" at bounding box center [666, 402] width 36 height 41
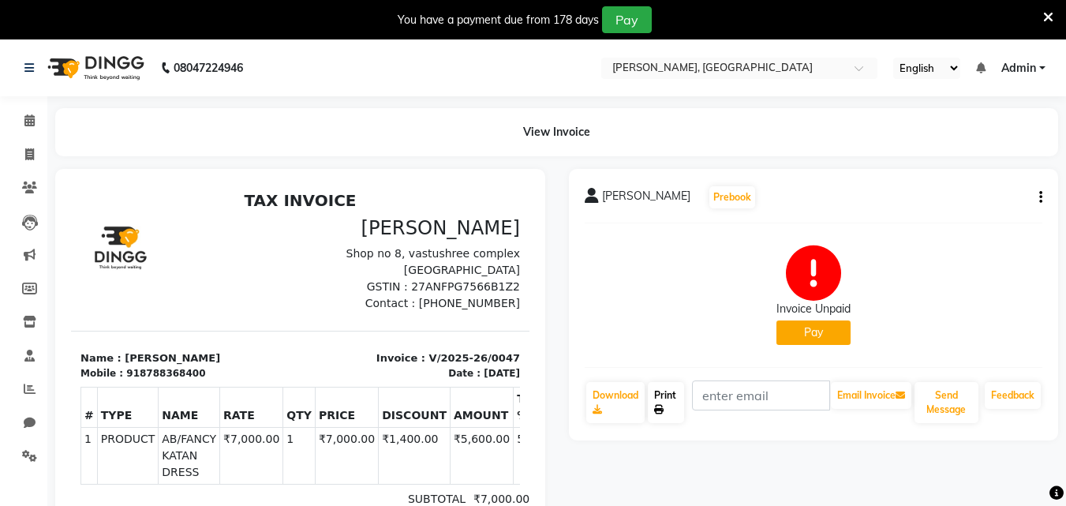
click at [661, 406] on icon at bounding box center [658, 409] width 9 height 9
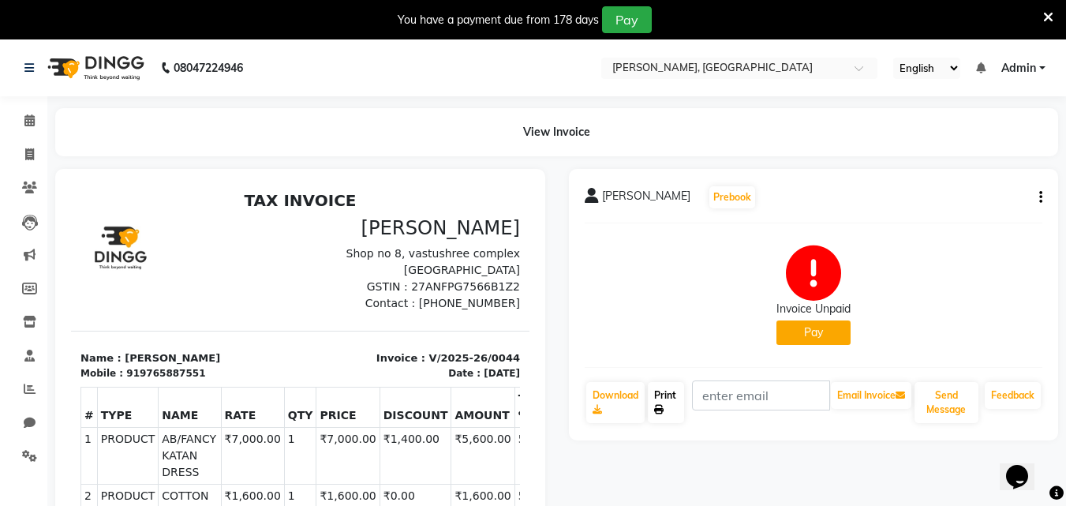
click at [670, 410] on link "Print" at bounding box center [666, 402] width 36 height 41
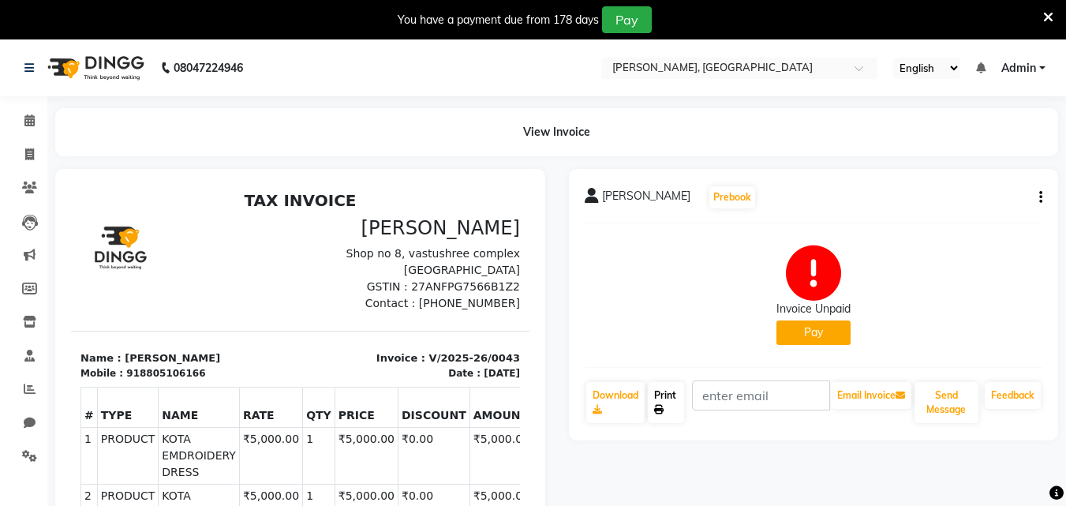
click at [669, 391] on link "Print" at bounding box center [666, 402] width 36 height 41
click at [667, 403] on link "Print" at bounding box center [666, 402] width 36 height 41
click at [656, 412] on icon at bounding box center [658, 409] width 9 height 9
click at [666, 406] on link "Print" at bounding box center [666, 402] width 36 height 41
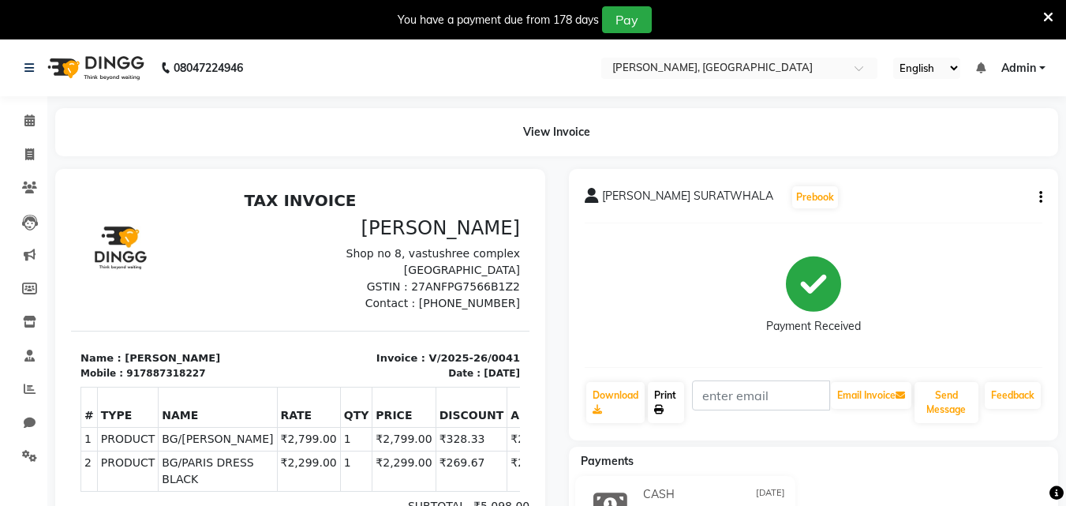
click at [671, 383] on link "Print" at bounding box center [666, 402] width 36 height 41
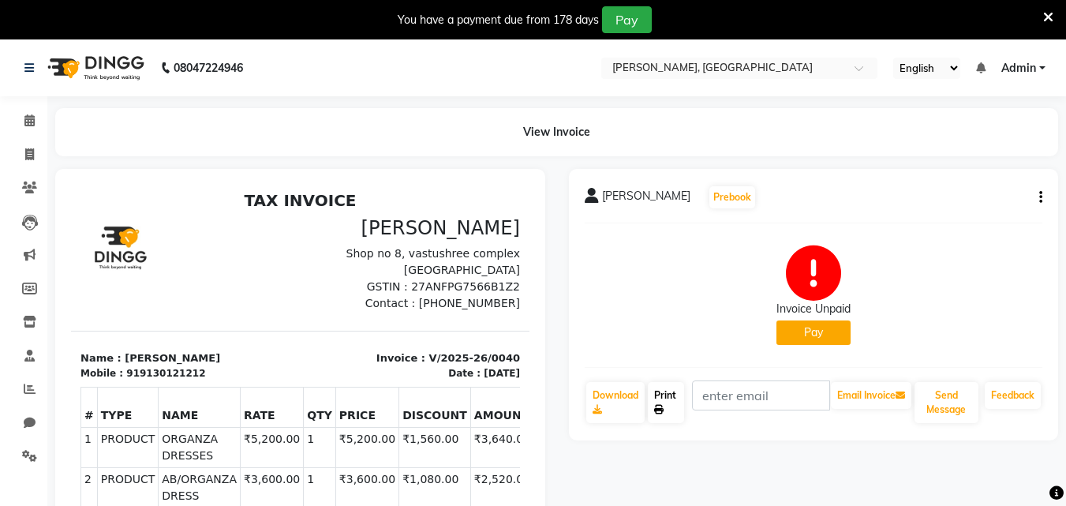
click at [668, 403] on link "Print" at bounding box center [666, 402] width 36 height 41
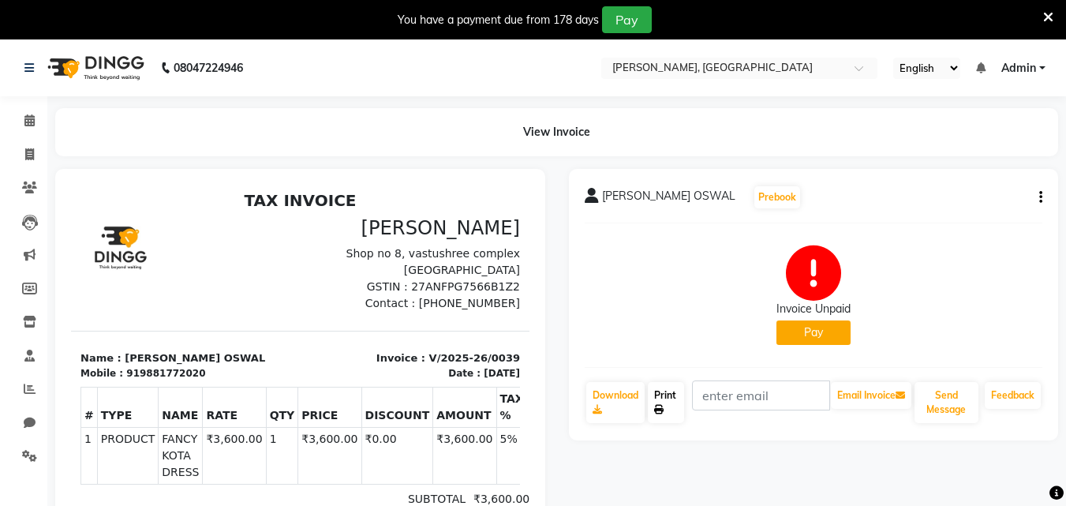
click at [680, 402] on link "Print" at bounding box center [666, 402] width 36 height 41
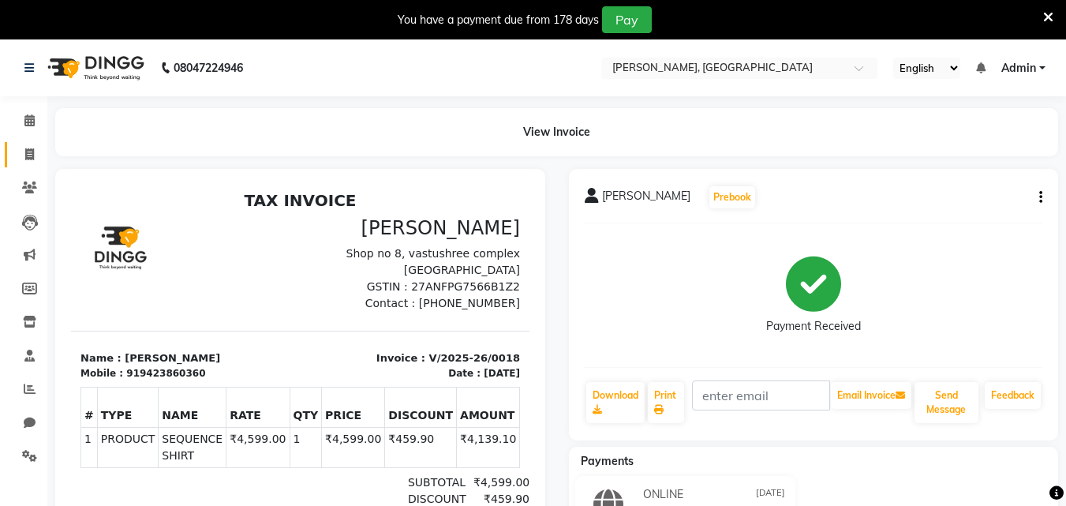
click at [28, 143] on link "Invoice" at bounding box center [24, 155] width 38 height 26
select select "7874"
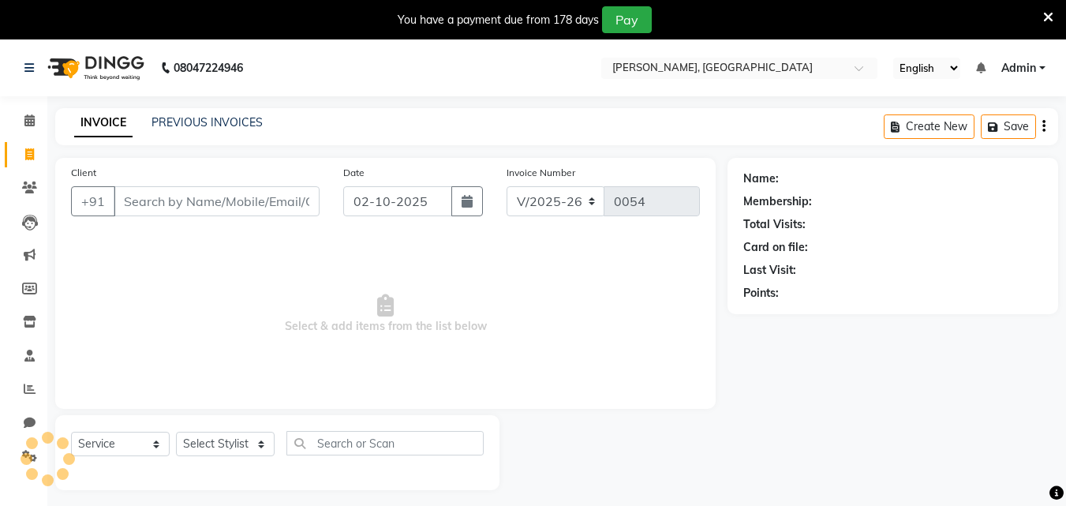
scroll to position [39, 0]
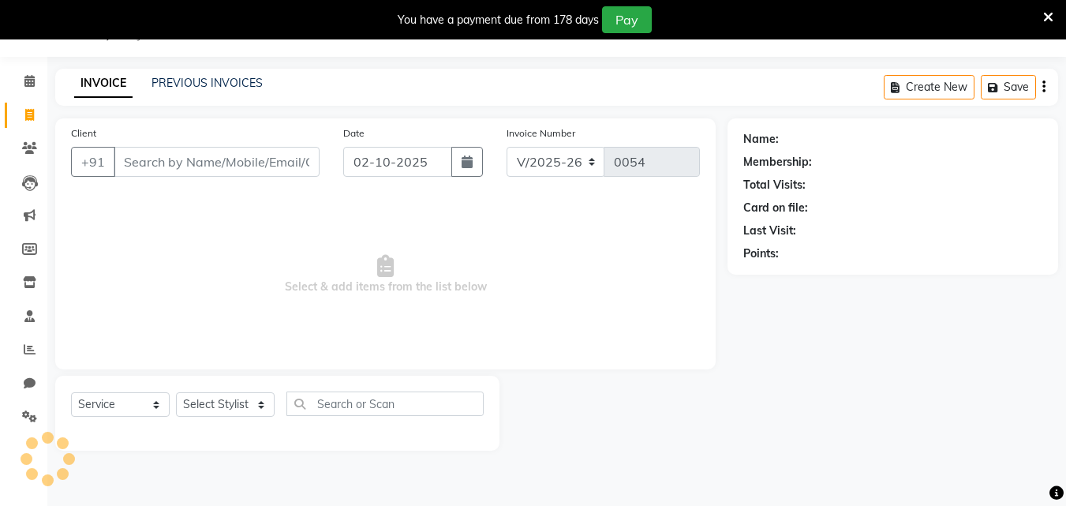
select select "product"
